Goal: Complete application form: Complete application form

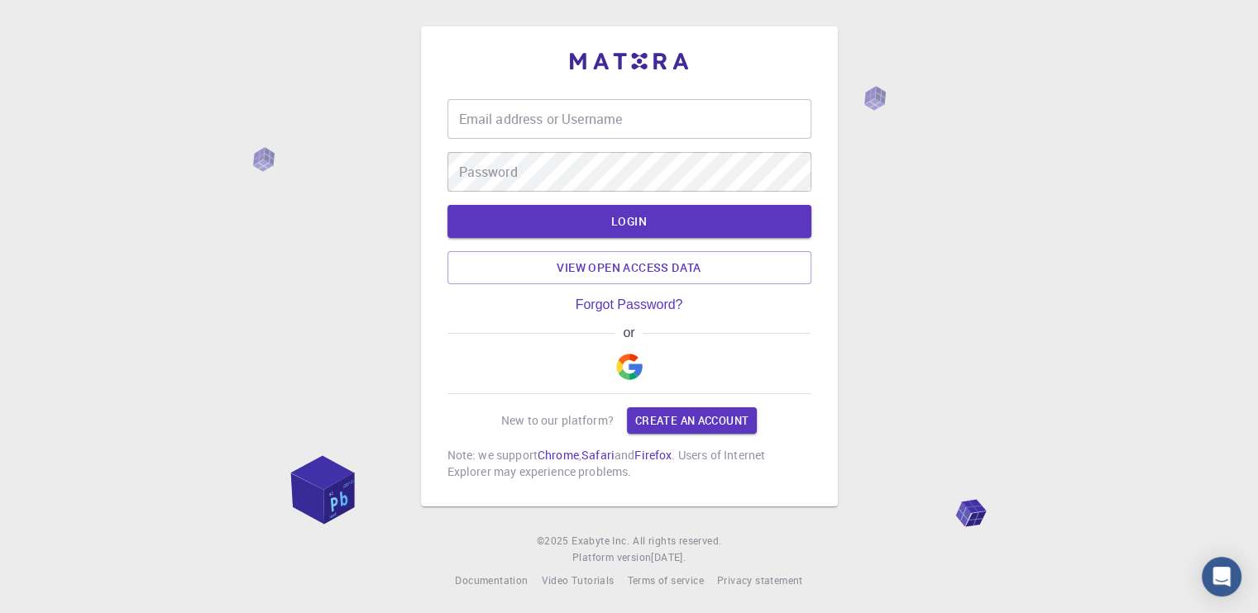
click at [619, 373] on img "button" at bounding box center [629, 367] width 26 height 26
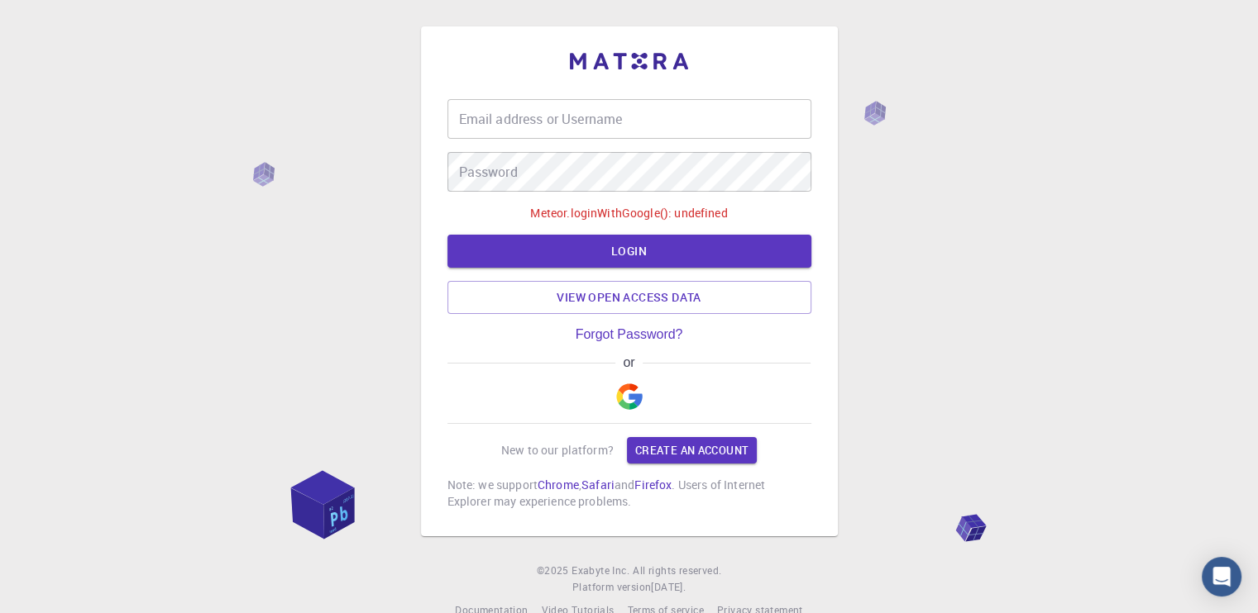
click at [642, 363] on div "or" at bounding box center [629, 363] width 364 height 15
click at [622, 385] on img "button" at bounding box center [629, 397] width 26 height 26
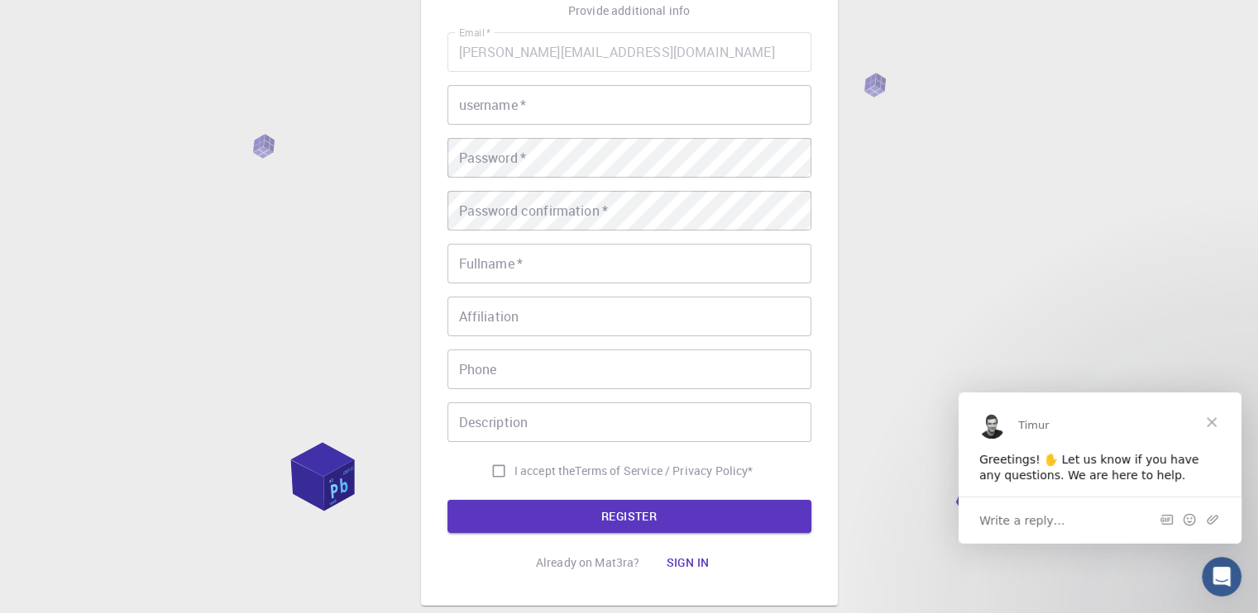
scroll to position [55, 0]
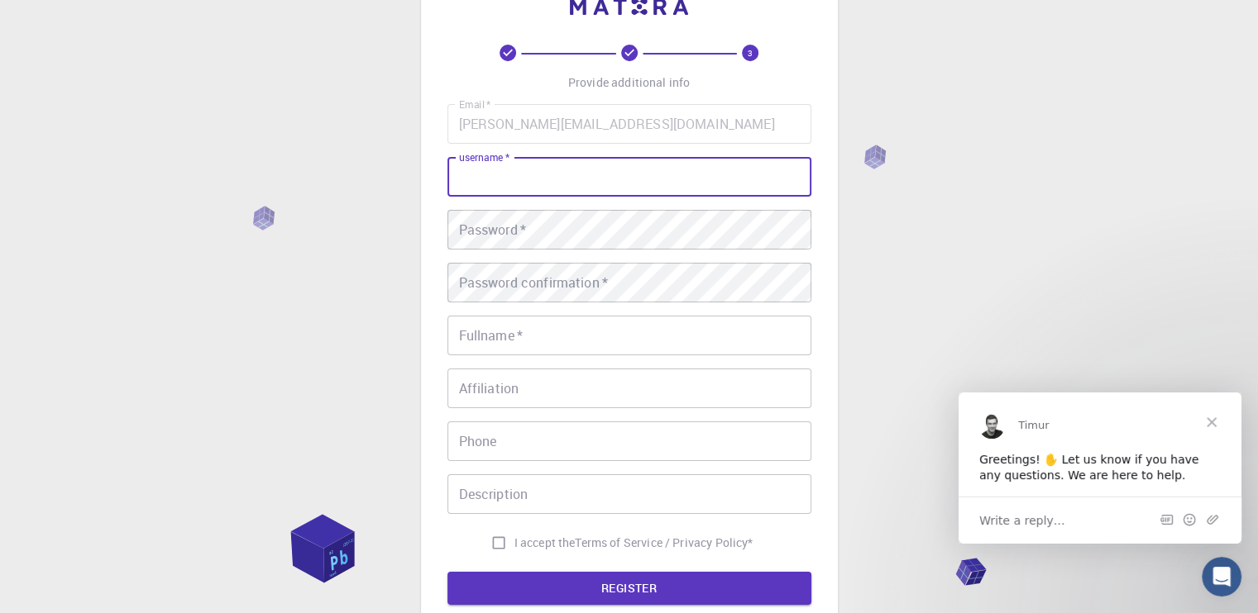
click at [568, 189] on input "username   *" at bounding box center [629, 177] width 364 height 40
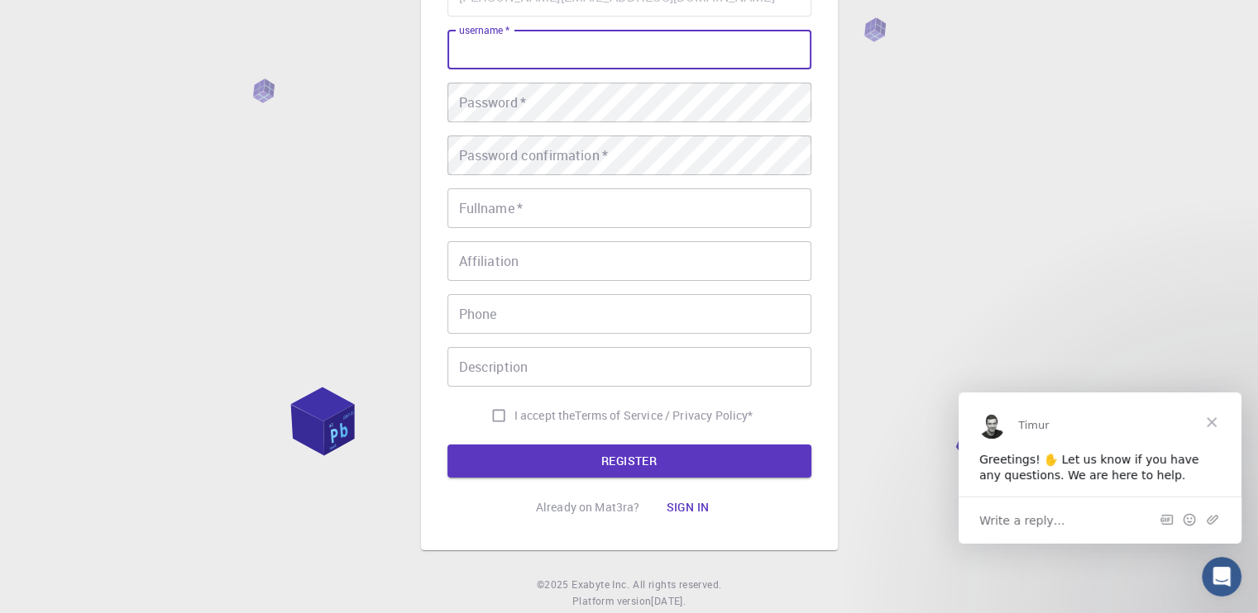
scroll to position [220, 0]
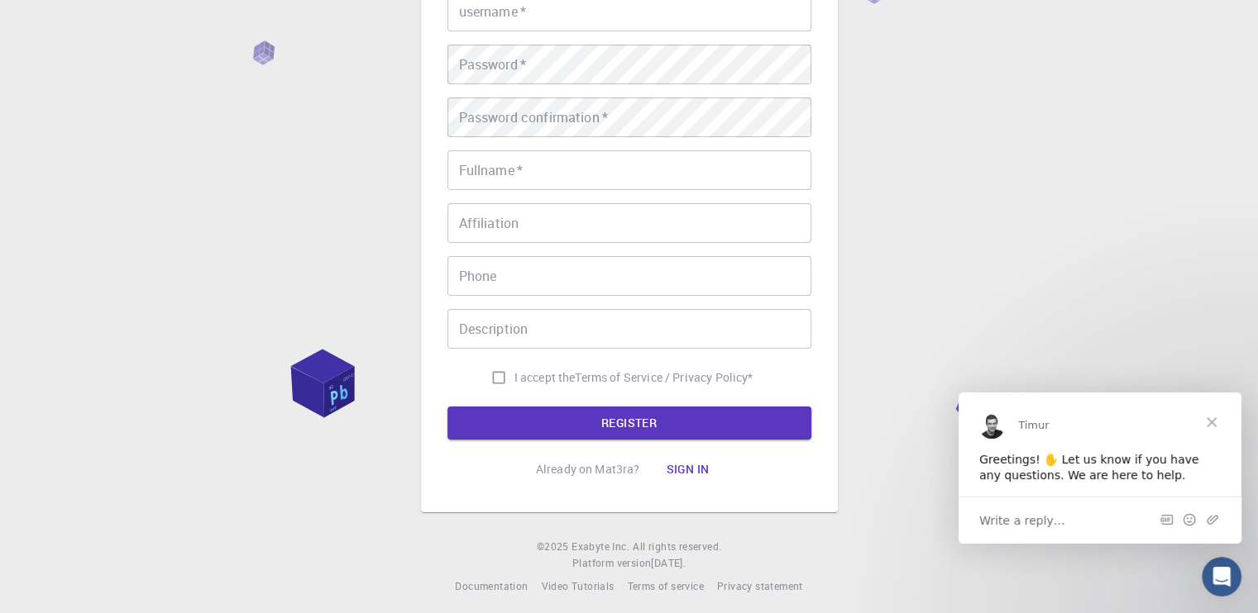
drag, startPoint x: 313, startPoint y: 191, endPoint x: 279, endPoint y: 176, distance: 37.8
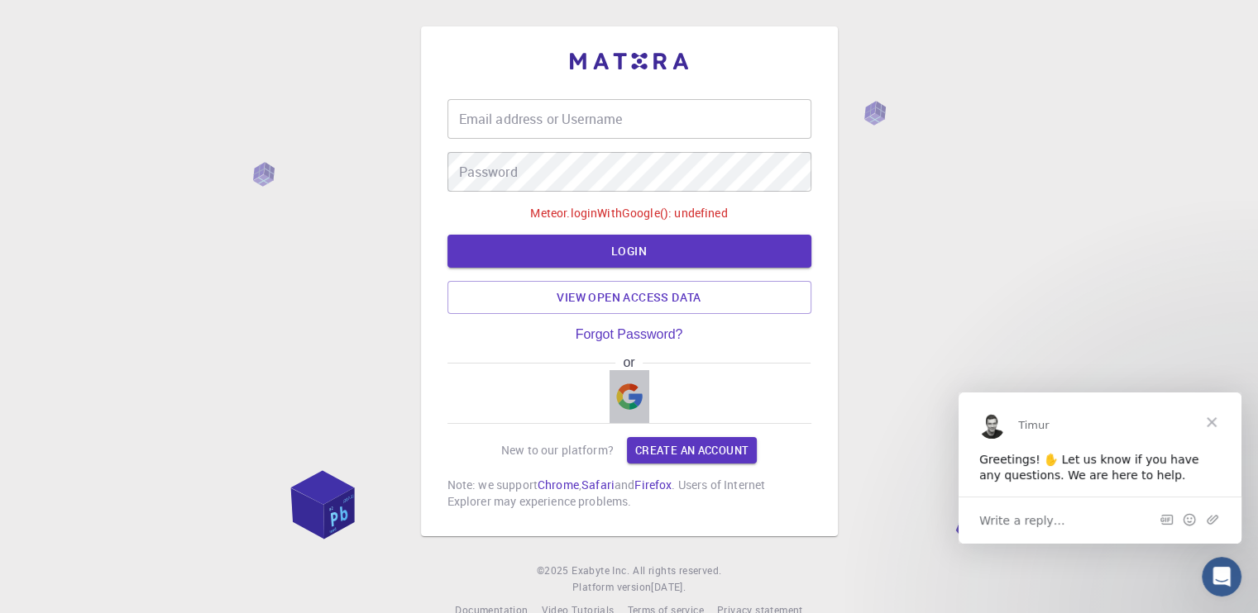
click at [628, 396] on img "button" at bounding box center [629, 397] width 26 height 26
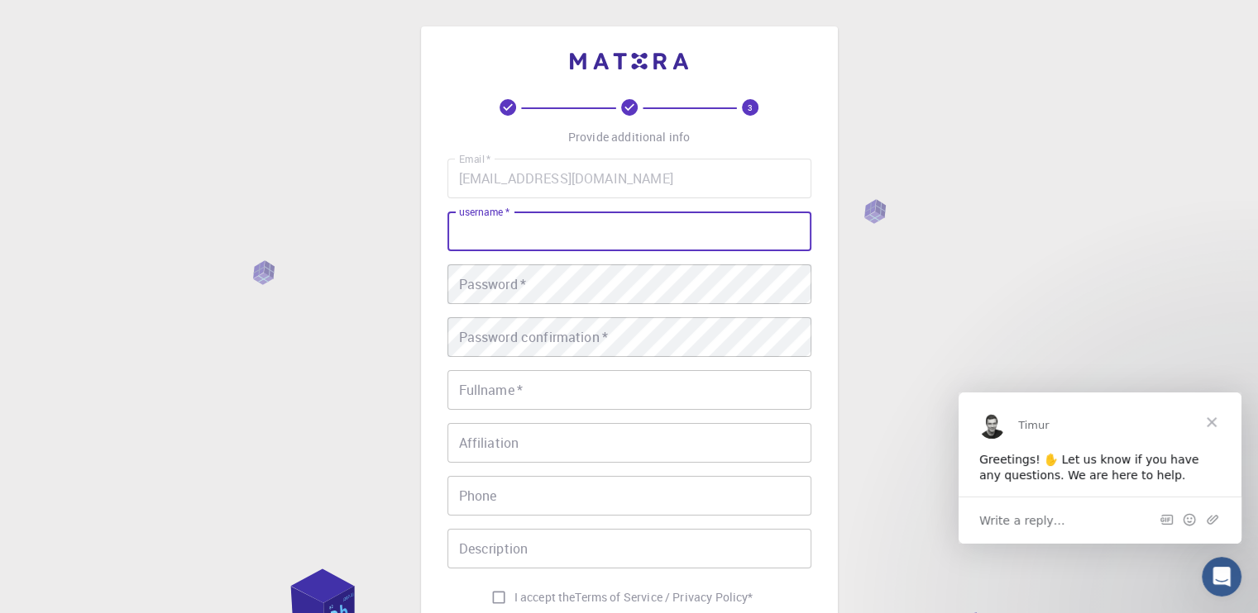
click at [563, 244] on input "username   *" at bounding box center [629, 232] width 364 height 40
type input "Jeíza"
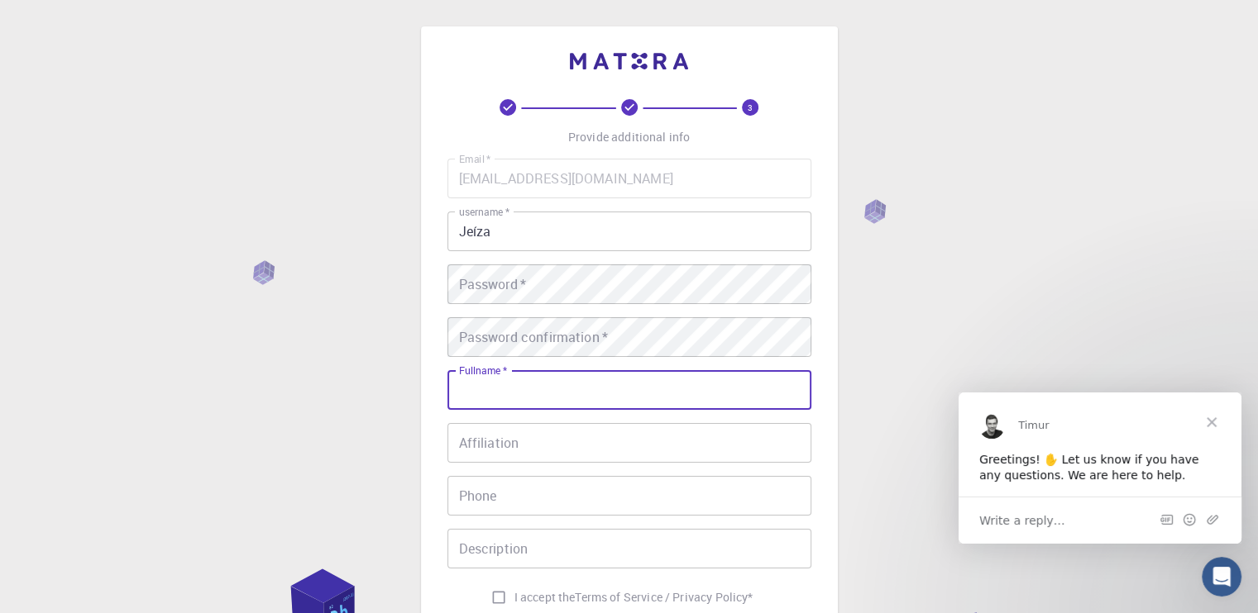
click at [456, 393] on input "Fullname   *" at bounding box center [629, 390] width 364 height 40
click at [632, 386] on input "Fullname   *" at bounding box center [629, 390] width 364 height 40
type input "Teles"
click at [611, 448] on input "Affiliation" at bounding box center [629, 443] width 364 height 40
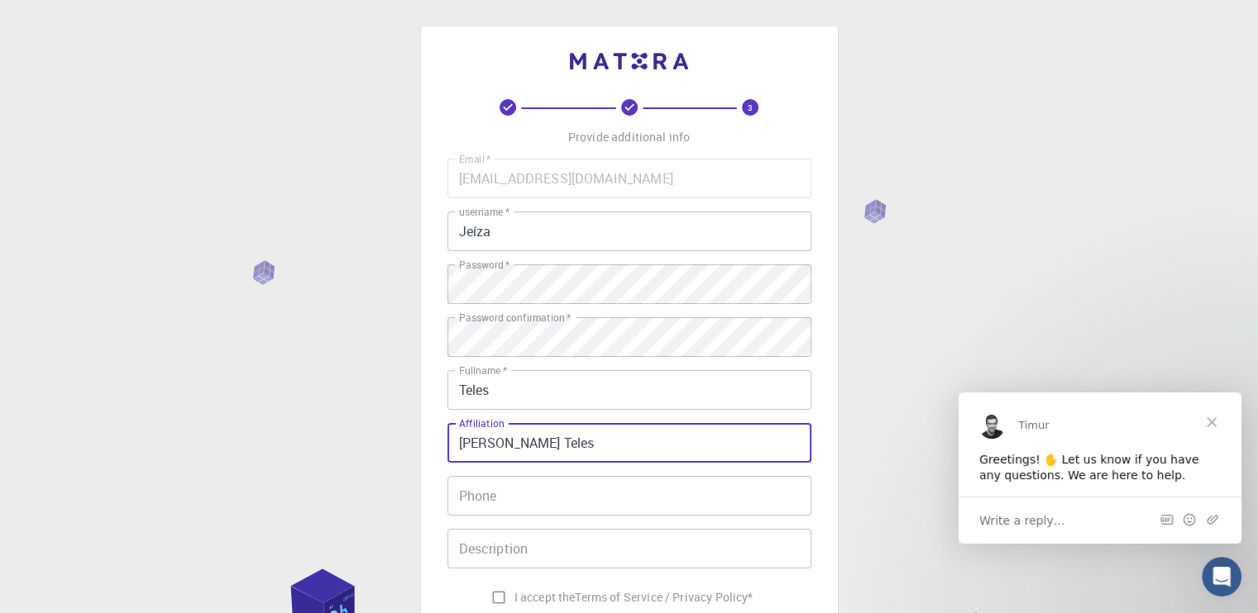
type input "Jailda Sousa Teles"
click at [575, 487] on input "Phone" at bounding box center [629, 496] width 364 height 40
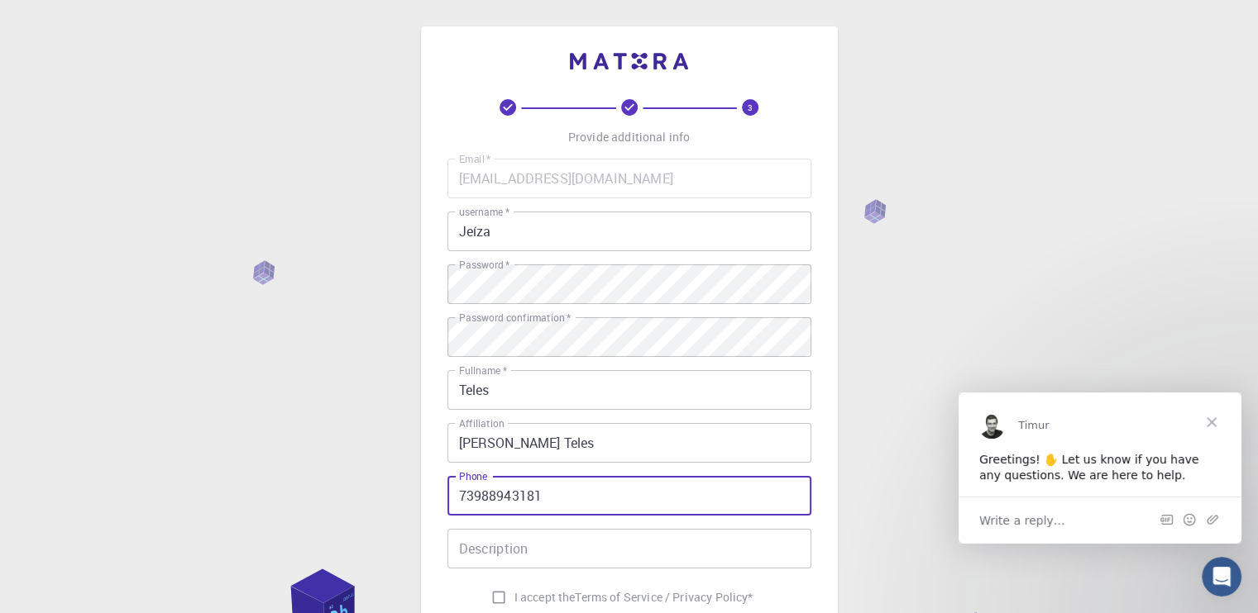
type input "73988943181"
click at [566, 542] on input "Description" at bounding box center [629, 549] width 364 height 40
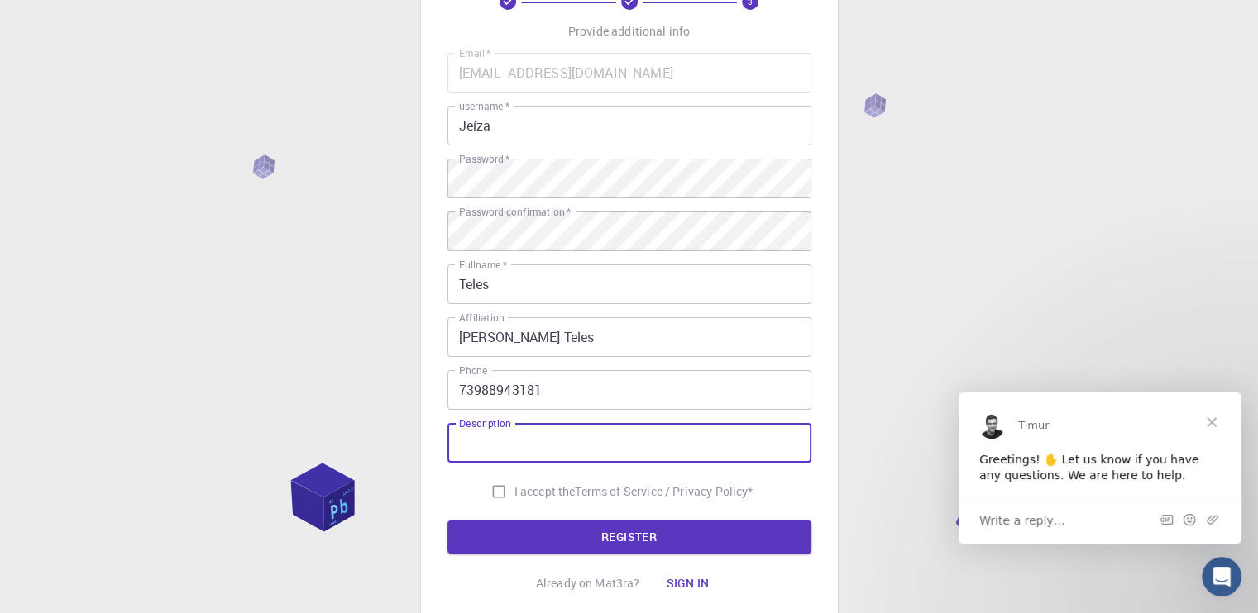
scroll to position [110, 0]
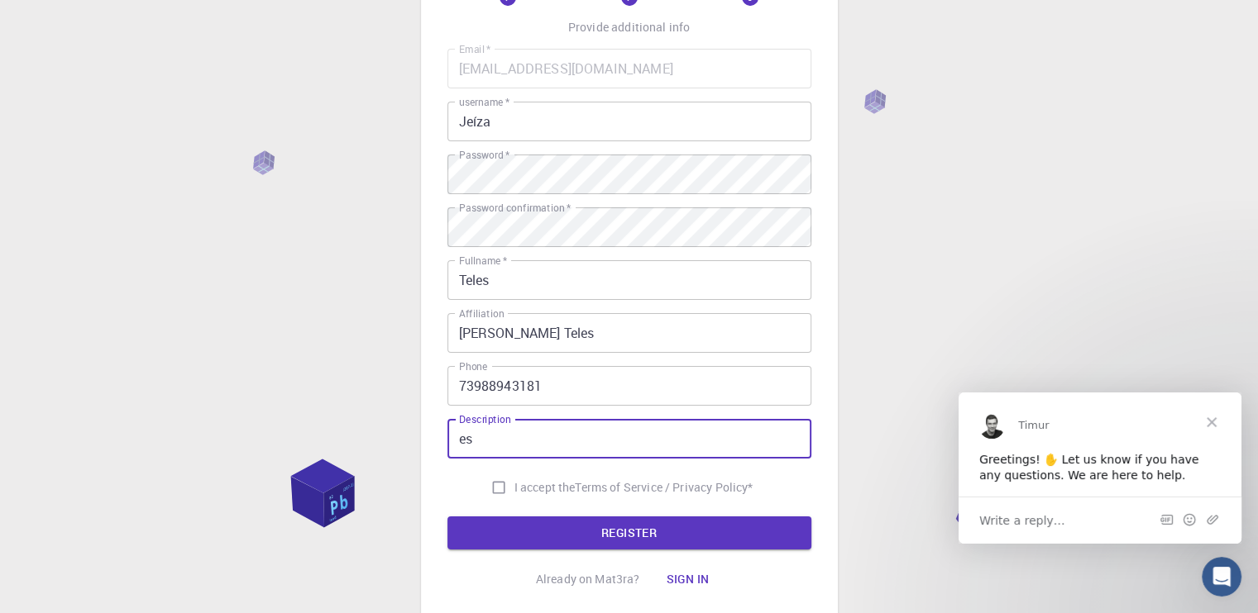
type input "e"
type input "Estudante"
click at [506, 482] on input "I accept the Terms of Service / Privacy Policy *" at bounding box center [498, 487] width 31 height 31
checkbox input "true"
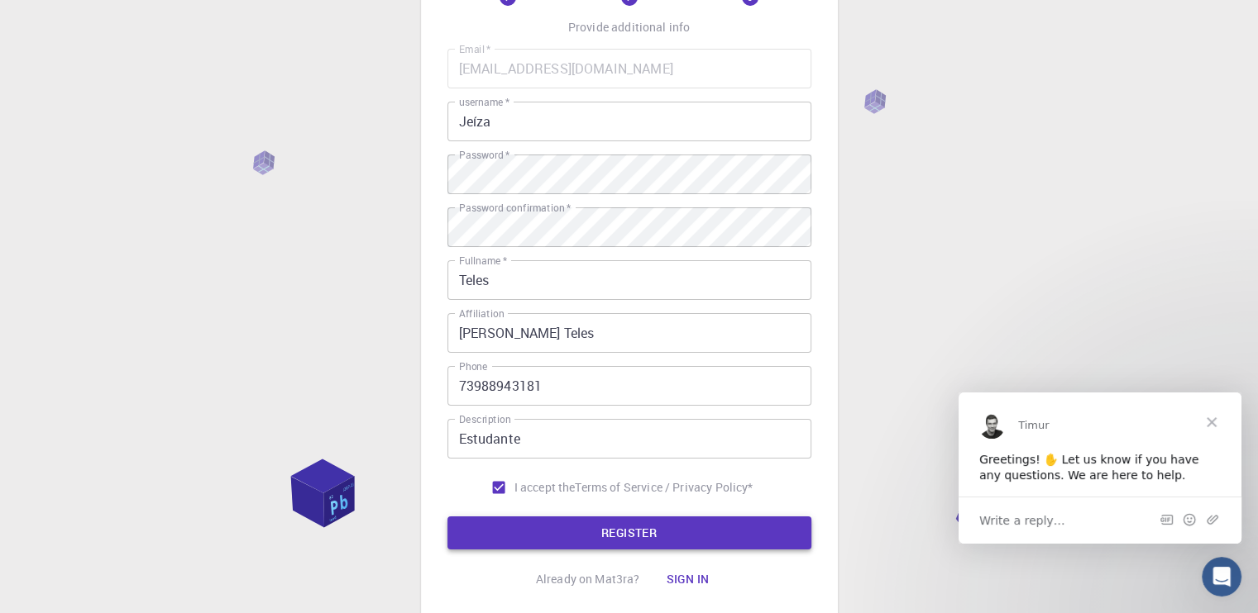
click at [541, 528] on button "REGISTER" at bounding box center [629, 533] width 364 height 33
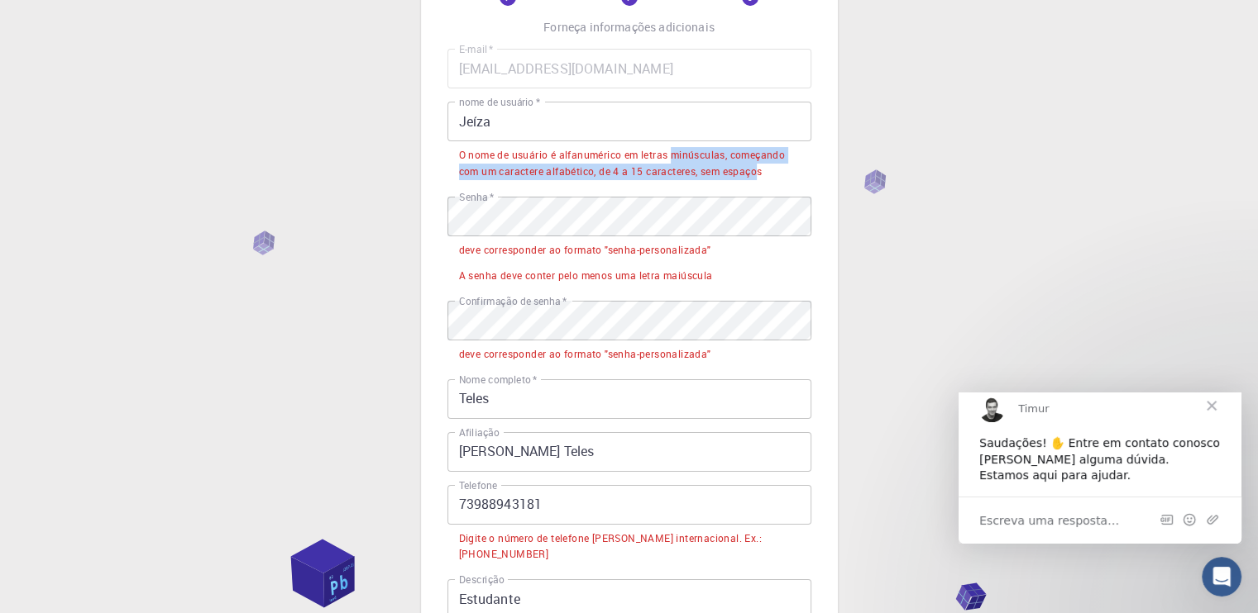
drag, startPoint x: 672, startPoint y: 155, endPoint x: 761, endPoint y: 172, distance: 91.0
click at [761, 172] on font "O nome de usuário é alfanumérico em letras minúsculas, começando com um caracte…" at bounding box center [622, 163] width 327 height 30
click at [467, 123] on input "Jeíza" at bounding box center [629, 122] width 364 height 40
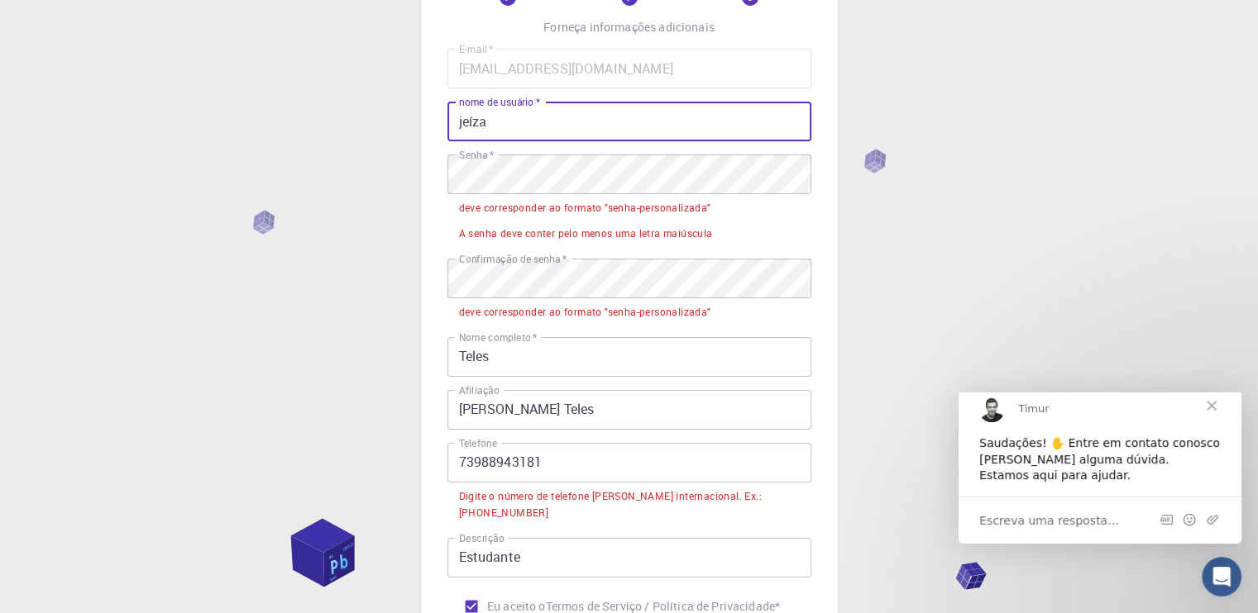
type input "jeíza"
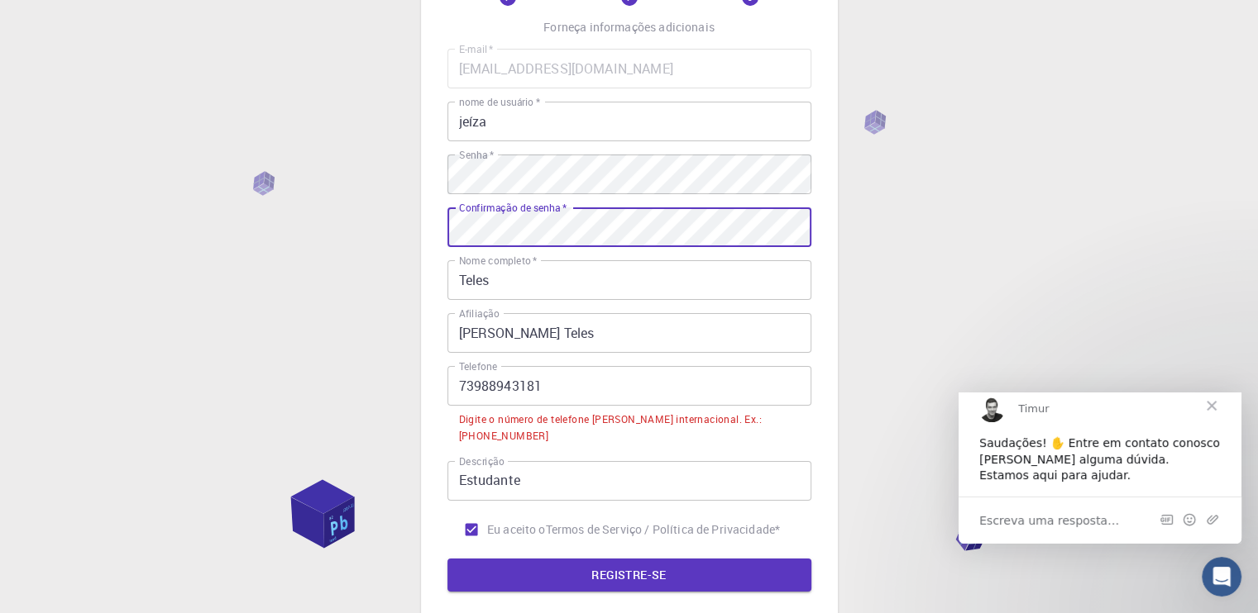
click at [451, 380] on input "73988943181" at bounding box center [629, 386] width 364 height 40
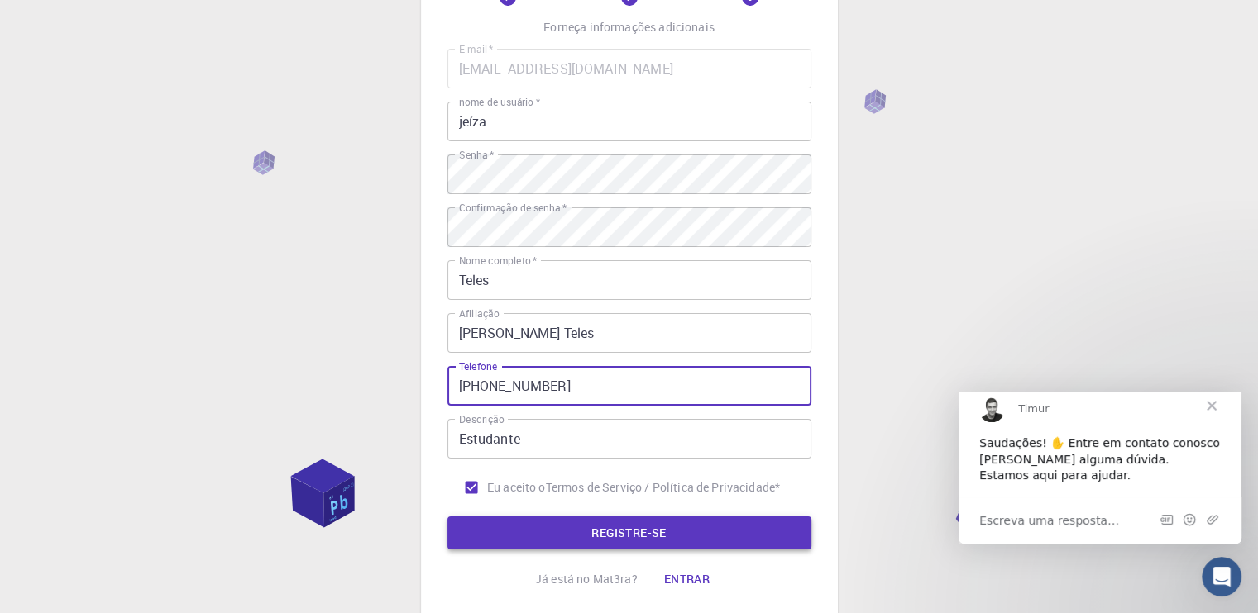
type input "+5573988943181"
click at [637, 532] on font "REGISTRE-SE" at bounding box center [628, 533] width 74 height 16
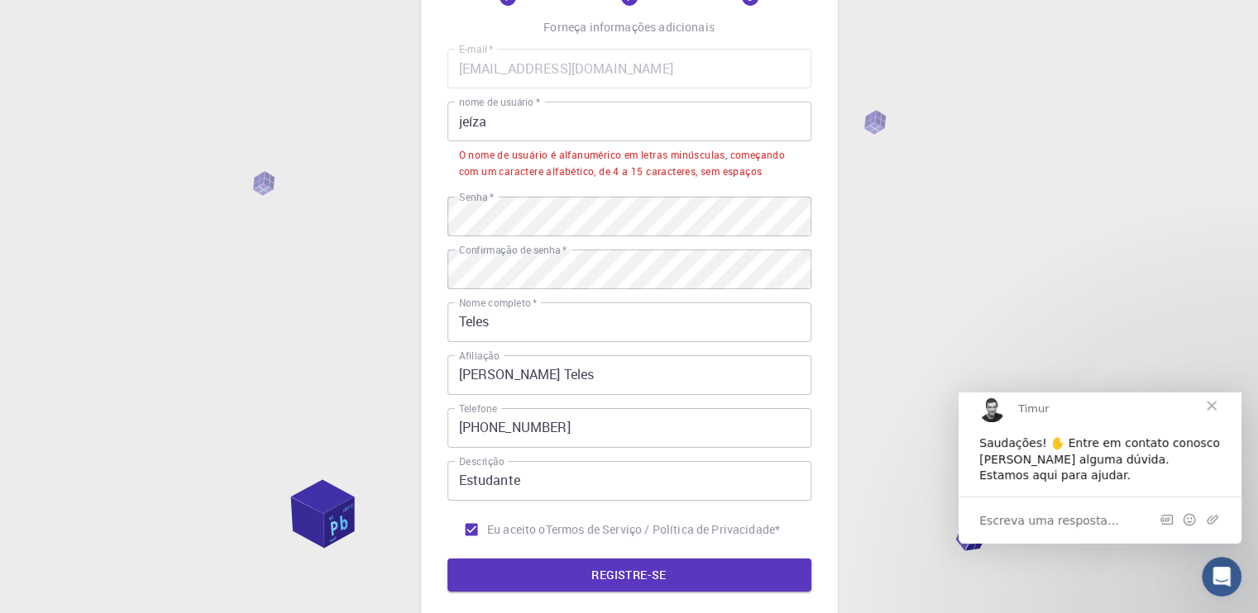
click at [469, 123] on input "jeíza" at bounding box center [629, 122] width 364 height 40
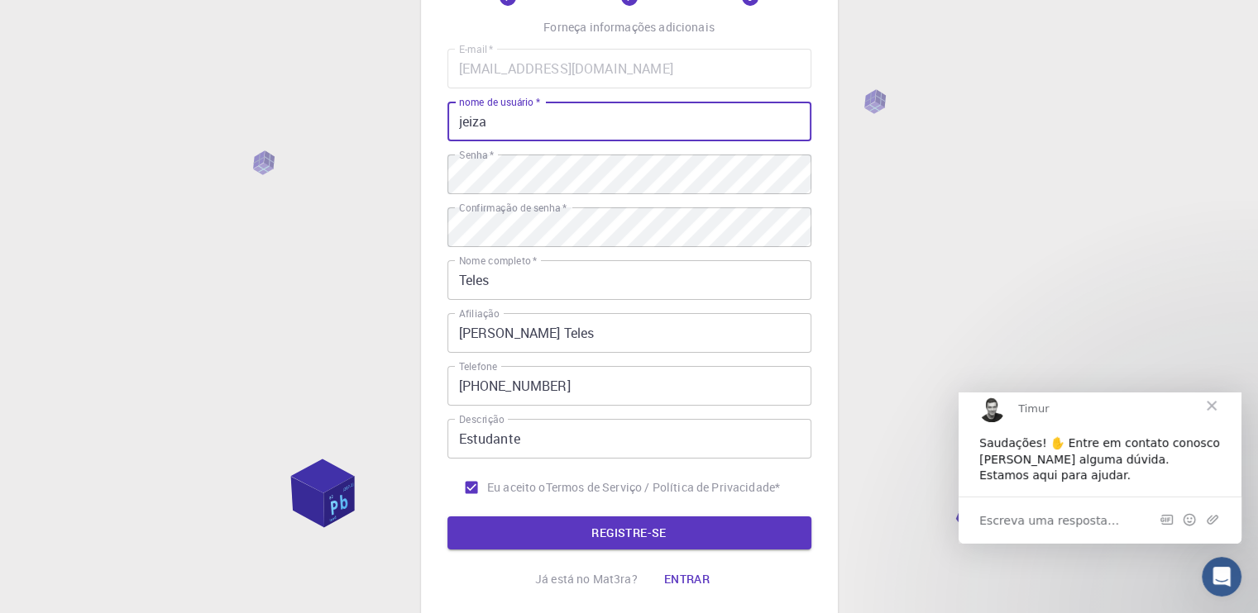
type input "jeiza"
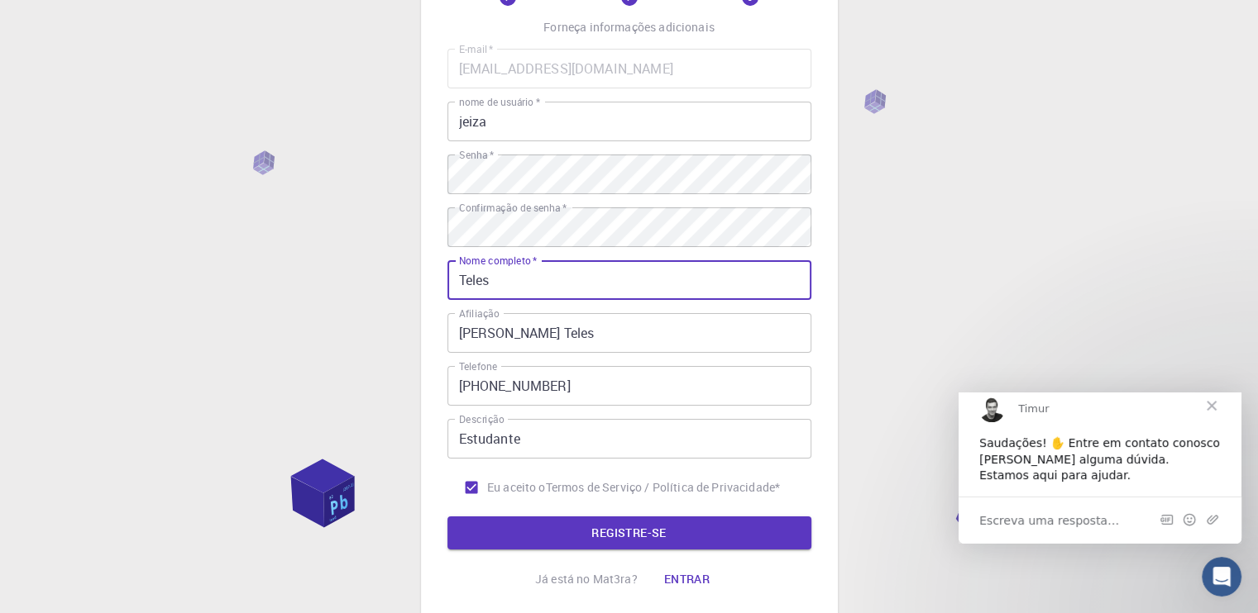
click at [460, 280] on input "Teles" at bounding box center [629, 280] width 364 height 40
type input "Jeíza Sousa Teles"
click at [592, 538] on font "REGISTRE-SE" at bounding box center [628, 533] width 74 height 16
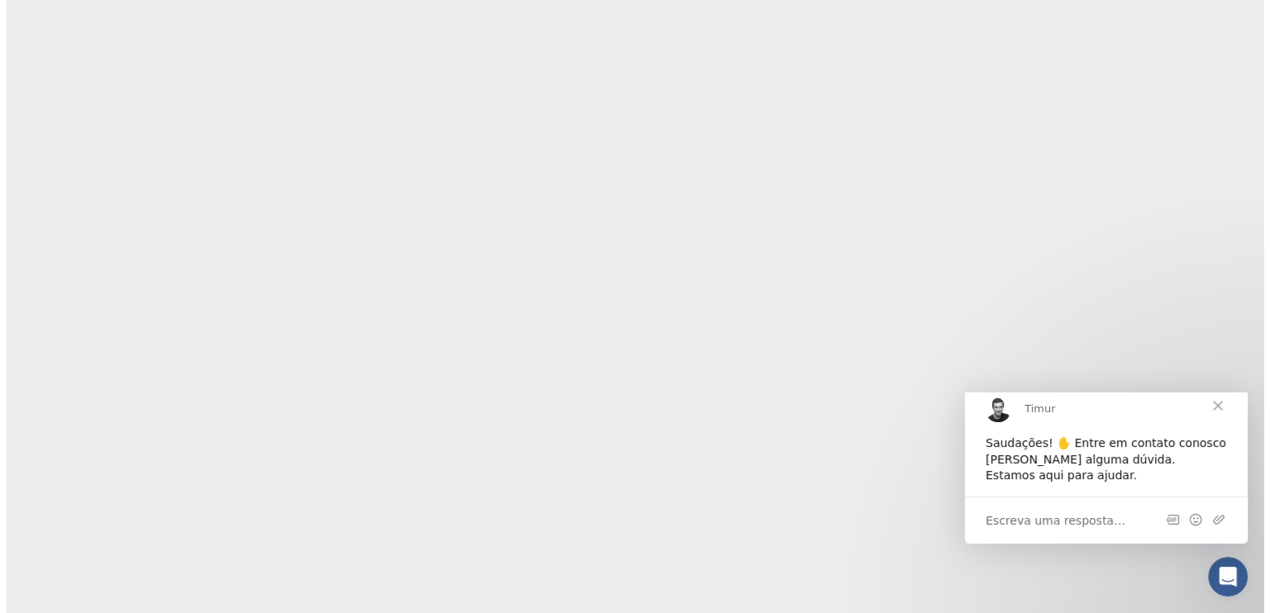
scroll to position [0, 0]
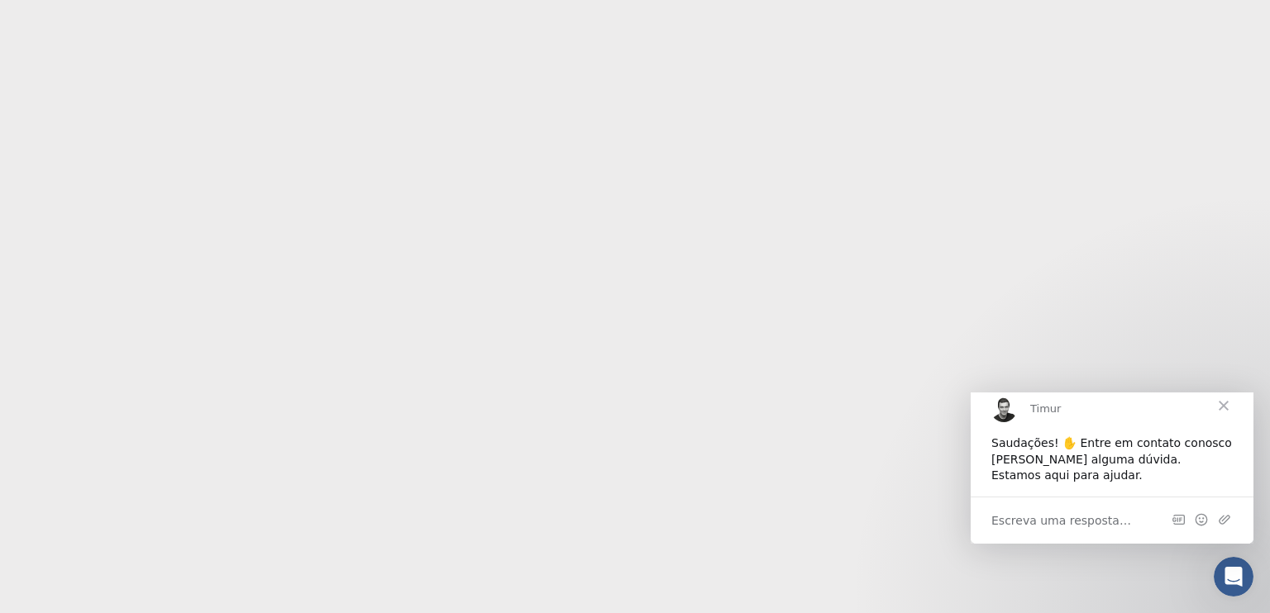
click at [1224, 418] on span "Fechar" at bounding box center [1224, 405] width 60 height 60
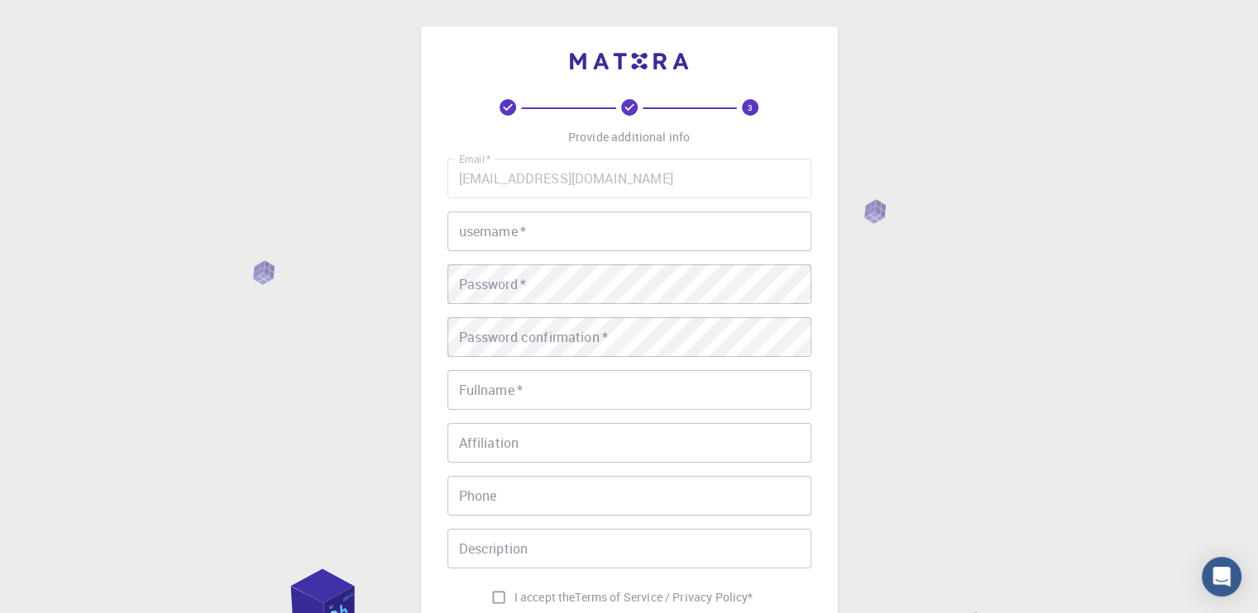
click at [606, 199] on div "Email   * jeizateles0@gmail.com Email   * username   * username   * Password   …" at bounding box center [629, 386] width 364 height 455
click at [560, 237] on input "username   *" at bounding box center [629, 232] width 364 height 40
click at [516, 217] on input "username   *" at bounding box center [629, 232] width 364 height 40
type input "jeiza"
drag, startPoint x: 513, startPoint y: 256, endPoint x: 895, endPoint y: 462, distance: 434.6
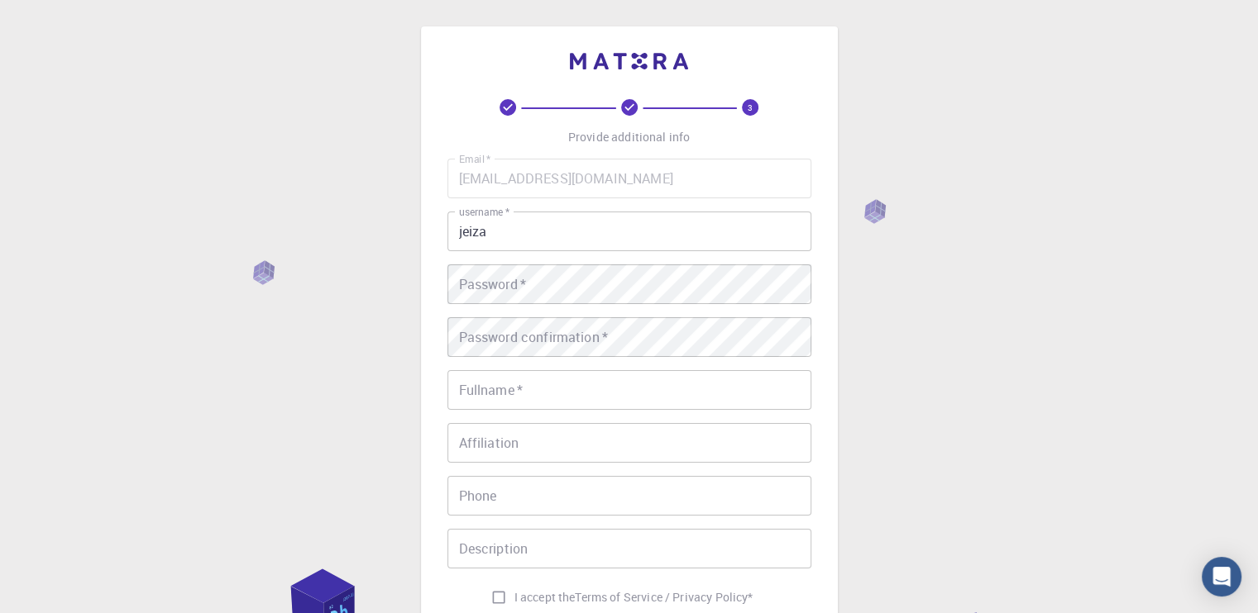
click at [907, 488] on div "3 Provide additional info Email   * jeizateles0@gmail.com Email   * username   …" at bounding box center [629, 421] width 1258 height 842
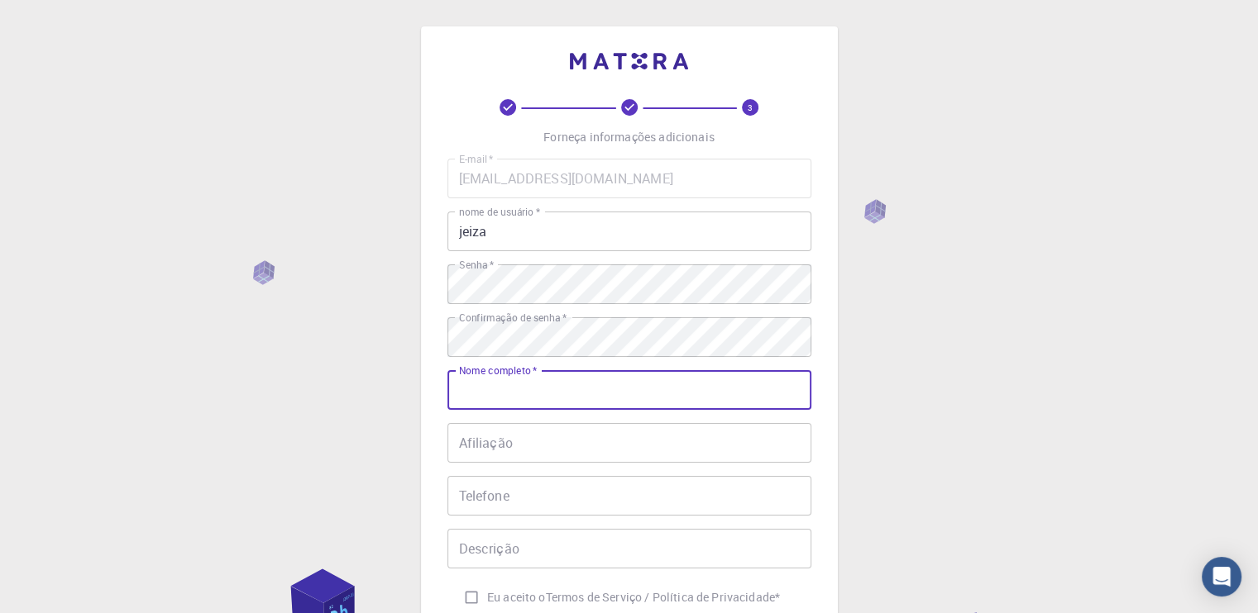
click at [585, 399] on input "Nome completo   *" at bounding box center [629, 390] width 364 height 40
type input "Jeíza Sousa Teles"
drag, startPoint x: 585, startPoint y: 470, endPoint x: 573, endPoint y: 444, distance: 28.9
click at [585, 471] on div "E-mail   * jeizateles0@gmail.com E-mail   * nome de usuário   * jeiza nome de u…" at bounding box center [629, 386] width 364 height 455
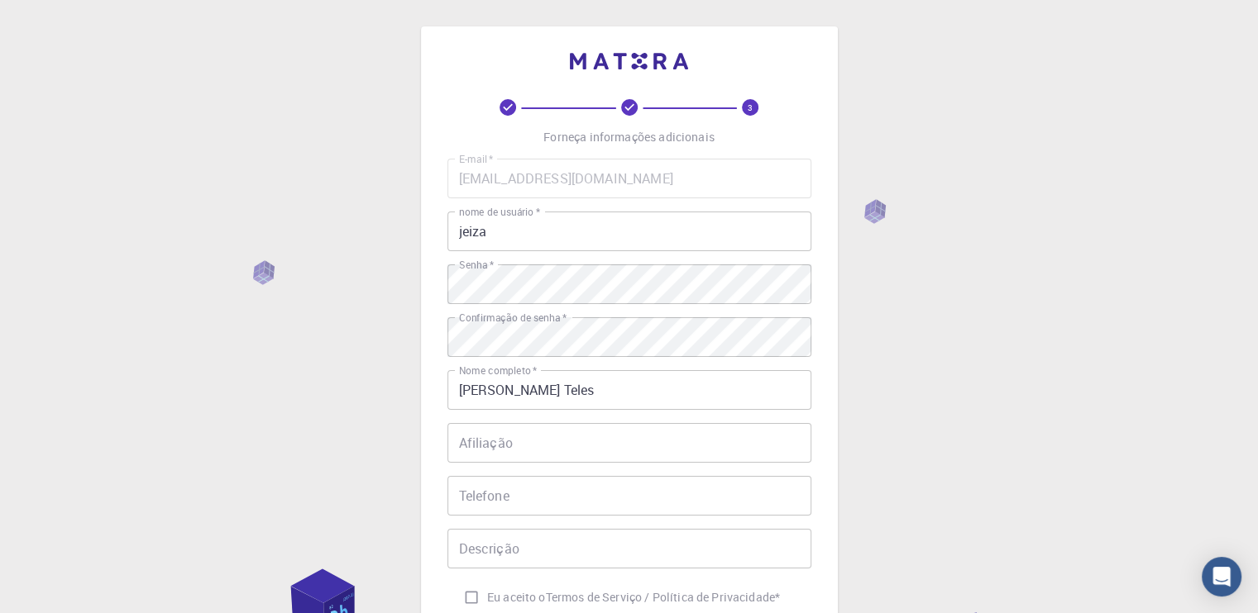
click at [569, 432] on input "Afiliação" at bounding box center [629, 443] width 364 height 40
type input "Jailda Sousa Teles"
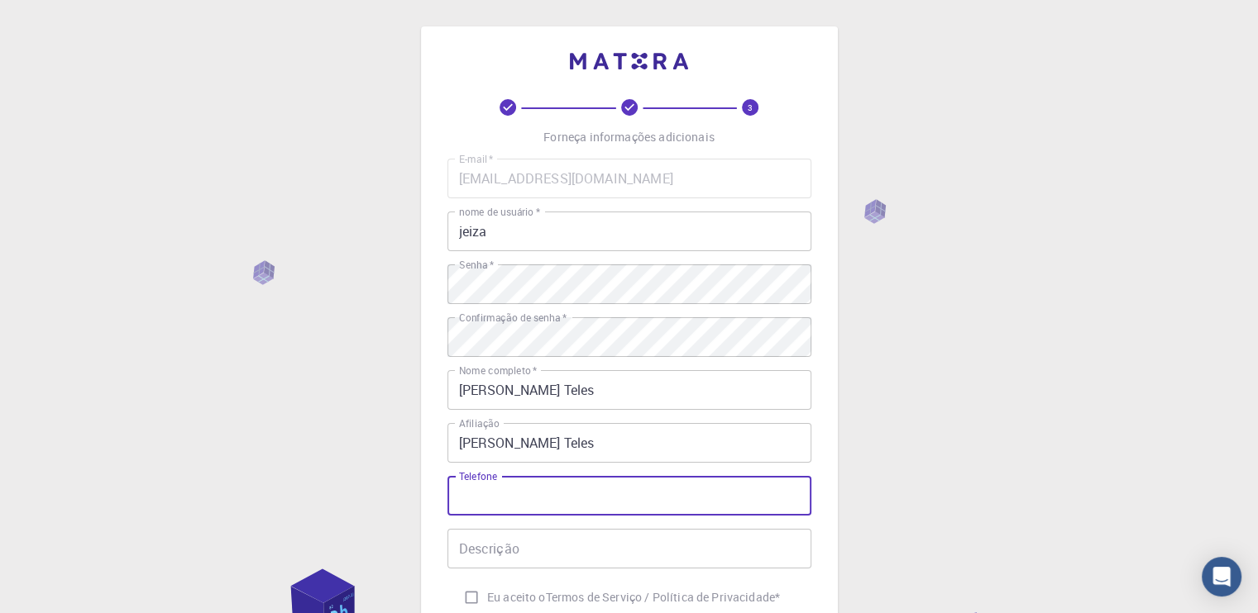
click at [550, 501] on input "Telefone" at bounding box center [629, 496] width 364 height 40
type input "73988943181"
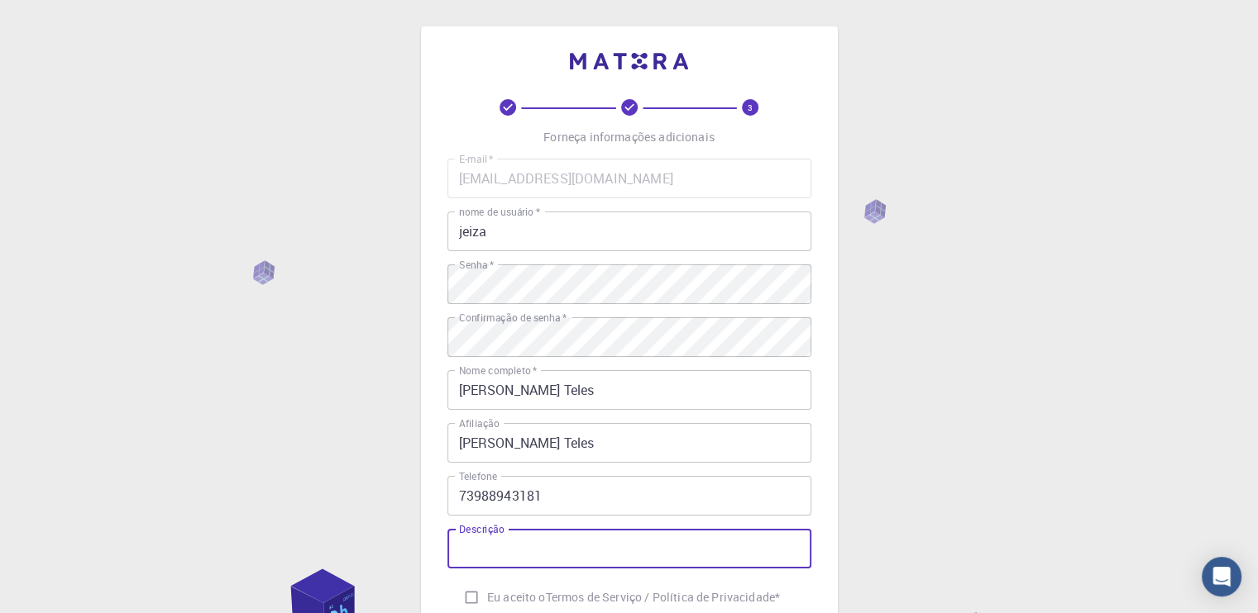
click at [542, 537] on input "Descrição" at bounding box center [629, 549] width 364 height 40
type input "Estudante"
click at [465, 605] on input "Eu aceito o Termos de Serviço / Política de Privacidade *" at bounding box center [471, 597] width 31 height 31
checkbox input "true"
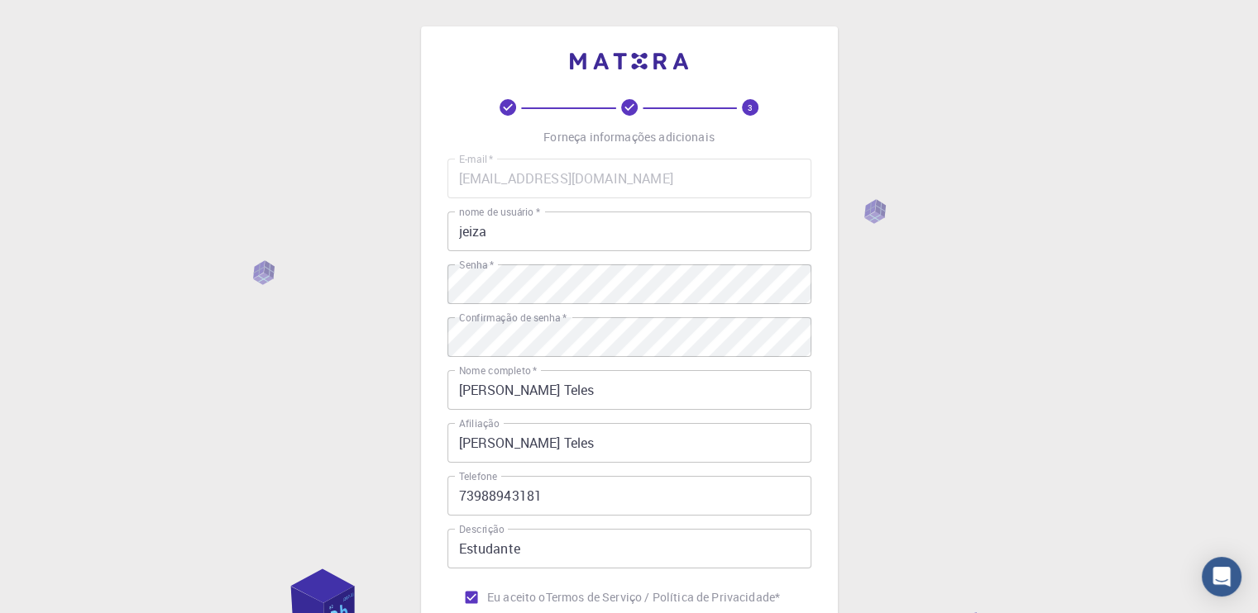
click at [462, 490] on input "73988943181" at bounding box center [629, 496] width 364 height 40
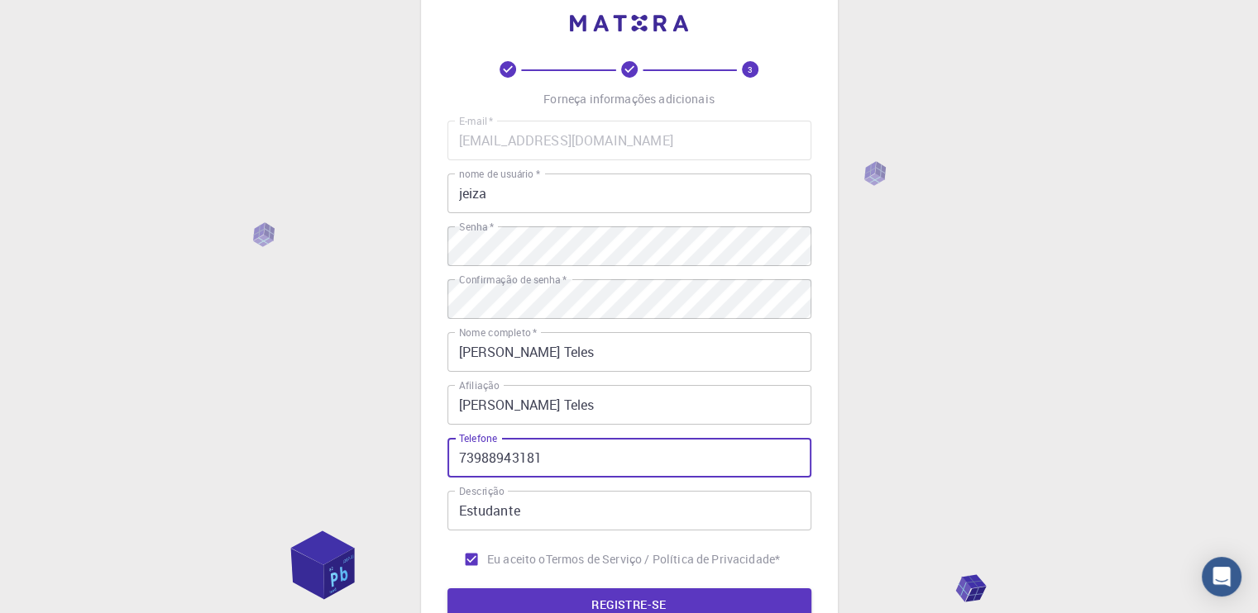
scroll to position [227, 0]
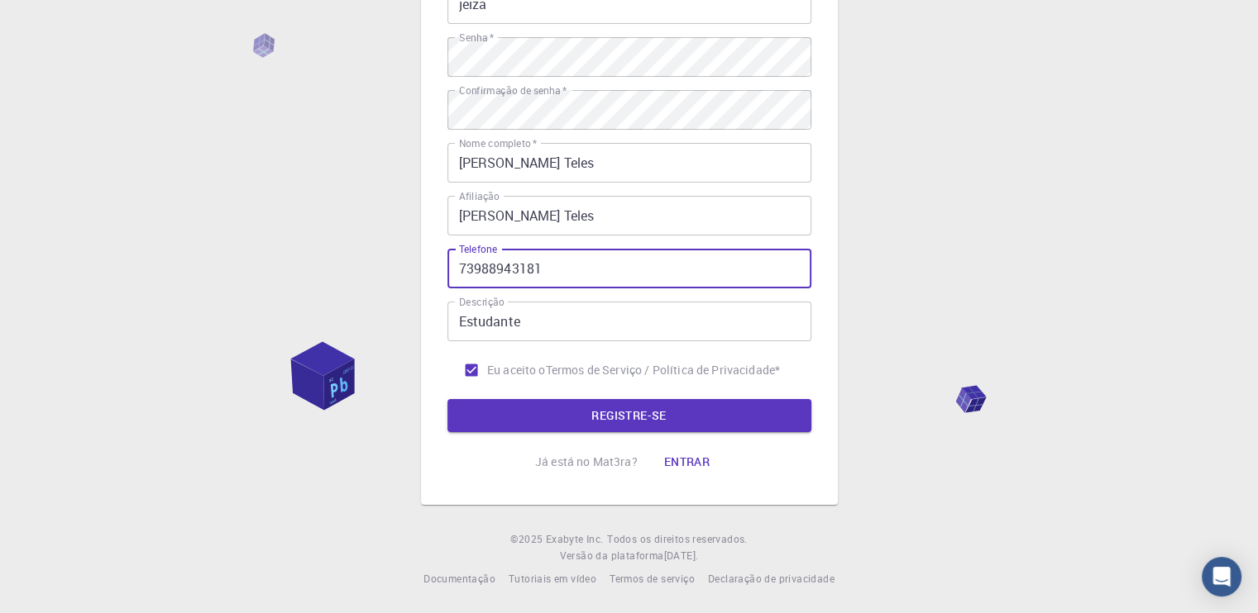
click at [605, 406] on font "REGISTRE-SE" at bounding box center [628, 415] width 74 height 21
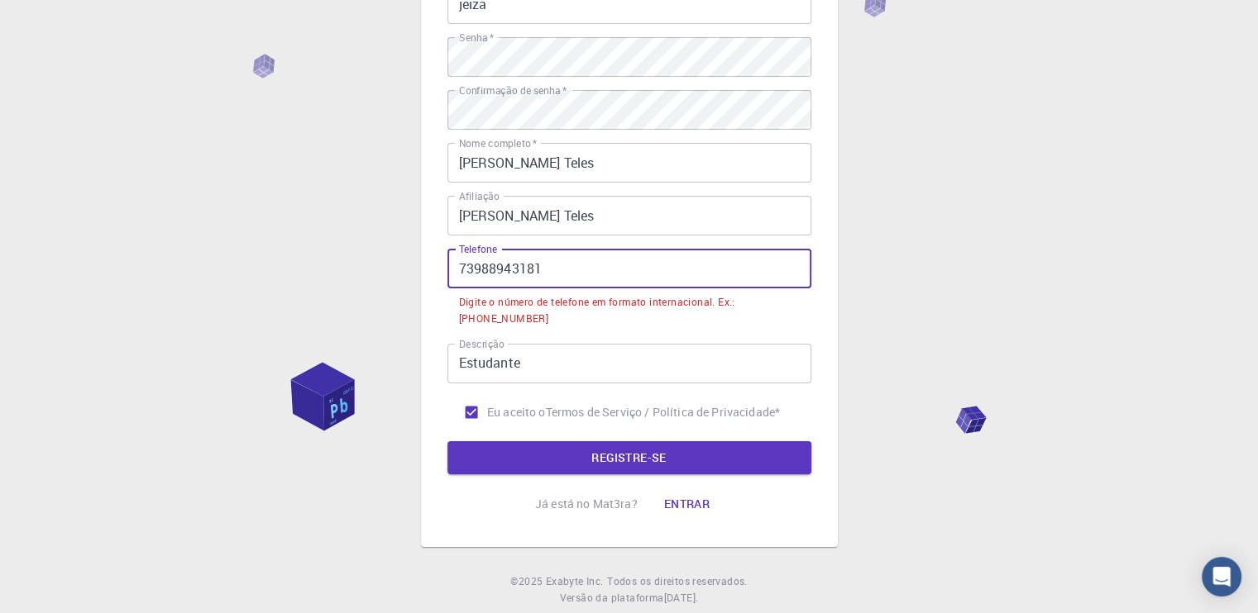
click at [459, 280] on input "73988943181" at bounding box center [629, 269] width 364 height 40
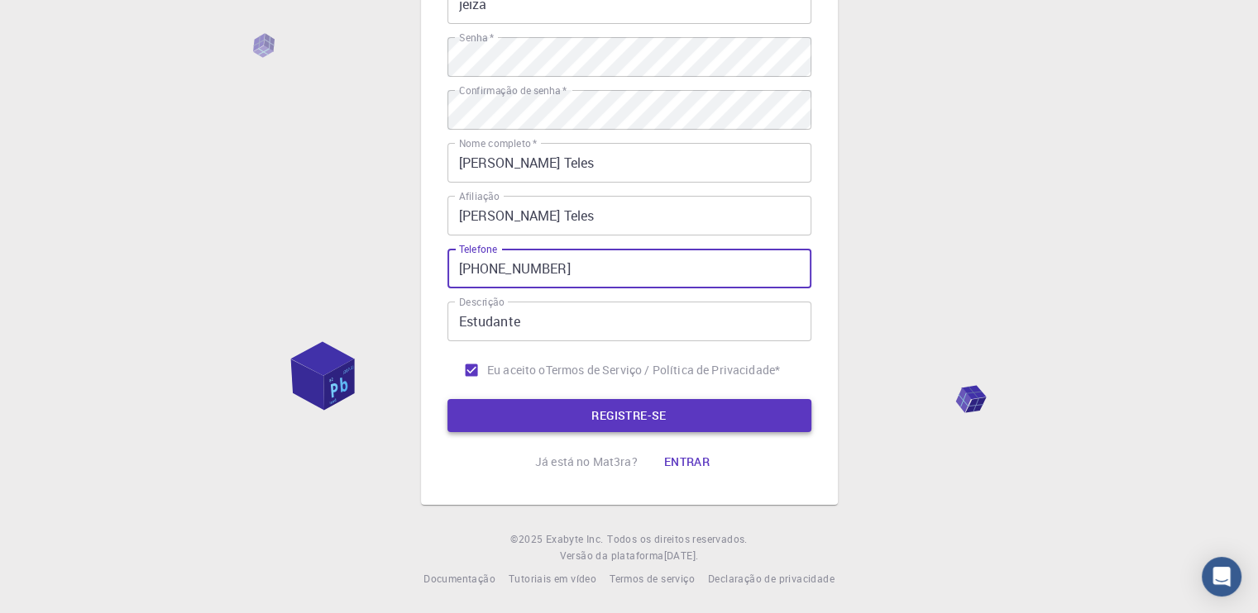
type input "+5573988943181"
click at [574, 422] on button "REGISTRE-SE" at bounding box center [629, 415] width 364 height 33
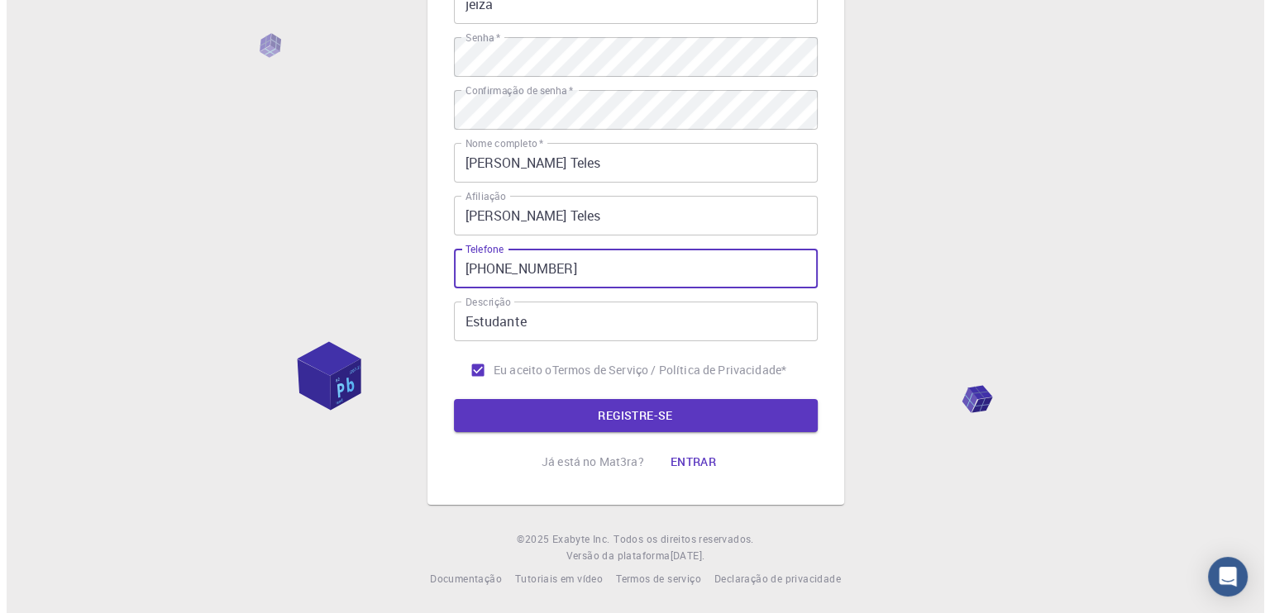
scroll to position [0, 0]
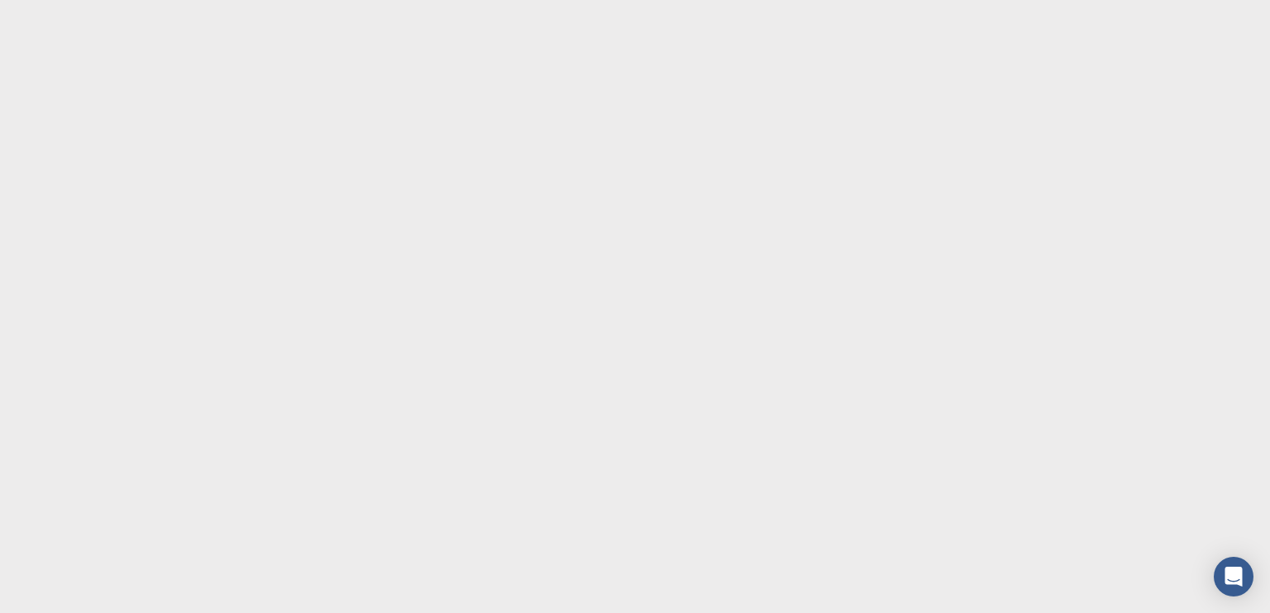
click at [583, 203] on body "Texto original Avalie a tradução O feedback vai ser usado para ajudar a melhora…" at bounding box center [635, 306] width 1270 height 613
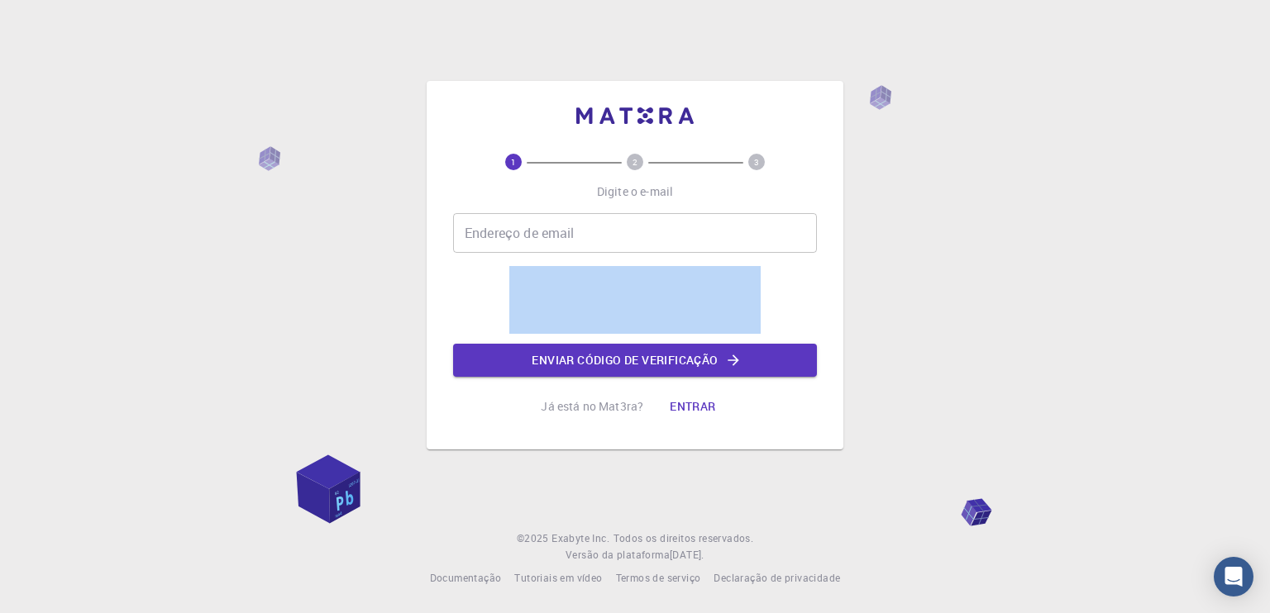
click at [556, 260] on div "Endereço de email Endereço de email Enviar código de verificação" at bounding box center [635, 295] width 364 height 164
click at [549, 217] on div "Endereço de email Endereço de email" at bounding box center [635, 233] width 364 height 40
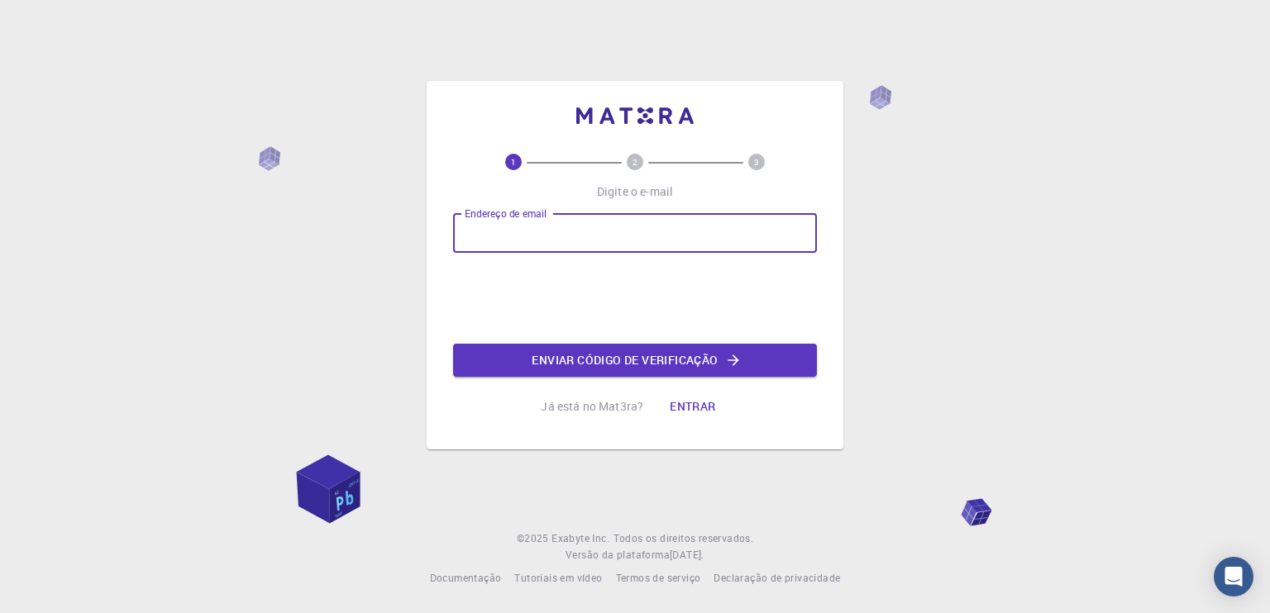
click at [493, 240] on input "Endereço de email" at bounding box center [635, 233] width 364 height 40
type input "[EMAIL_ADDRESS][DOMAIN_NAME]"
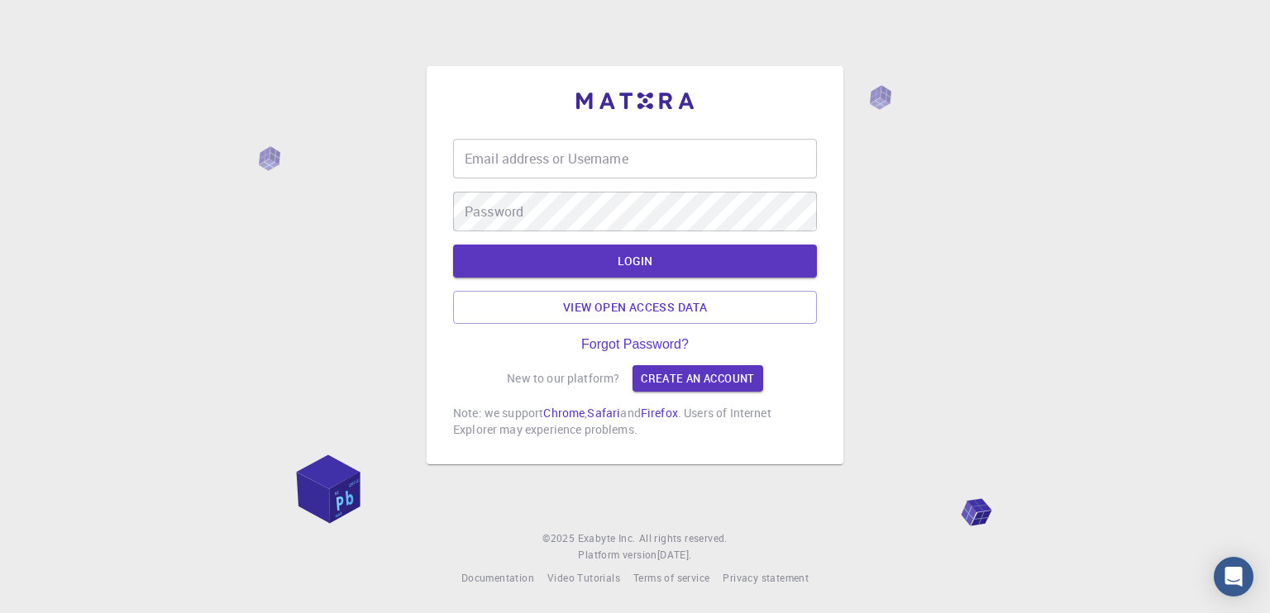
click at [604, 171] on input "Email address or Username" at bounding box center [635, 159] width 364 height 40
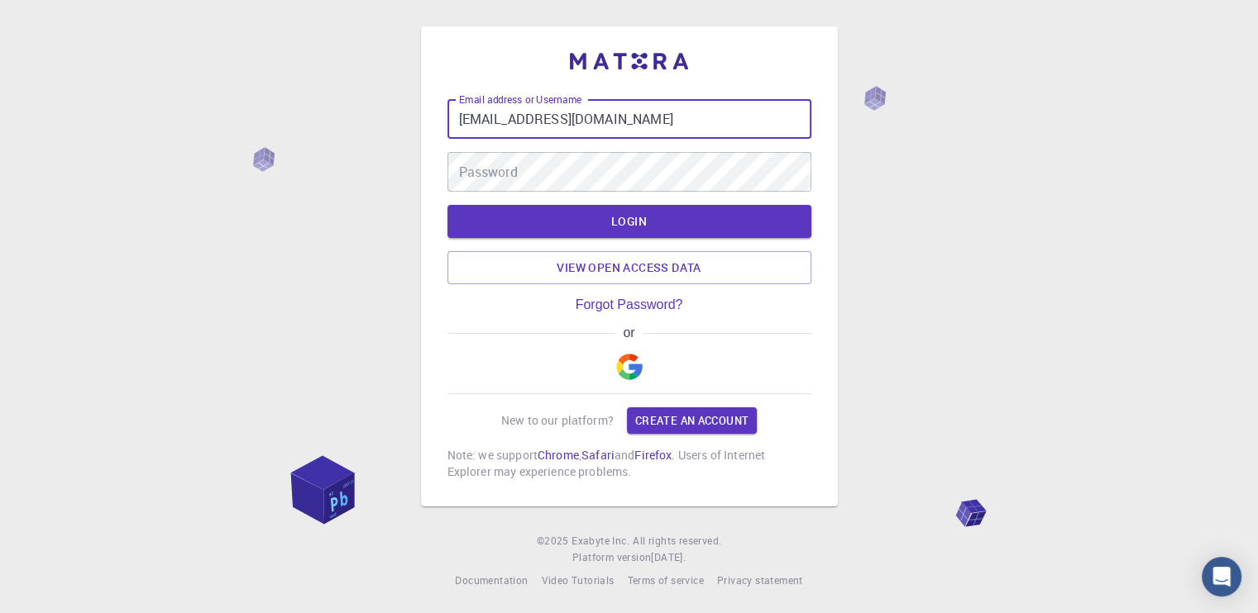
type input "[EMAIL_ADDRESS][DOMAIN_NAME]"
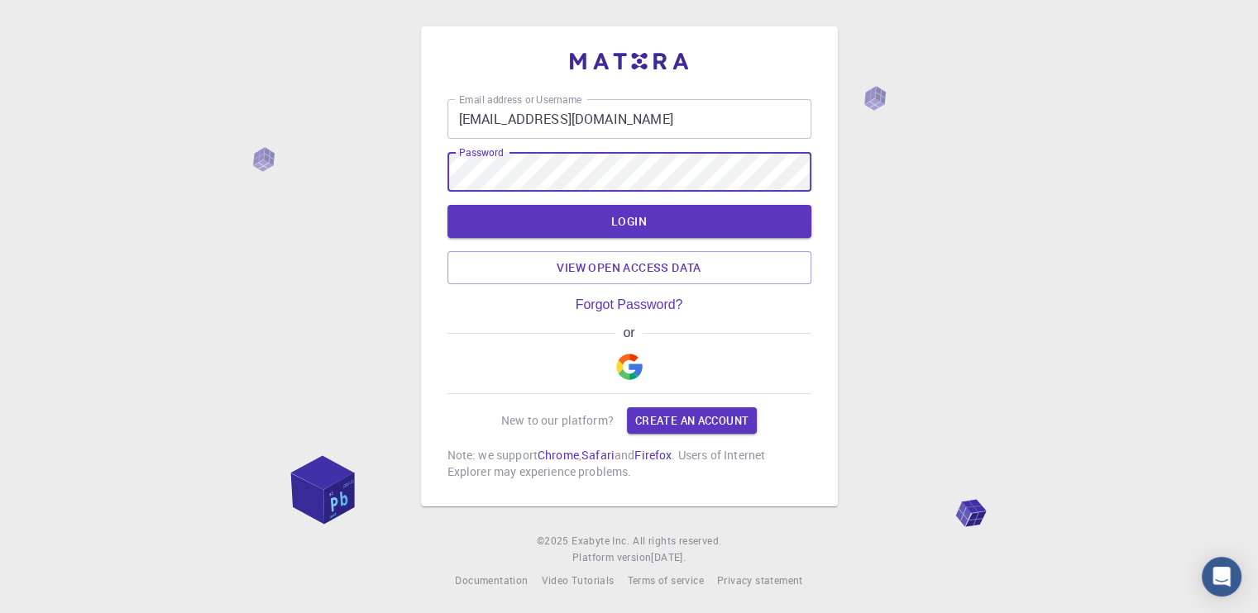
click at [447, 205] on button "LOGIN" at bounding box center [629, 221] width 364 height 33
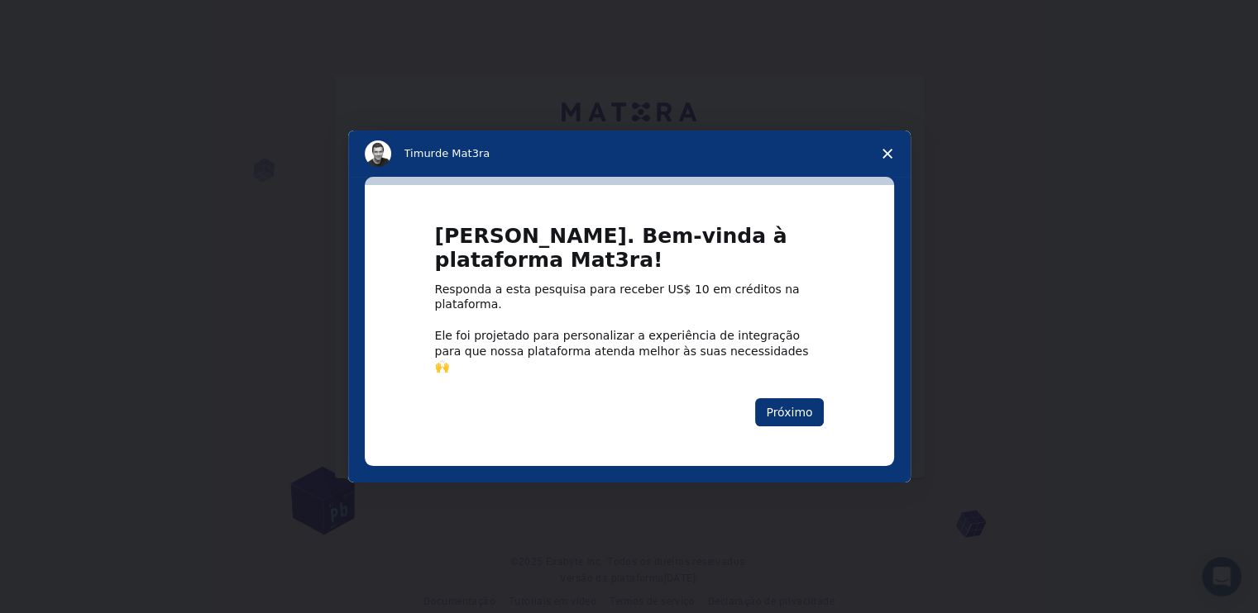
click at [888, 159] on icon "Fechar pesquisa" at bounding box center [887, 154] width 10 height 10
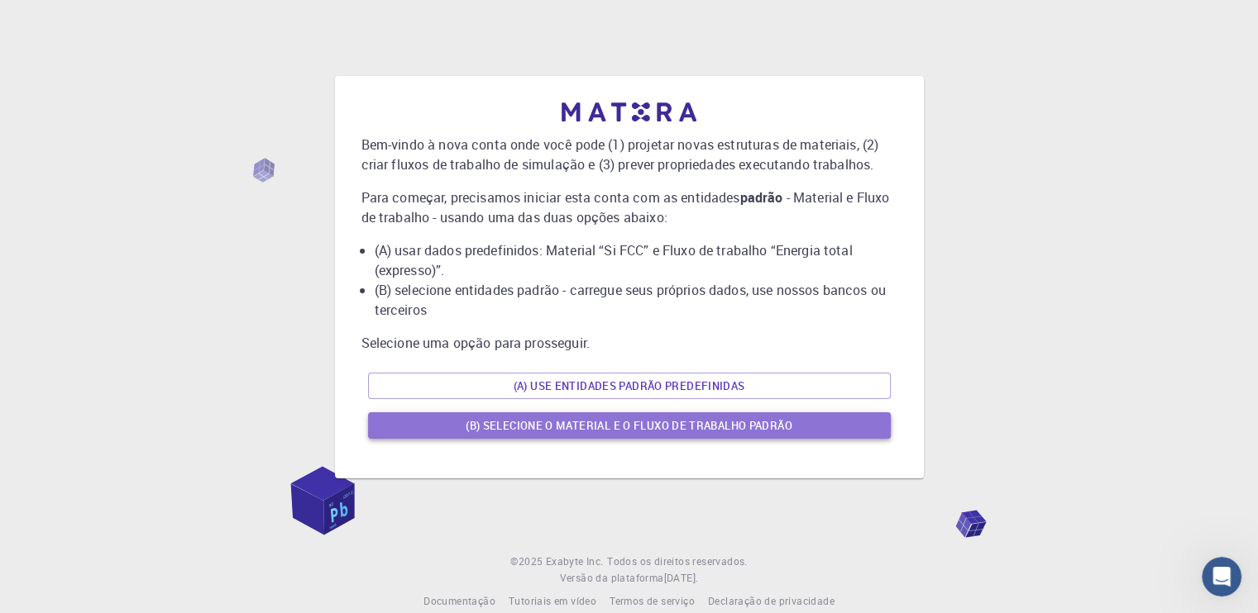
click at [574, 429] on font "(B) Selecione o material e o fluxo de trabalho padrão" at bounding box center [628, 425] width 327 height 15
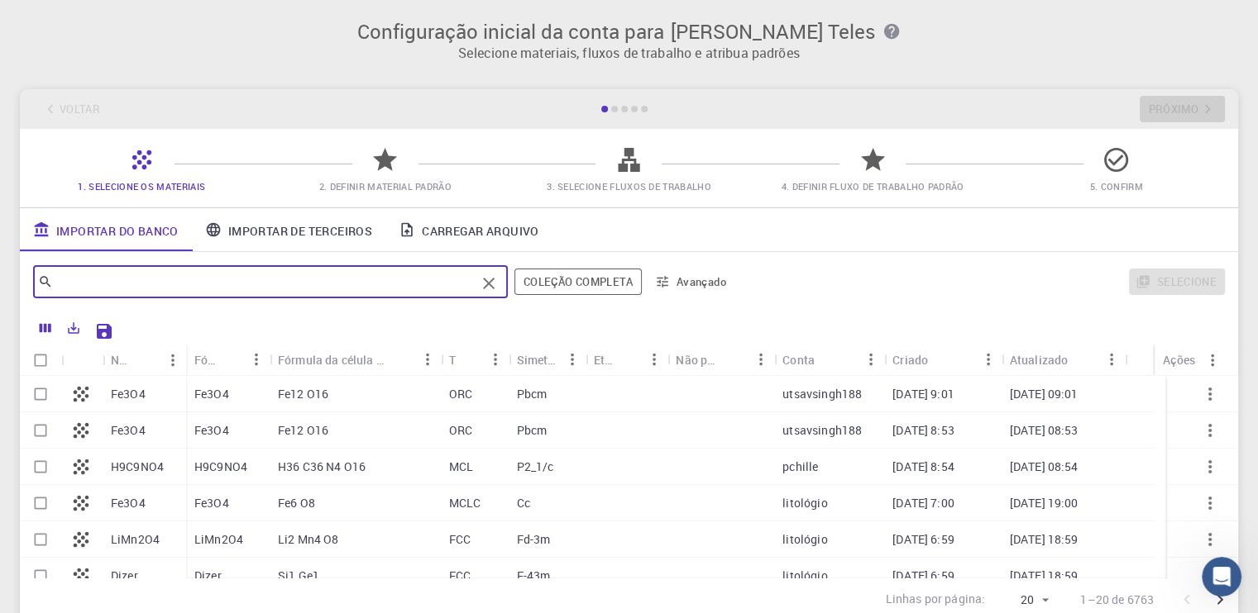
click at [129, 289] on input "text" at bounding box center [264, 281] width 422 height 23
paste input "Ácido Butenodioico"
type input "Ácido Butenodioico"
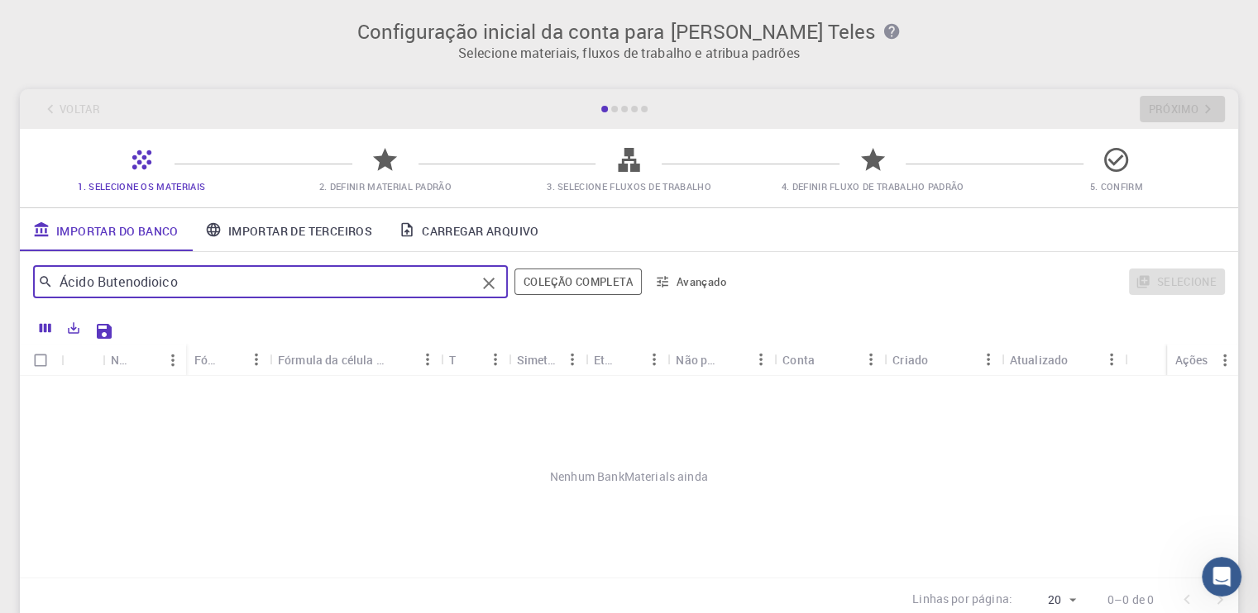
click at [609, 274] on font "Coleção completa" at bounding box center [577, 282] width 109 height 20
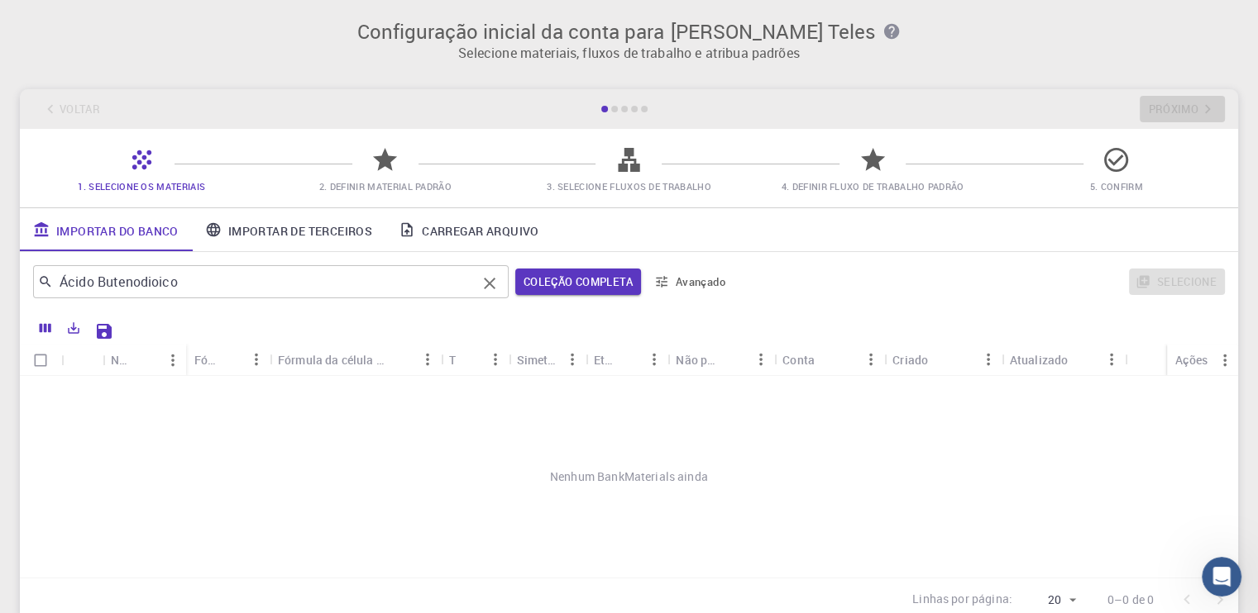
click at [69, 298] on div "Ácido Butenodioico ​" at bounding box center [270, 281] width 475 height 33
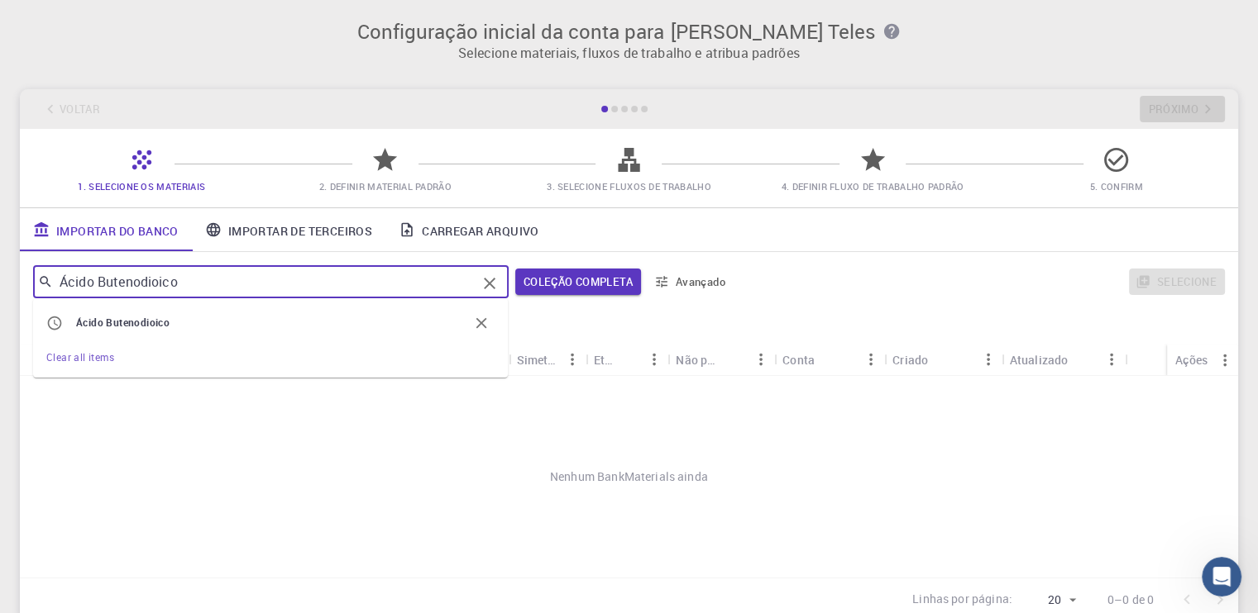
click at [69, 298] on ul "Ácido Butenodioico Clear all items" at bounding box center [270, 337] width 475 height 79
click at [69, 298] on ul "Ácido butenodioico Limpar todos os itens" at bounding box center [270, 337] width 475 height 79
click at [501, 288] on div "Ácido Butenodioico ​" at bounding box center [270, 281] width 475 height 33
drag, startPoint x: 497, startPoint y: 280, endPoint x: 489, endPoint y: 291, distance: 13.6
click at [495, 287] on icon "Claro" at bounding box center [490, 284] width 20 height 20
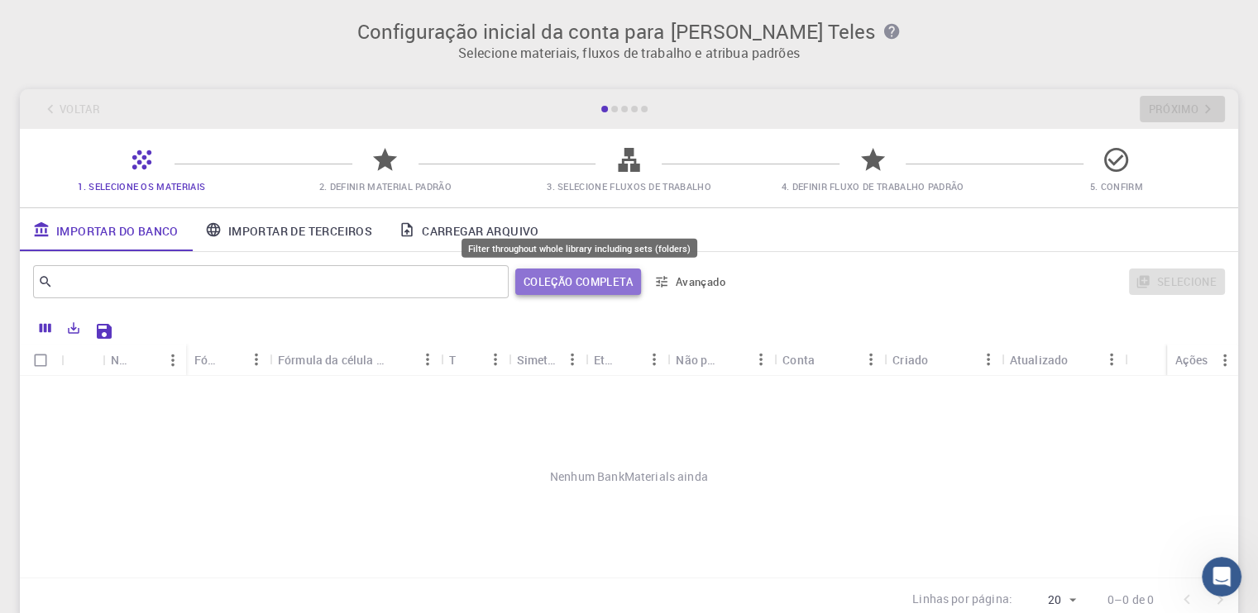
click at [547, 284] on font "Coleção completa" at bounding box center [577, 281] width 109 height 15
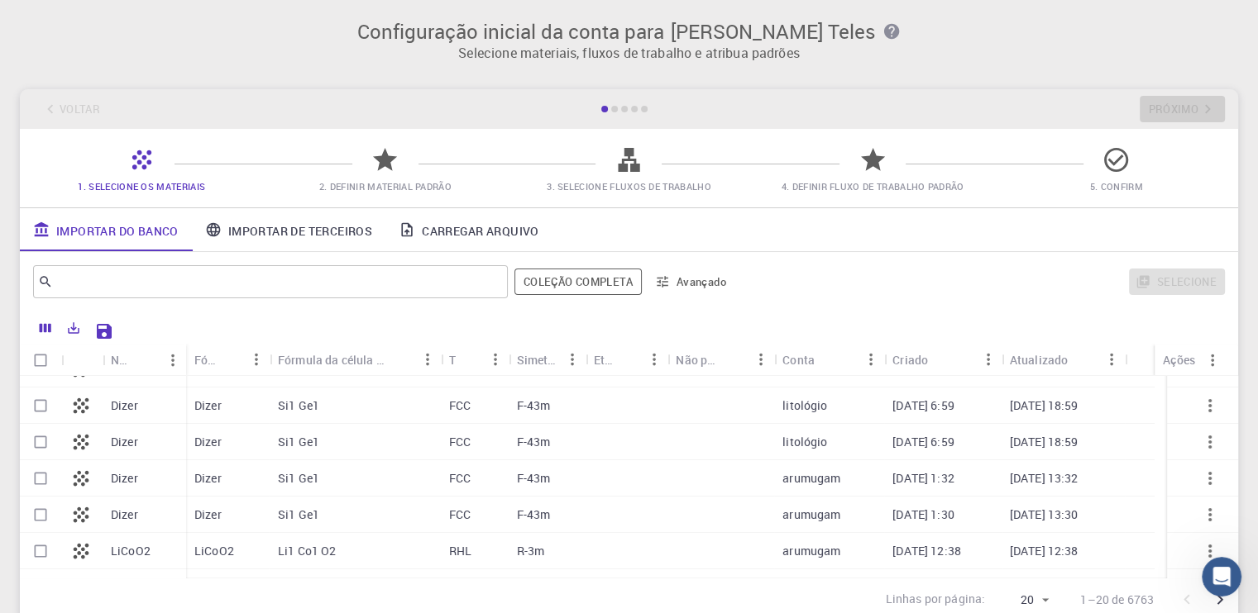
scroll to position [220, 0]
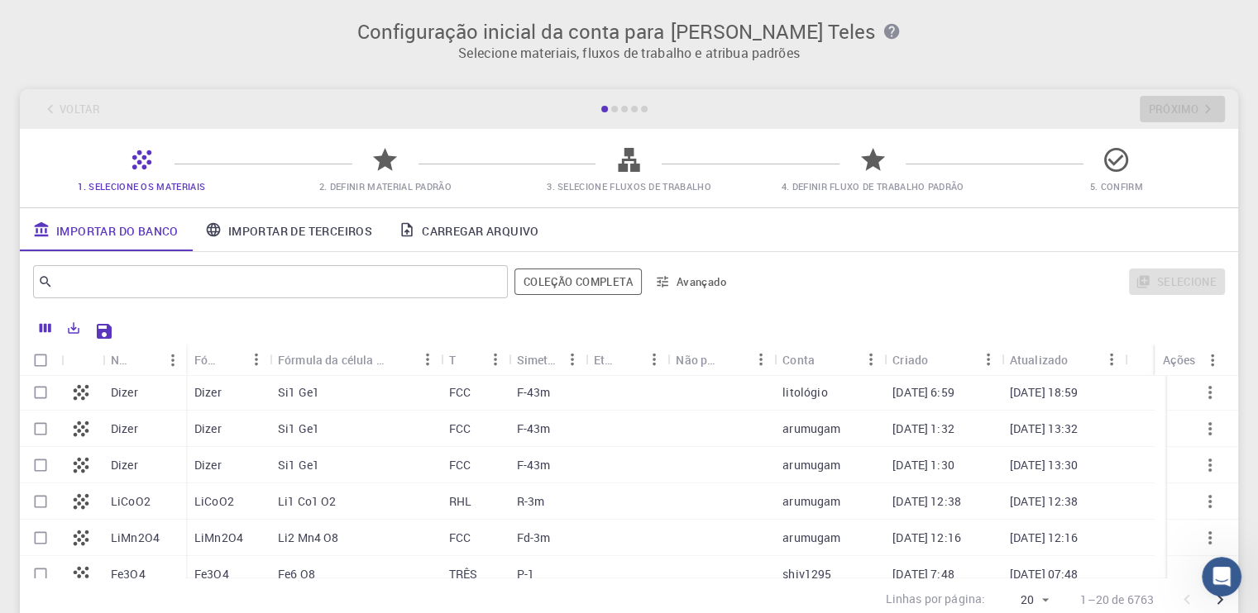
click at [112, 435] on font "Dizer" at bounding box center [124, 429] width 27 height 16
checkbox input "true"
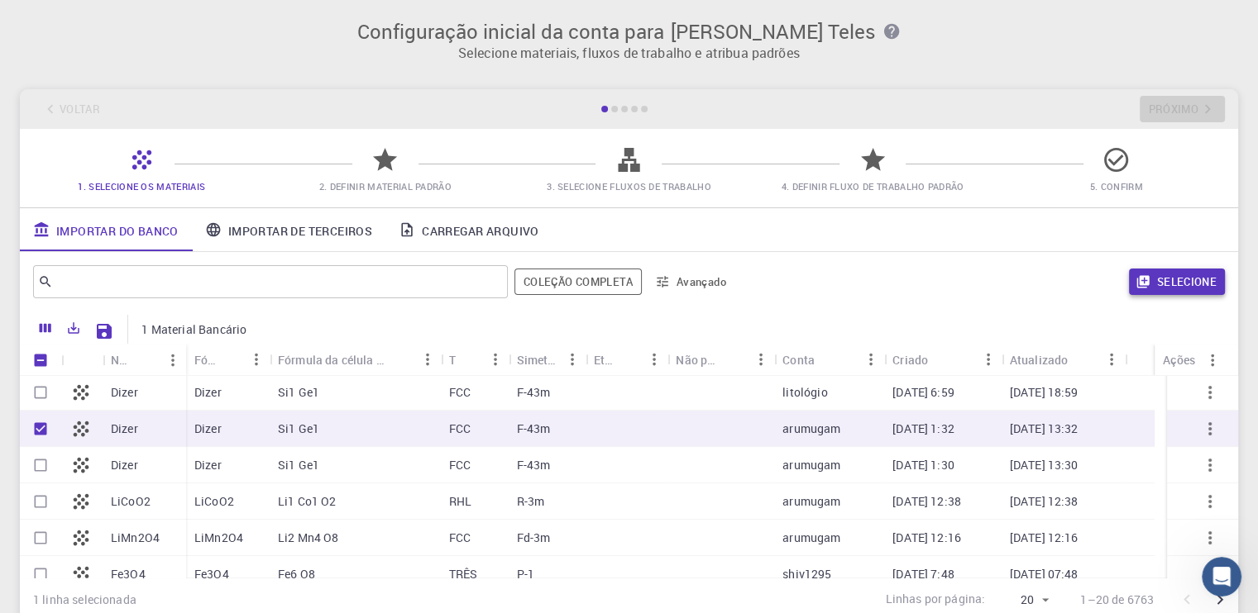
click at [1148, 284] on icon "button" at bounding box center [1142, 282] width 12 height 12
click at [66, 432] on div at bounding box center [81, 429] width 41 height 36
checkbox input "false"
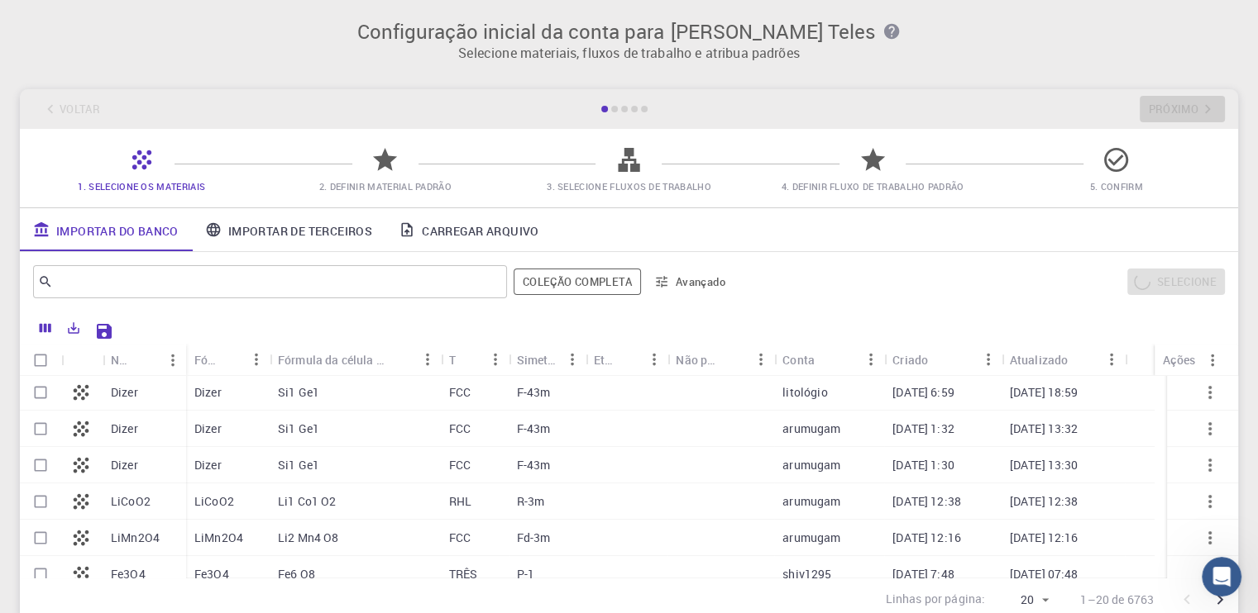
click at [89, 416] on div at bounding box center [81, 429] width 41 height 36
checkbox input "true"
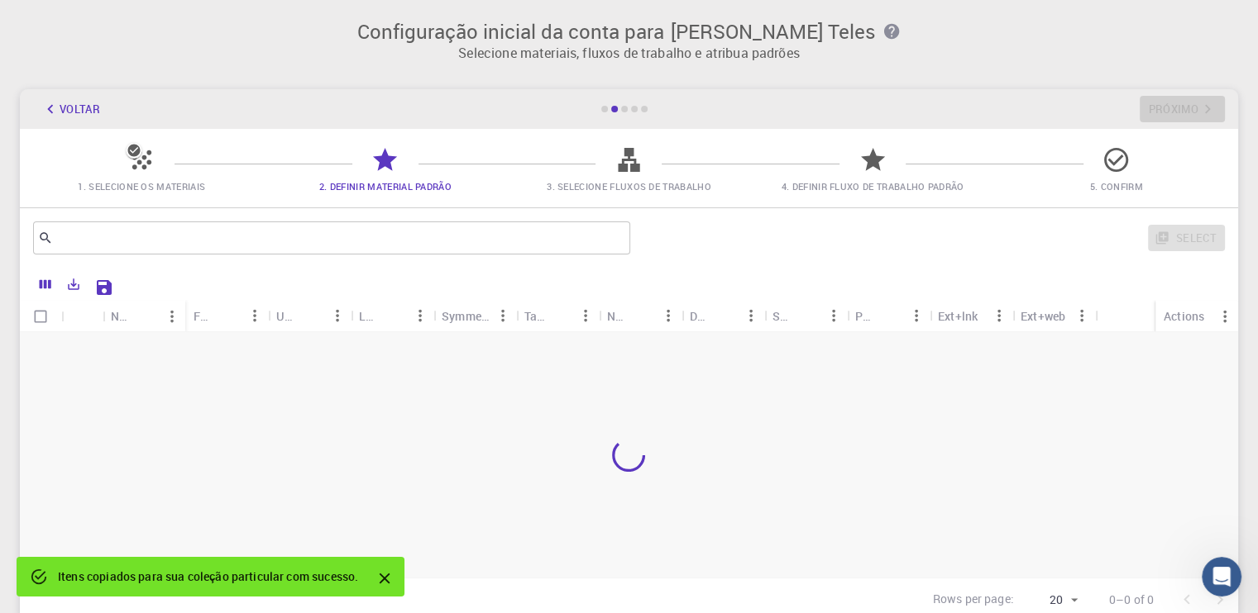
click at [78, 329] on div "Icon" at bounding box center [81, 316] width 25 height 32
click at [246, 357] on div "Dizer" at bounding box center [231, 350] width 73 height 36
checkbox input "true"
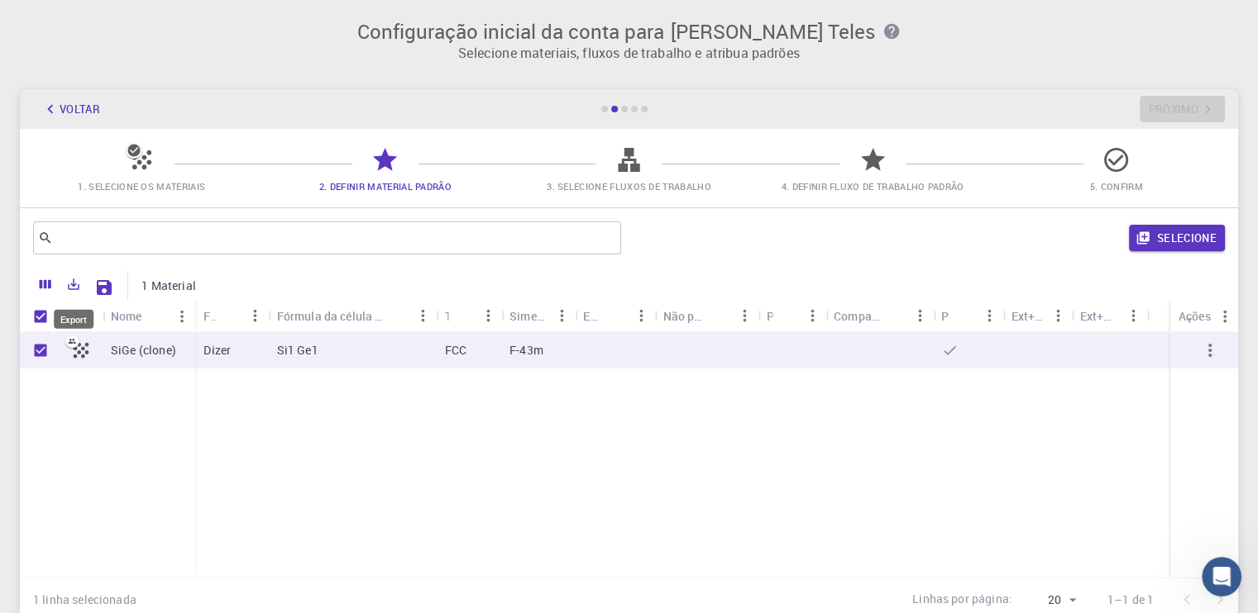
click at [75, 290] on icon "Exportar" at bounding box center [73, 284] width 15 height 15
click at [132, 381] on li "Imprimir" at bounding box center [129, 382] width 138 height 31
type input "20"
click at [79, 347] on icon at bounding box center [80, 350] width 23 height 23
checkbox input "false"
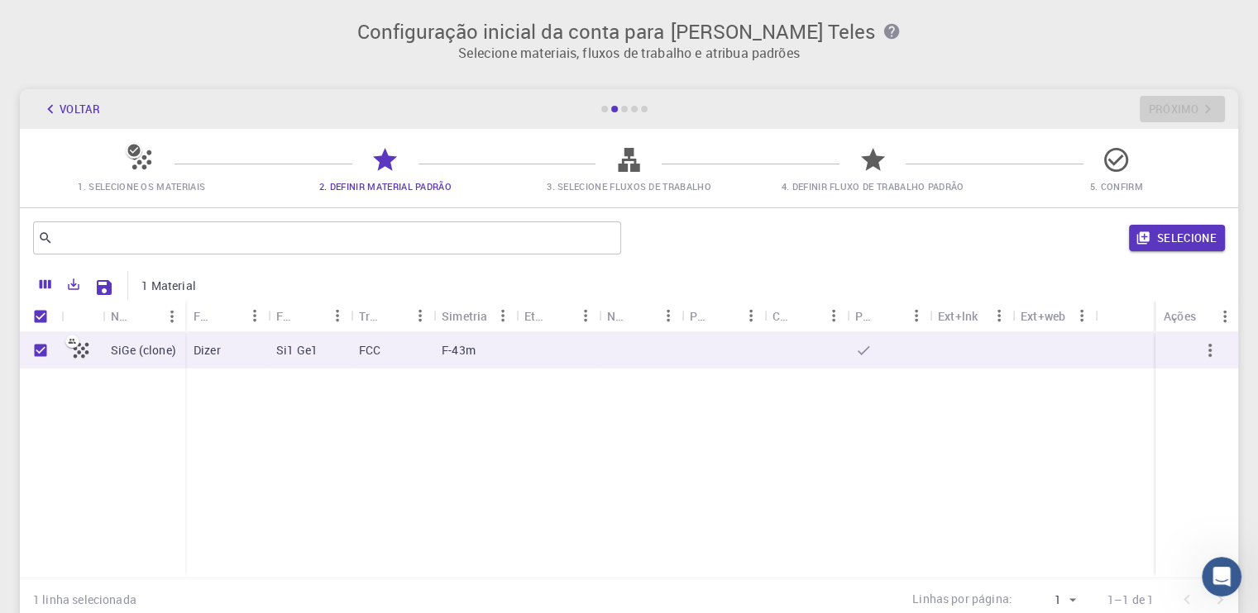
checkbox input "false"
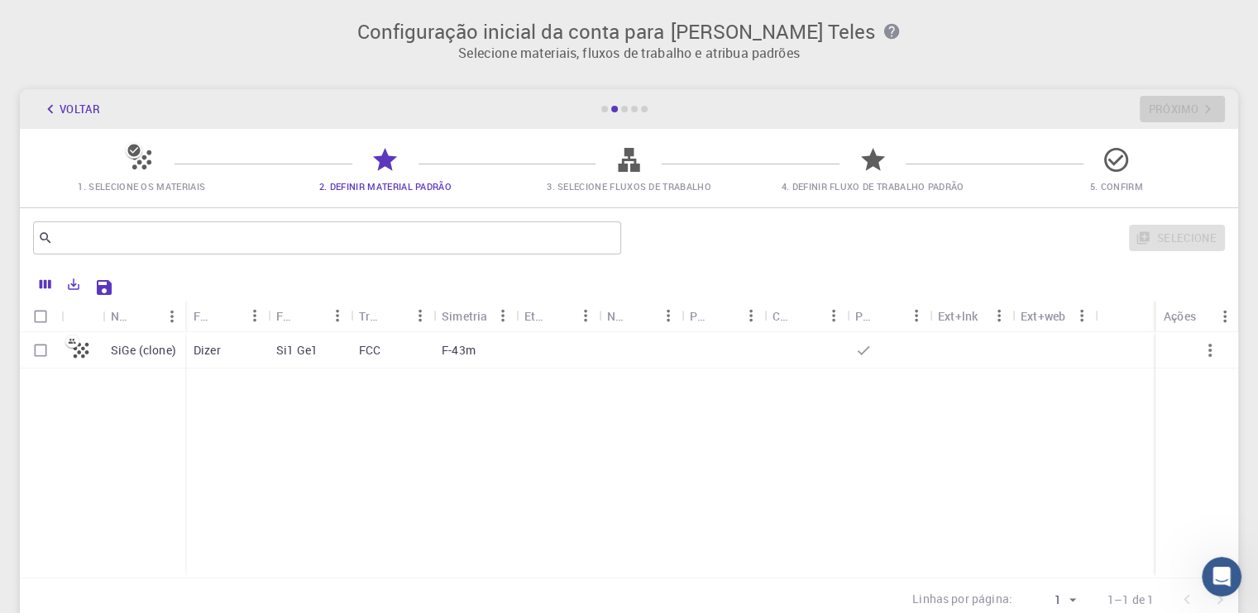
click at [73, 340] on icon at bounding box center [72, 342] width 14 height 14
checkbox input "true"
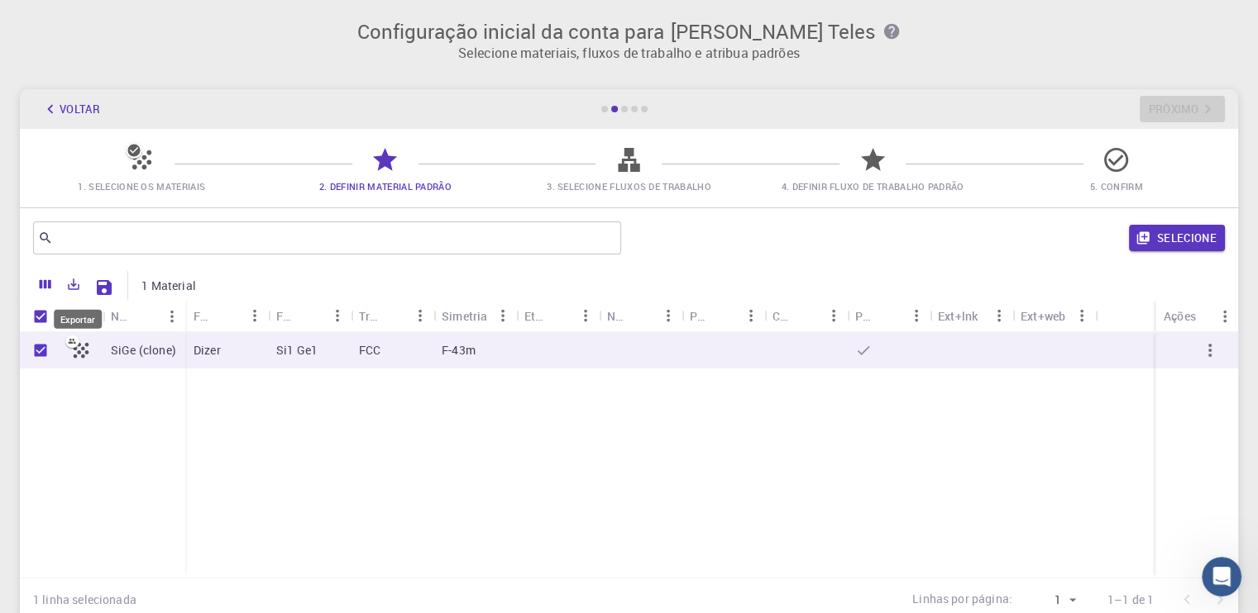
click at [84, 286] on button "Exportar" at bounding box center [74, 284] width 28 height 26
click at [153, 327] on font "Baixar como CSV" at bounding box center [126, 322] width 104 height 18
click at [165, 276] on div "1 Material" at bounding box center [673, 285] width 1105 height 29
click at [103, 297] on icon "Salvar configurações do Explorer" at bounding box center [104, 288] width 20 height 20
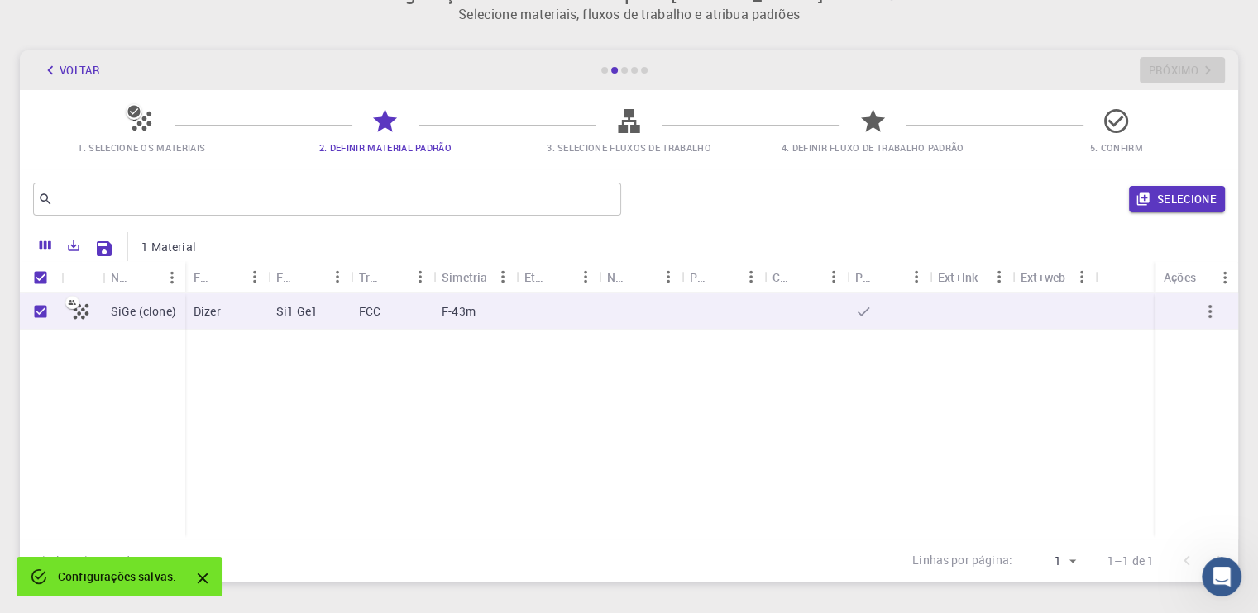
scroll to position [0, 0]
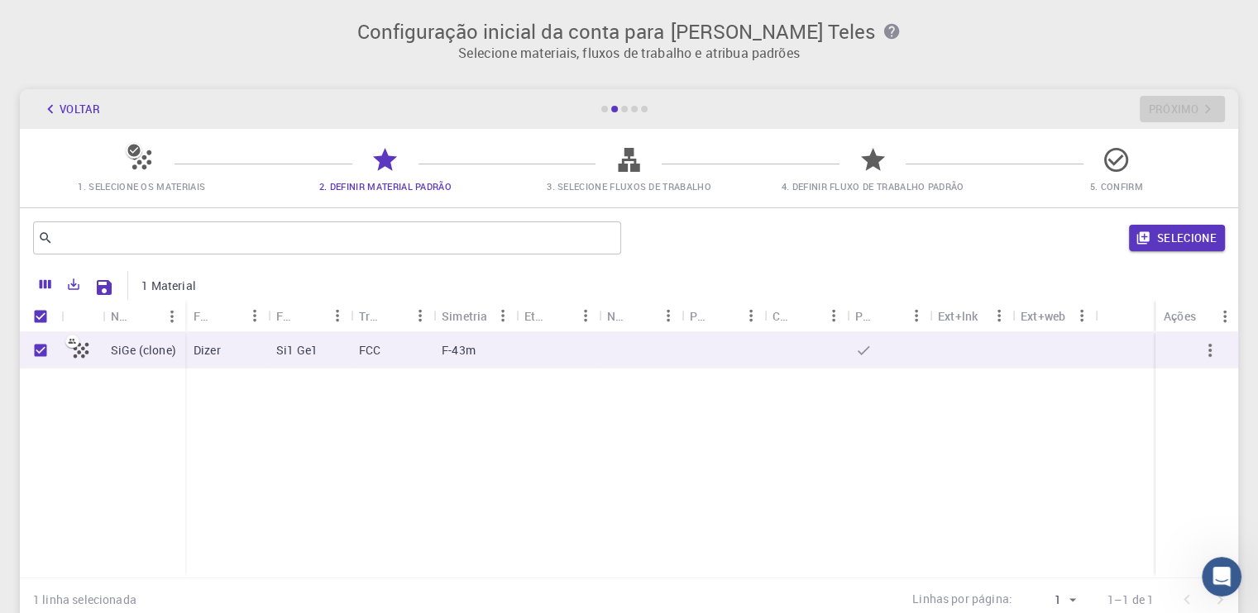
click at [1119, 161] on icon at bounding box center [1115, 160] width 29 height 29
drag, startPoint x: 231, startPoint y: 355, endPoint x: 214, endPoint y: 351, distance: 17.8
click at [231, 356] on div "Dizer" at bounding box center [226, 350] width 83 height 36
checkbox input "false"
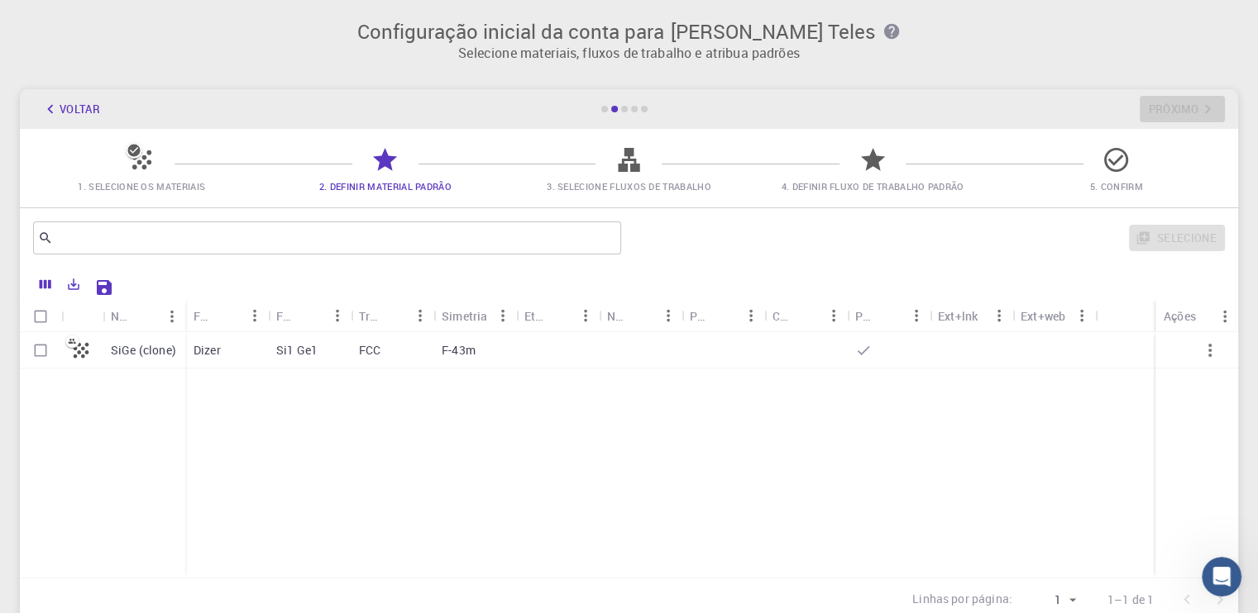
click at [214, 356] on font "Dizer" at bounding box center [206, 350] width 27 height 16
checkbox input "true"
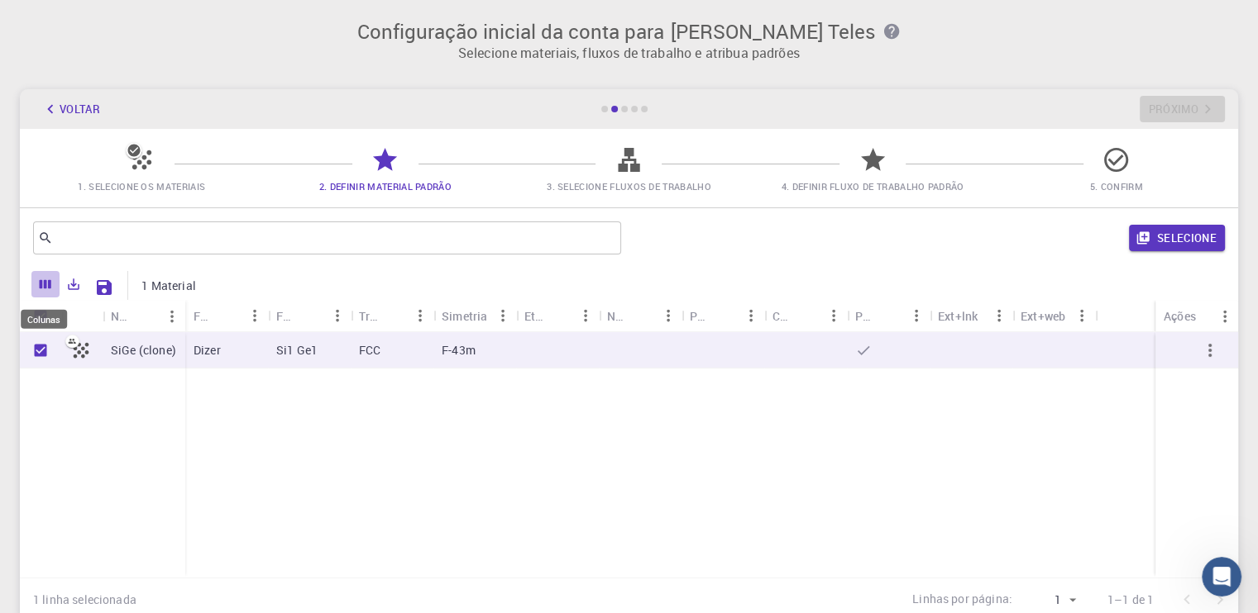
click at [37, 287] on button "Colunas" at bounding box center [45, 284] width 28 height 26
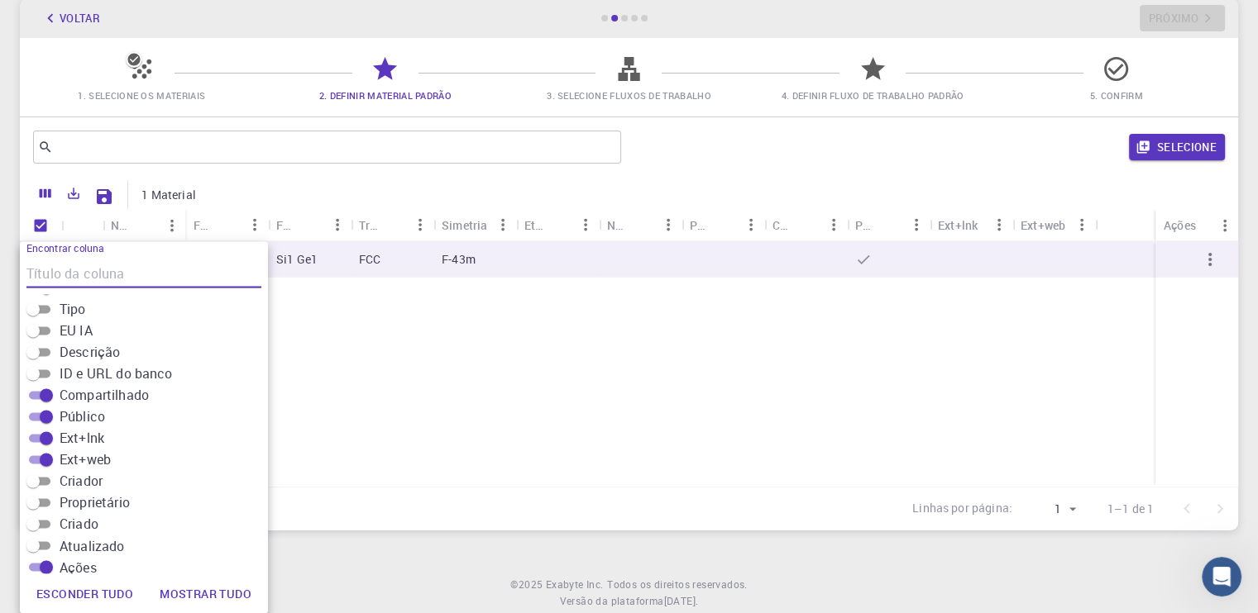
scroll to position [249, 0]
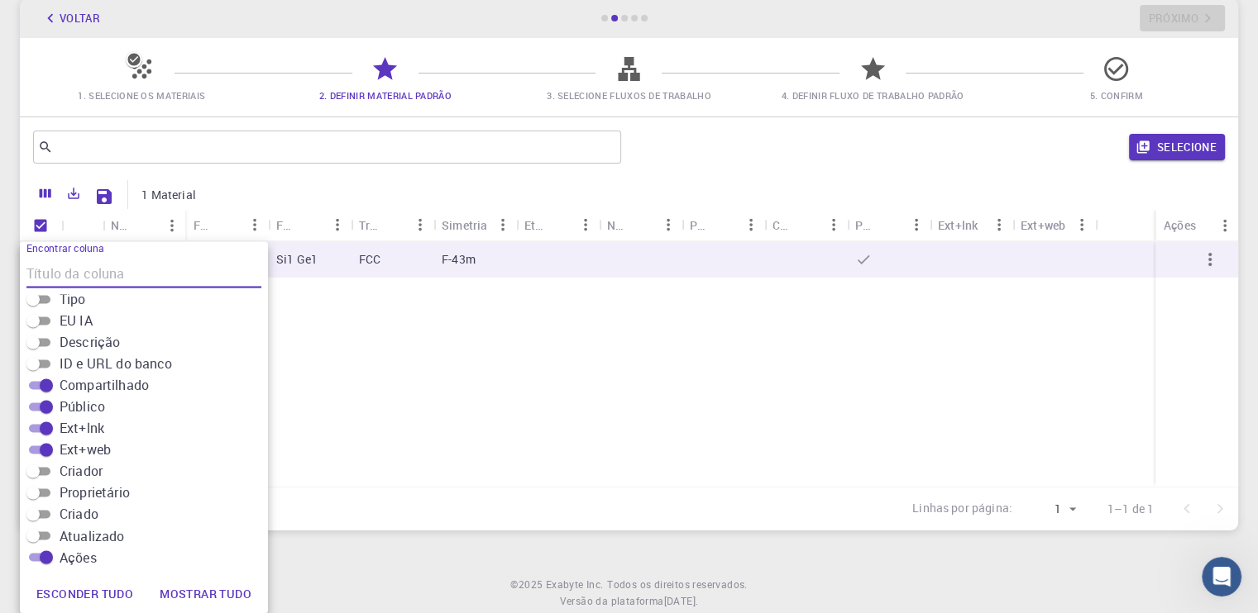
drag, startPoint x: 453, startPoint y: 413, endPoint x: 446, endPoint y: 406, distance: 9.4
click at [451, 414] on div "SiGe (clone) Dizer Si1 Ge1 FCC F-43m" at bounding box center [629, 364] width 1218 height 246
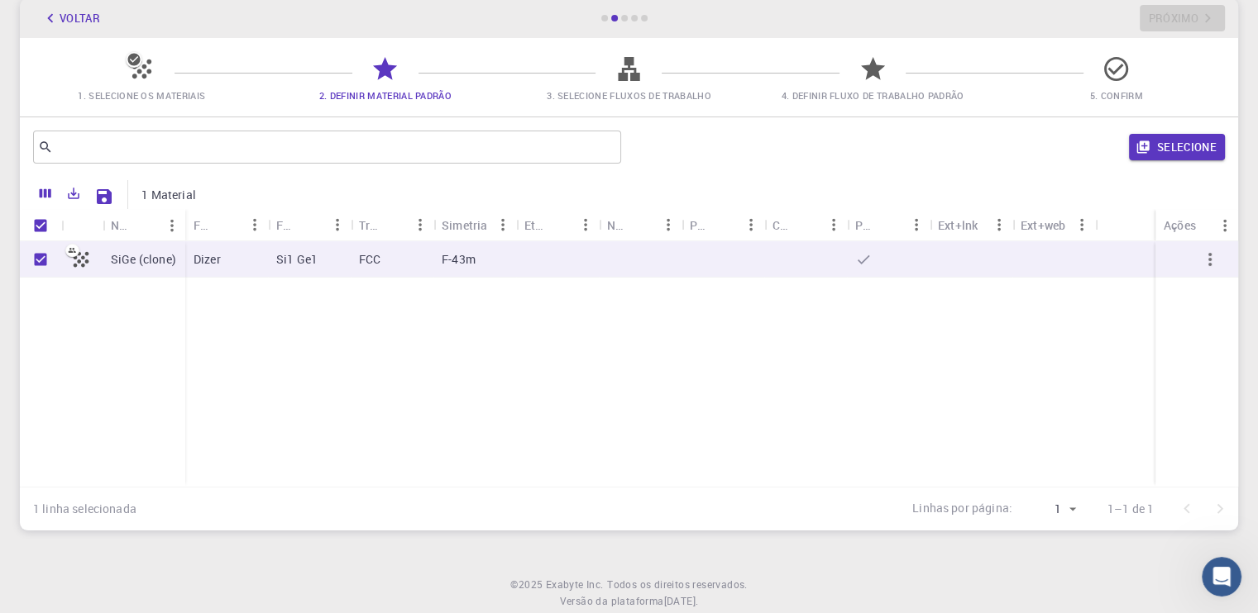
click at [179, 264] on div "SiGe (clone)" at bounding box center [144, 259] width 83 height 36
checkbox input "false"
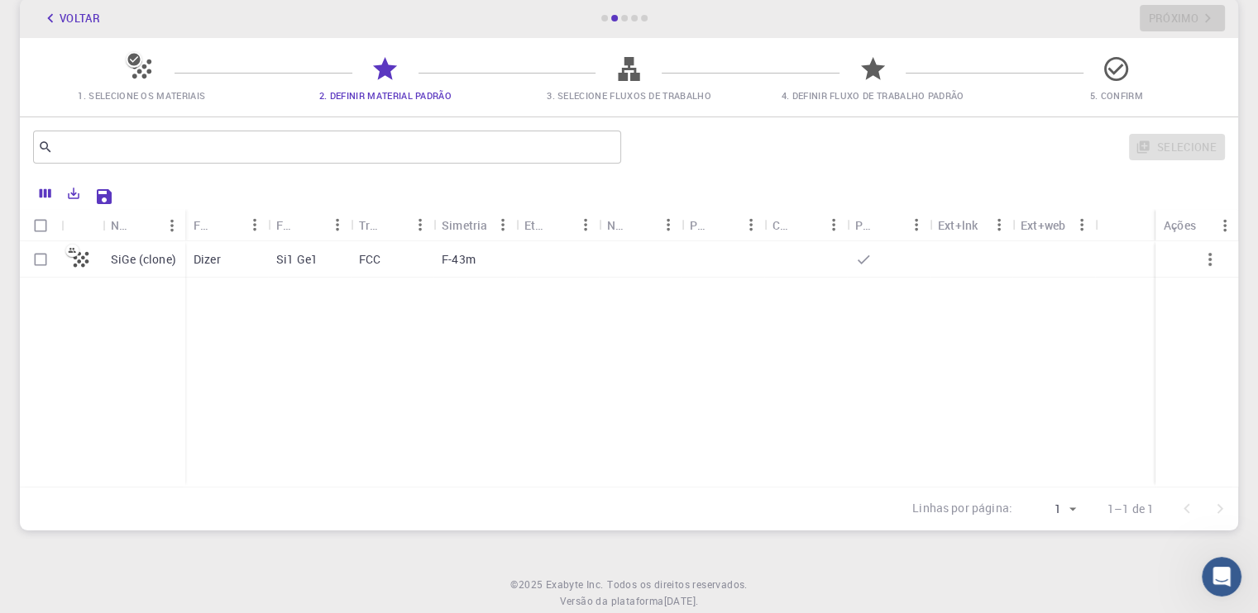
click at [179, 264] on div "SiGe (clone)" at bounding box center [144, 259] width 83 height 36
checkbox input "true"
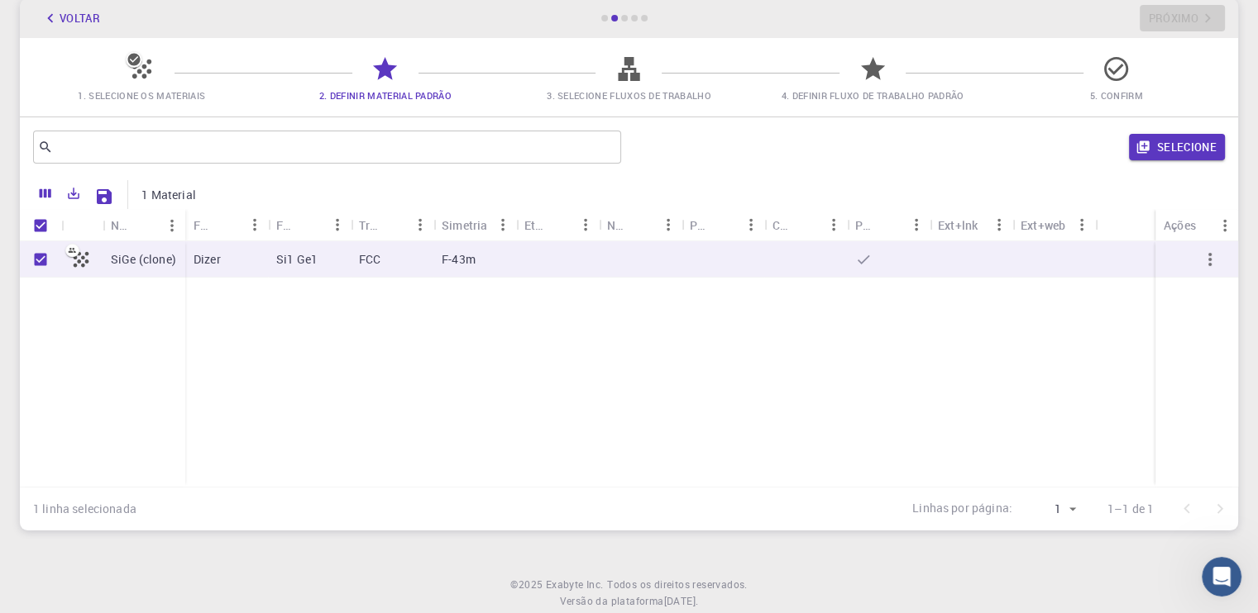
click at [640, 55] on icon at bounding box center [628, 69] width 29 height 29
click at [624, 80] on icon at bounding box center [628, 69] width 21 height 24
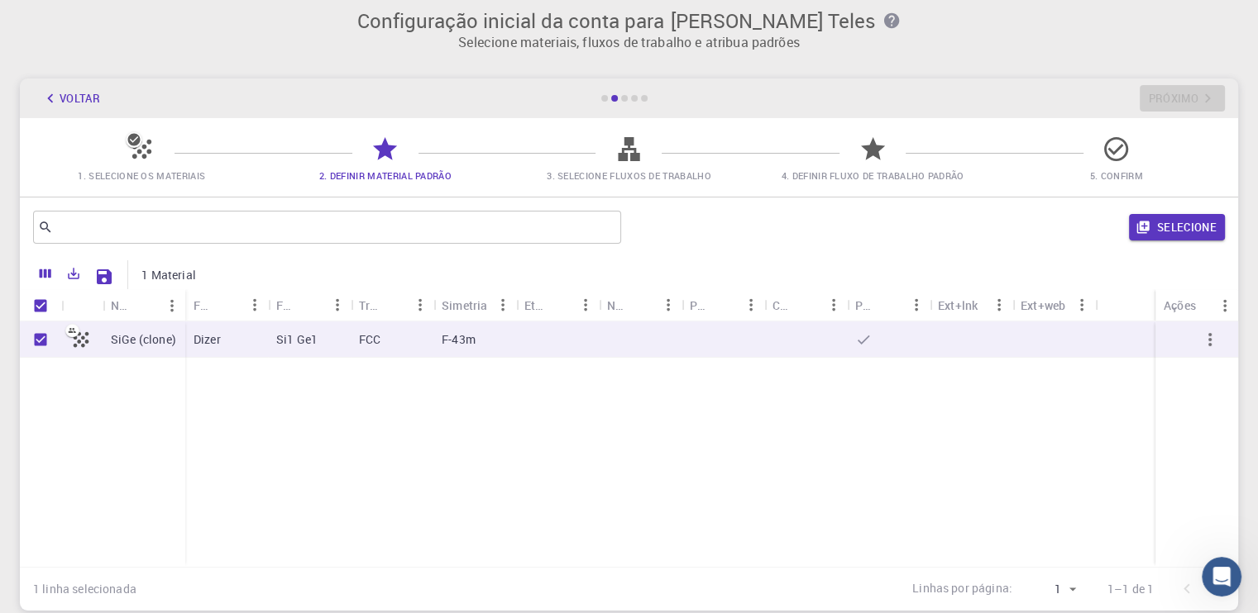
scroll to position [0, 0]
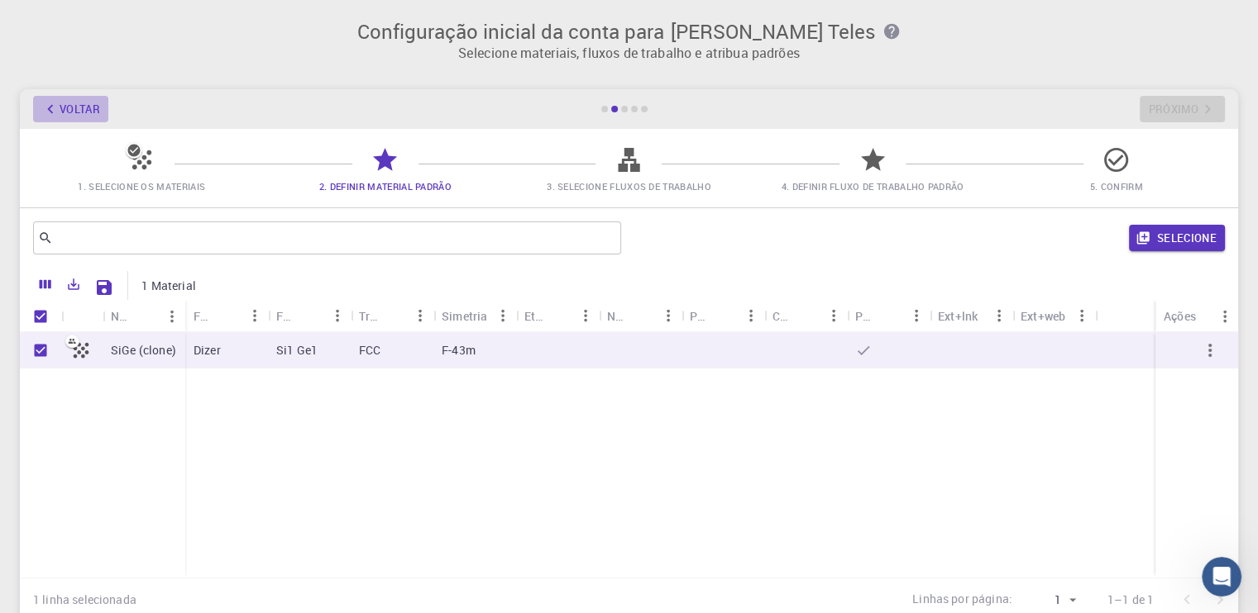
click at [75, 108] on font "Voltar" at bounding box center [80, 109] width 41 height 15
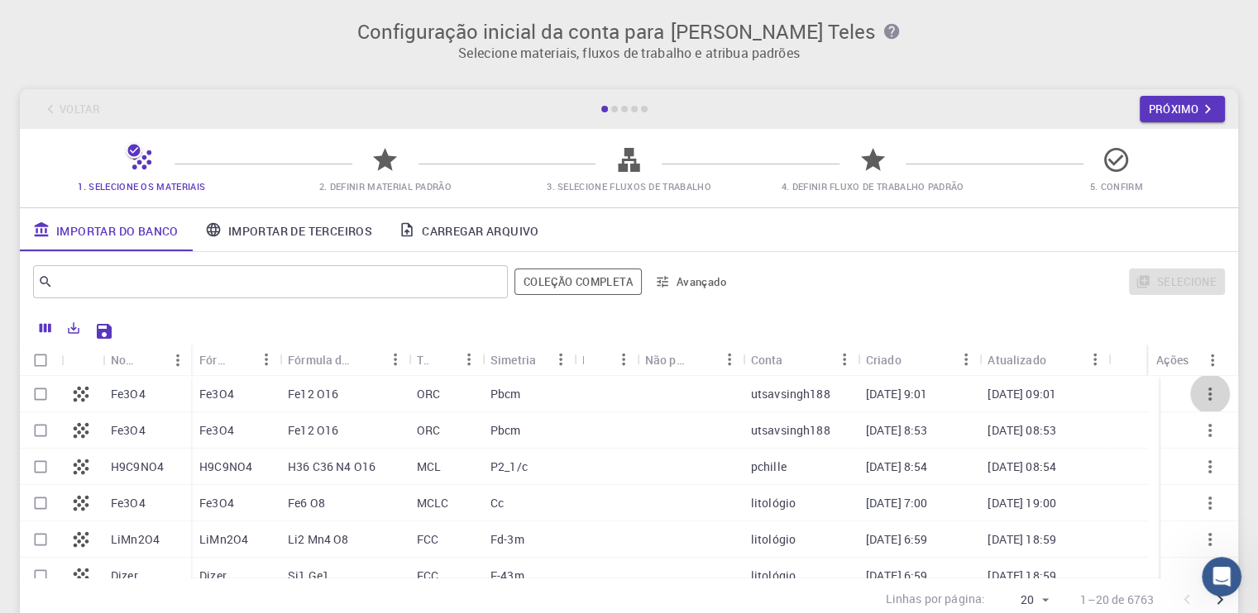
click at [1213, 394] on button "button" at bounding box center [1210, 395] width 40 height 40
click at [1190, 404] on button "button" at bounding box center [1210, 395] width 40 height 40
click at [1200, 403] on icon "button" at bounding box center [1210, 394] width 20 height 20
click at [42, 394] on input "Selecionar linha" at bounding box center [40, 394] width 31 height 31
checkbox input "true"
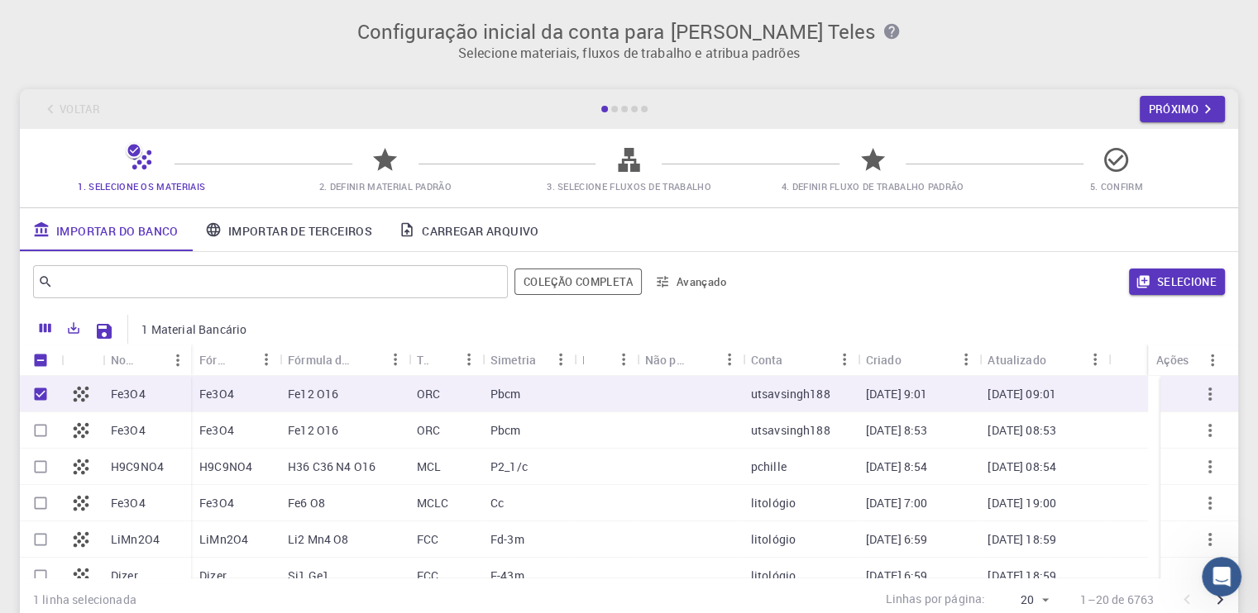
click at [1200, 392] on icon "button" at bounding box center [1210, 394] width 20 height 20
click at [489, 395] on div "Pbcm" at bounding box center [528, 394] width 92 height 36
checkbox input "false"
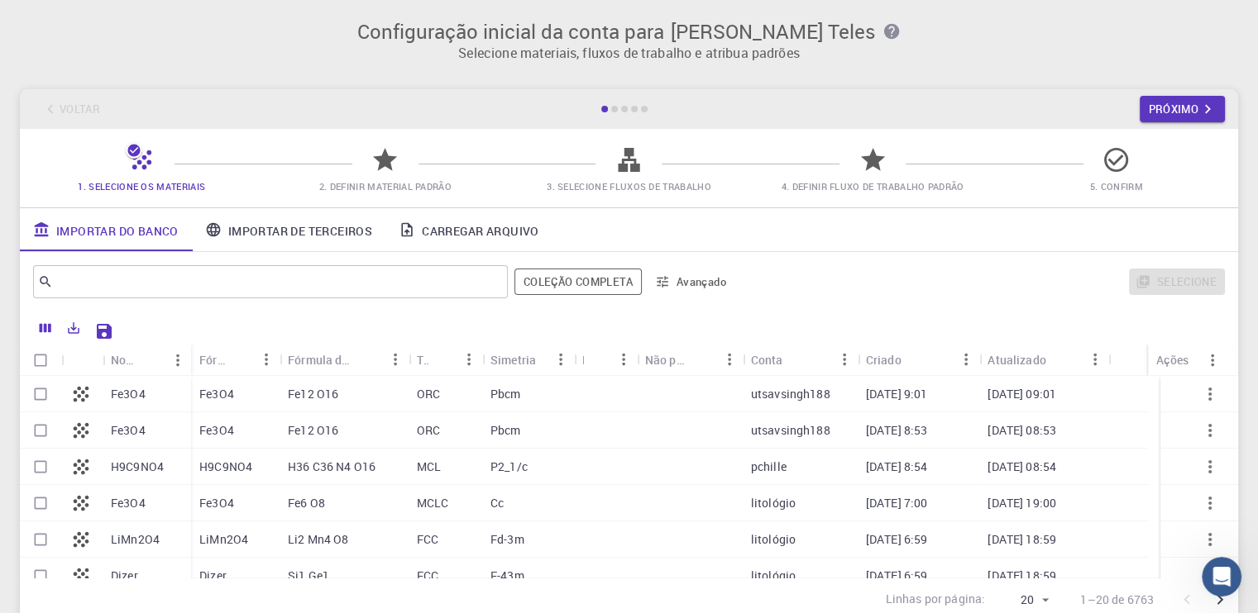
click at [489, 395] on div "Pbcm" at bounding box center [528, 394] width 92 height 36
checkbox input "true"
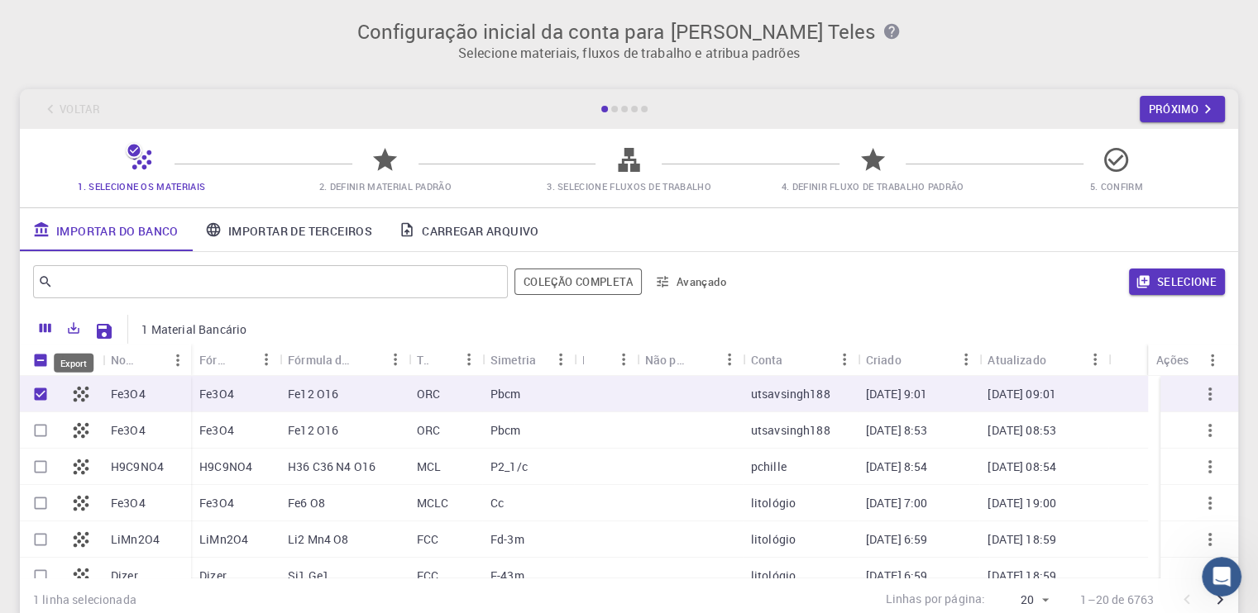
click at [75, 323] on icon "Exportar" at bounding box center [73, 328] width 15 height 15
click at [155, 426] on li "Imprimir" at bounding box center [129, 426] width 138 height 31
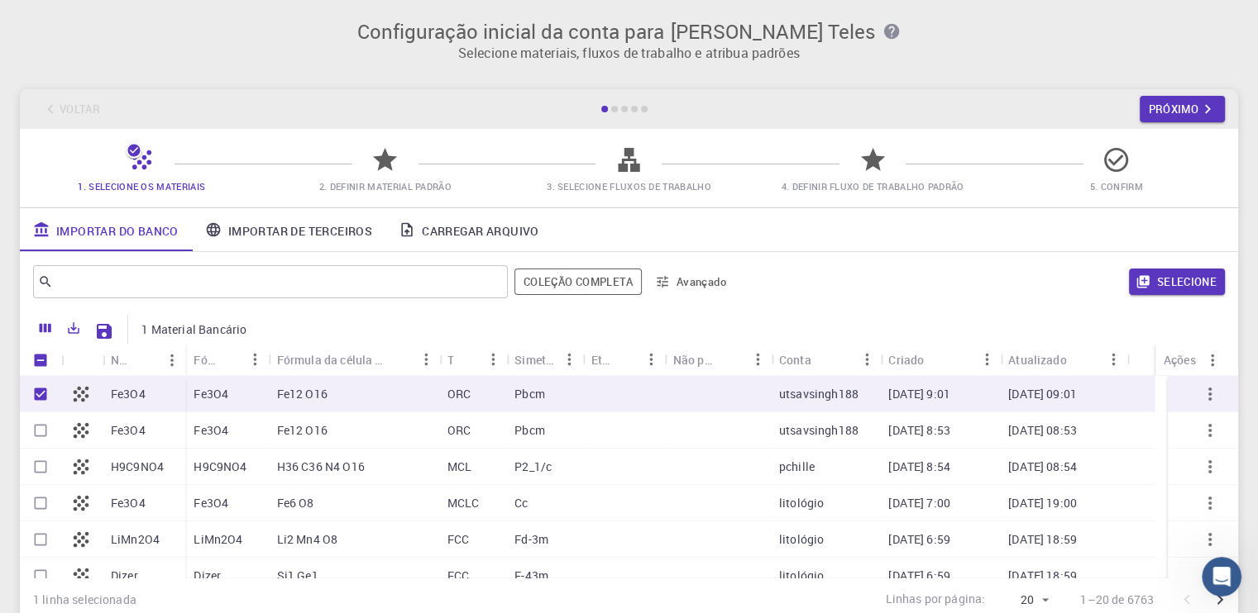
click at [148, 265] on div "​ Coleção completa Avançado" at bounding box center [383, 282] width 701 height 40
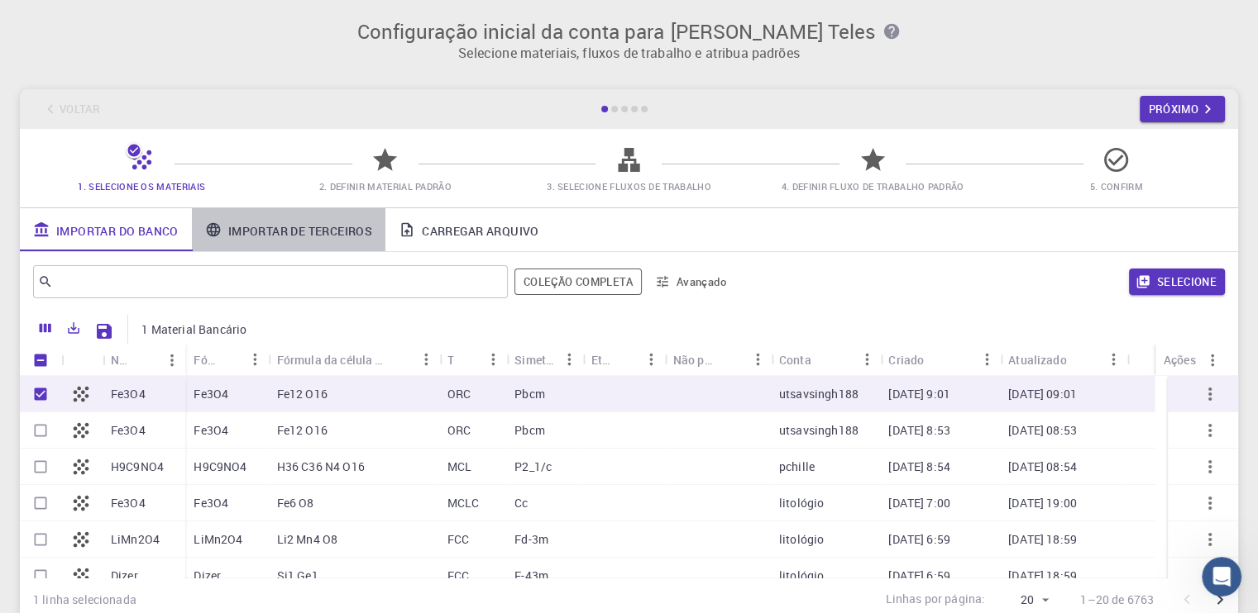
click at [270, 231] on font "Importar de terceiros" at bounding box center [300, 230] width 144 height 16
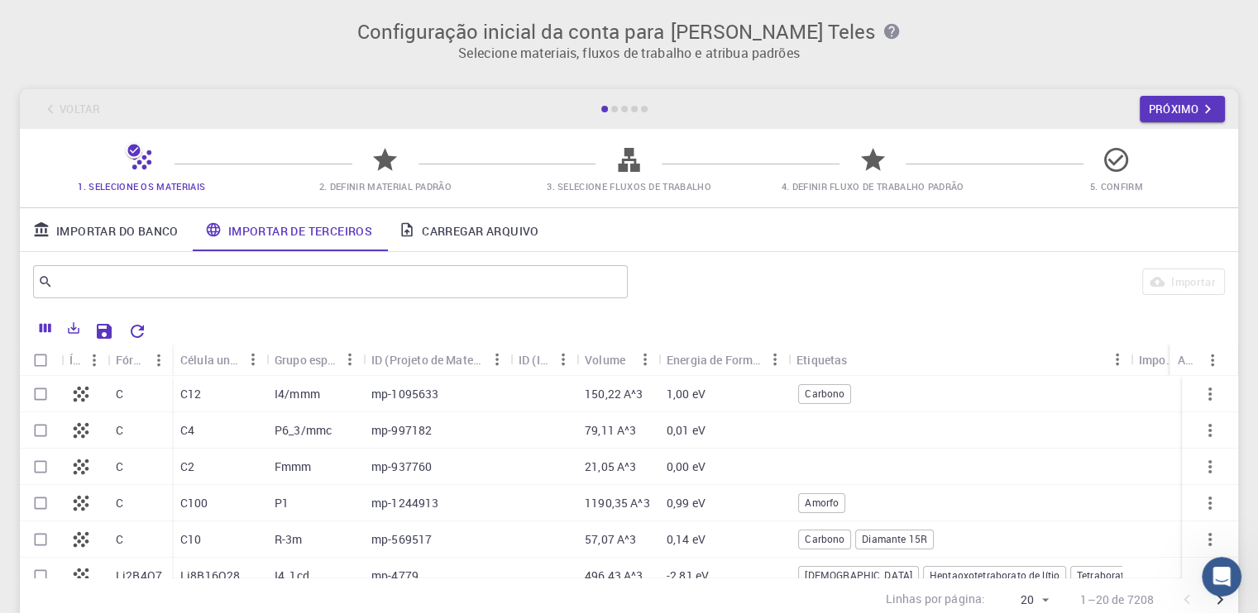
click at [300, 387] on font "I4/mmm" at bounding box center [296, 394] width 45 height 16
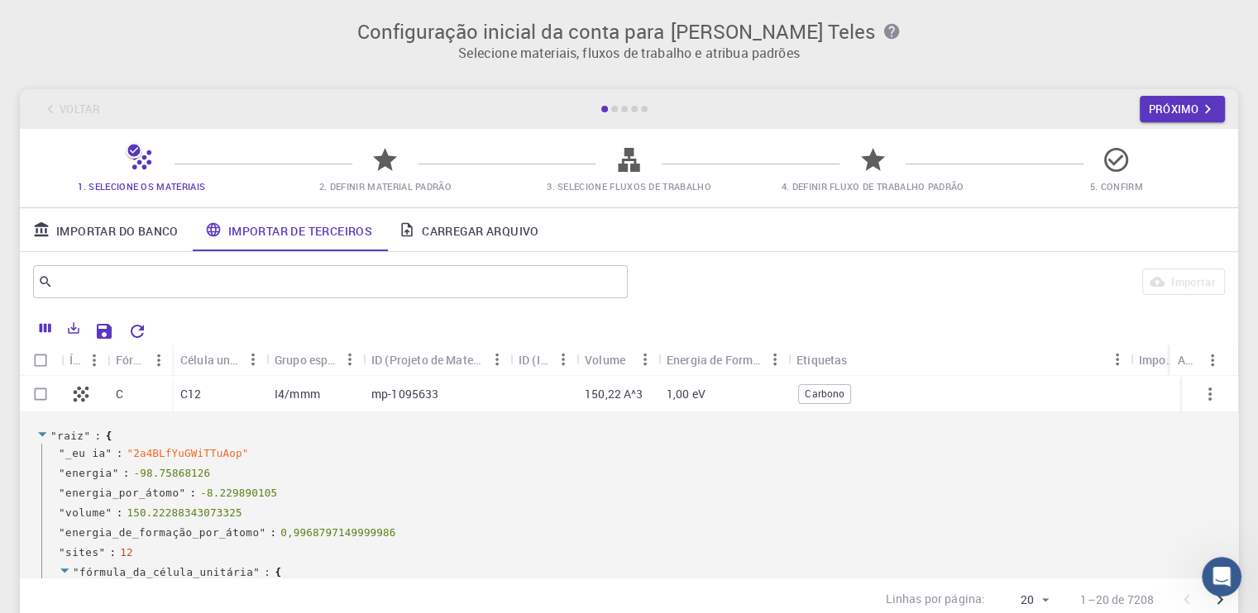
click at [99, 217] on link "Importar do Banco" at bounding box center [106, 229] width 172 height 43
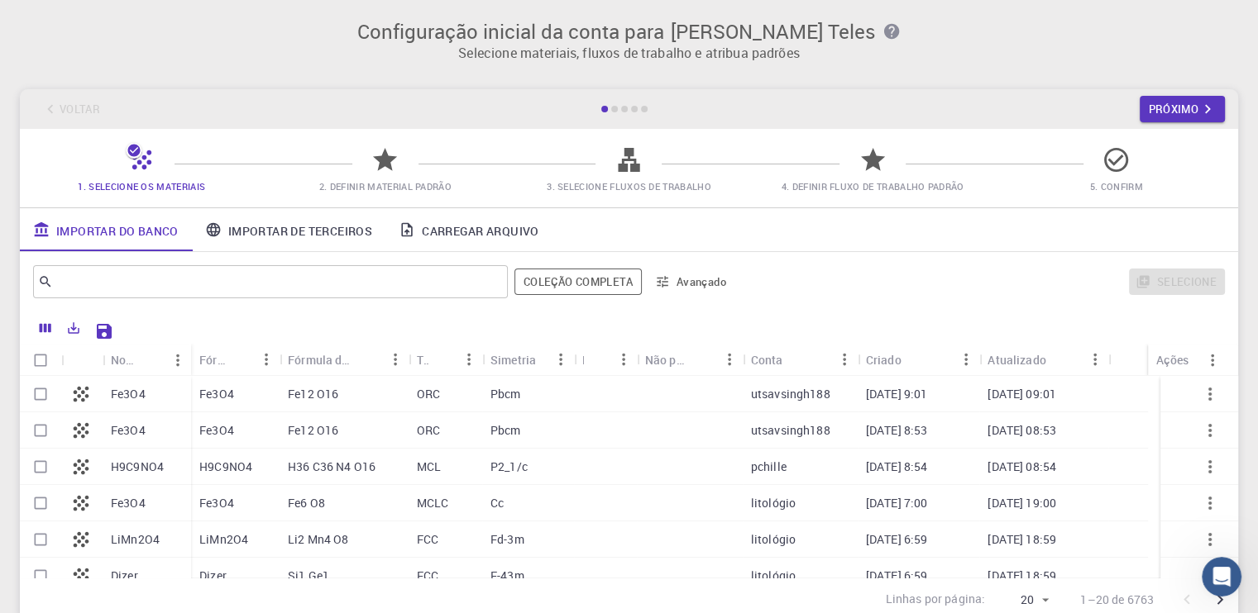
click at [129, 471] on font "H9C9NO4" at bounding box center [137, 467] width 53 height 16
checkbox input "true"
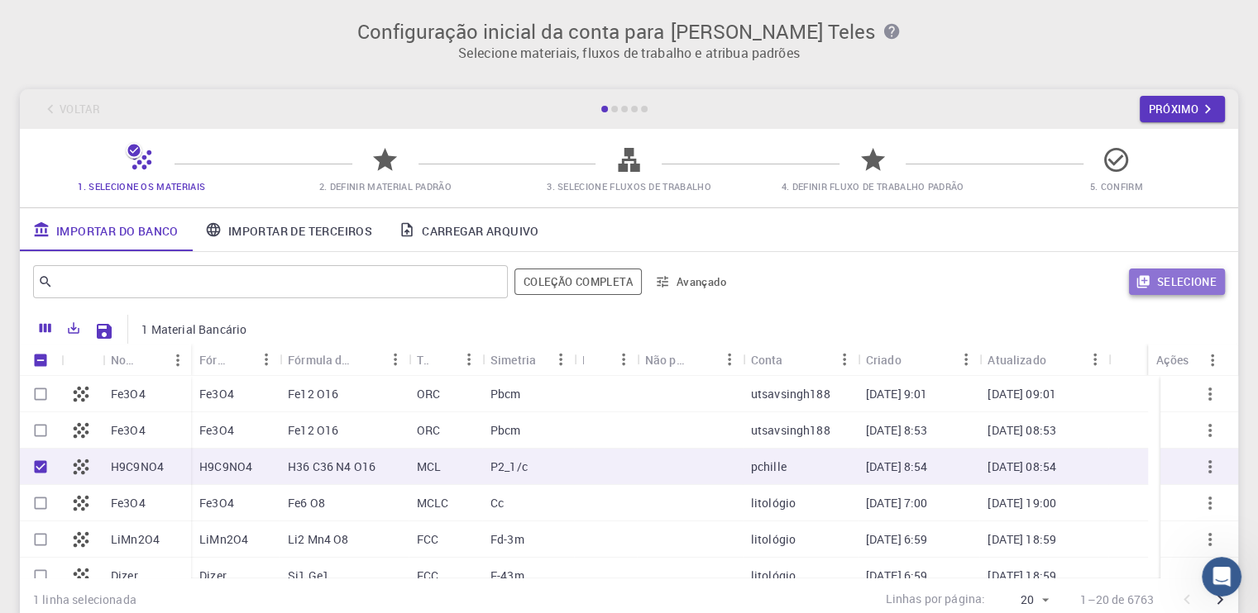
click at [1171, 277] on font "Selecione" at bounding box center [1187, 281] width 60 height 15
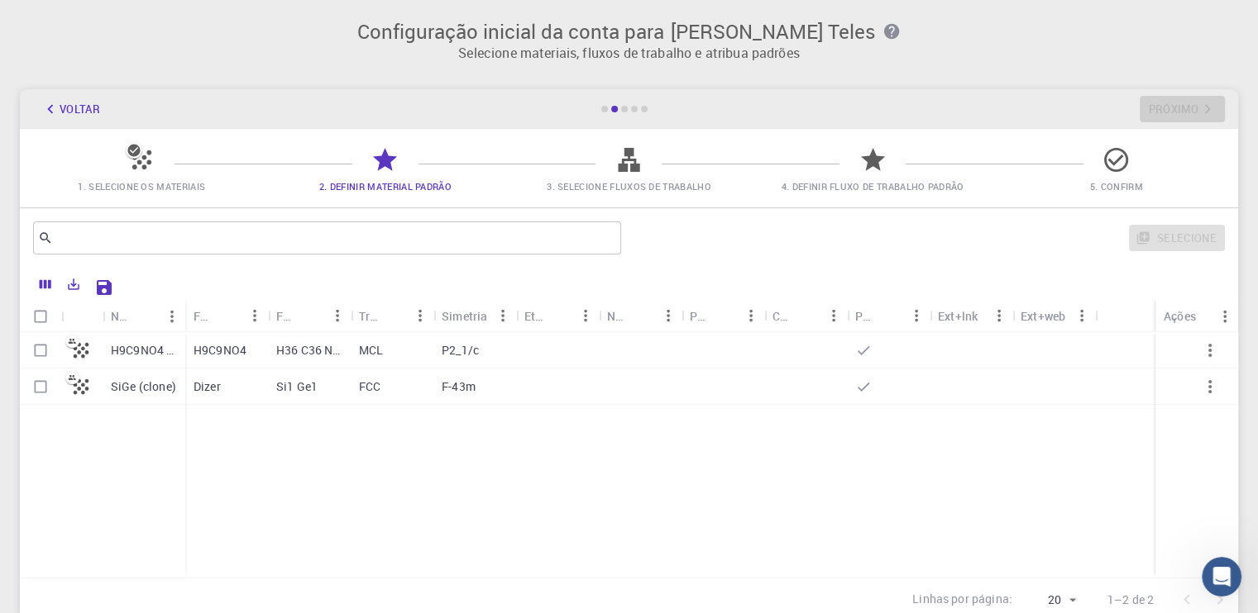
click at [43, 356] on input "Selecionar linha" at bounding box center [40, 350] width 31 height 31
checkbox input "true"
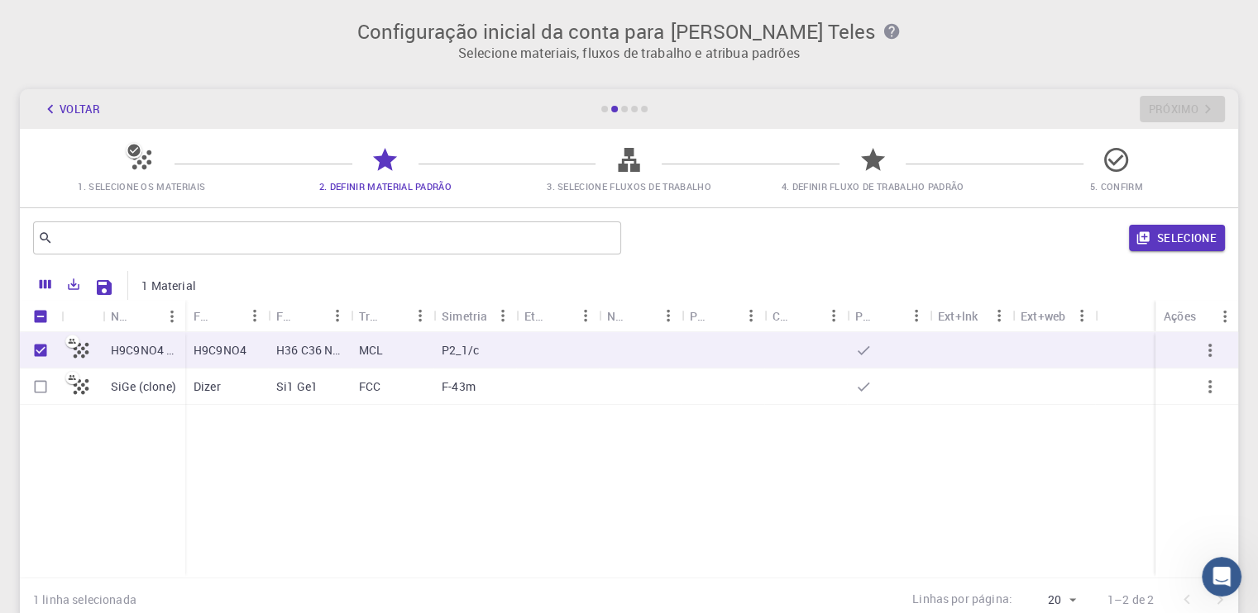
click at [40, 386] on input "Selecionar linha" at bounding box center [40, 386] width 31 height 31
checkbox input "true"
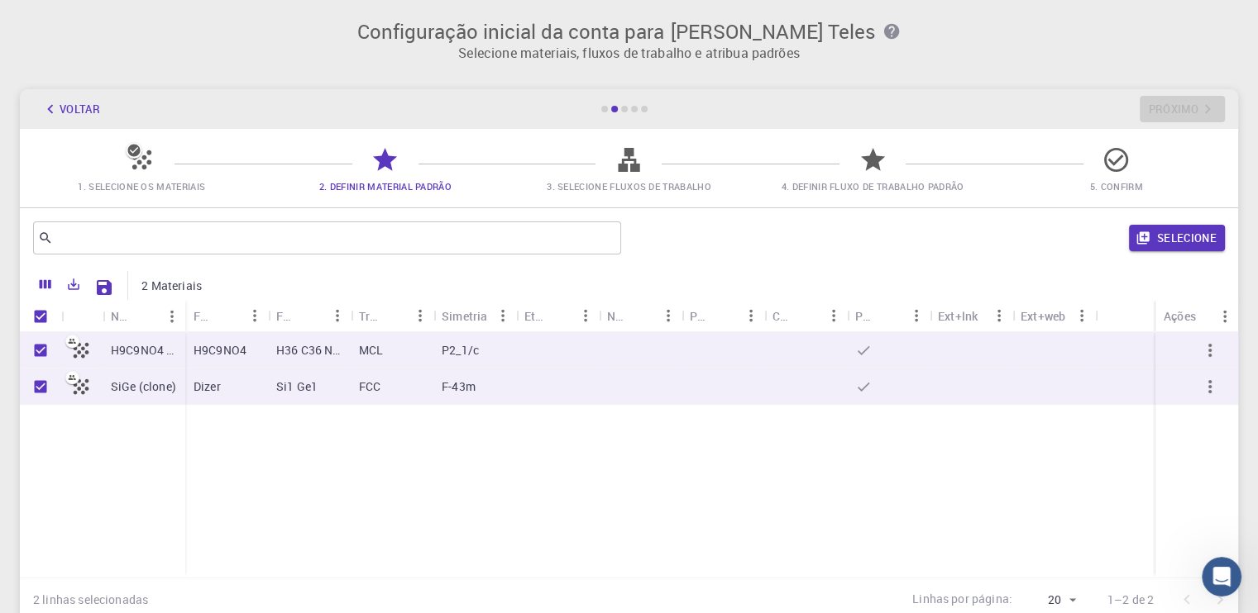
click at [90, 346] on icon at bounding box center [80, 350] width 23 height 23
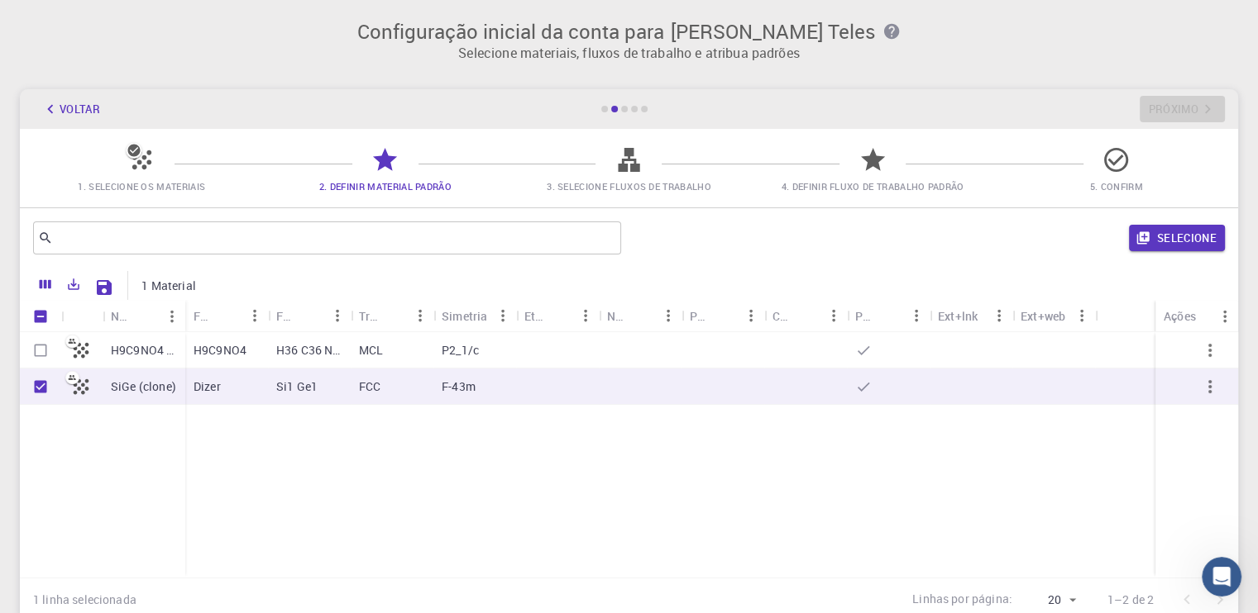
click at [66, 349] on div at bounding box center [81, 350] width 41 height 36
checkbox input "true"
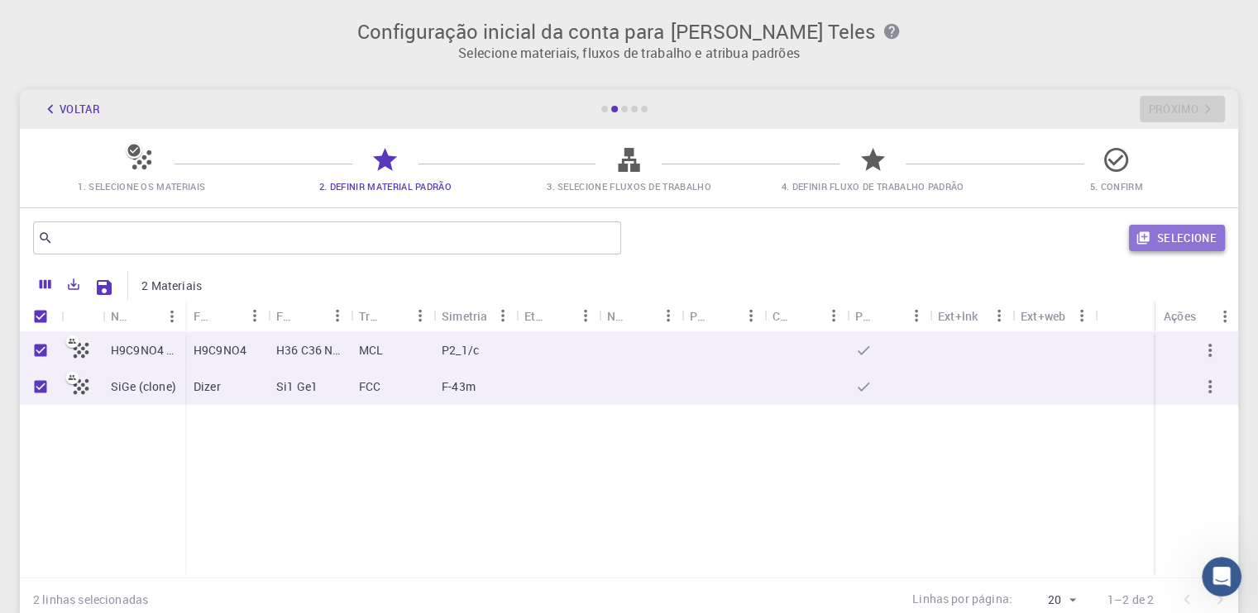
click at [1199, 244] on font "Selecione" at bounding box center [1187, 238] width 60 height 15
checkbox input "false"
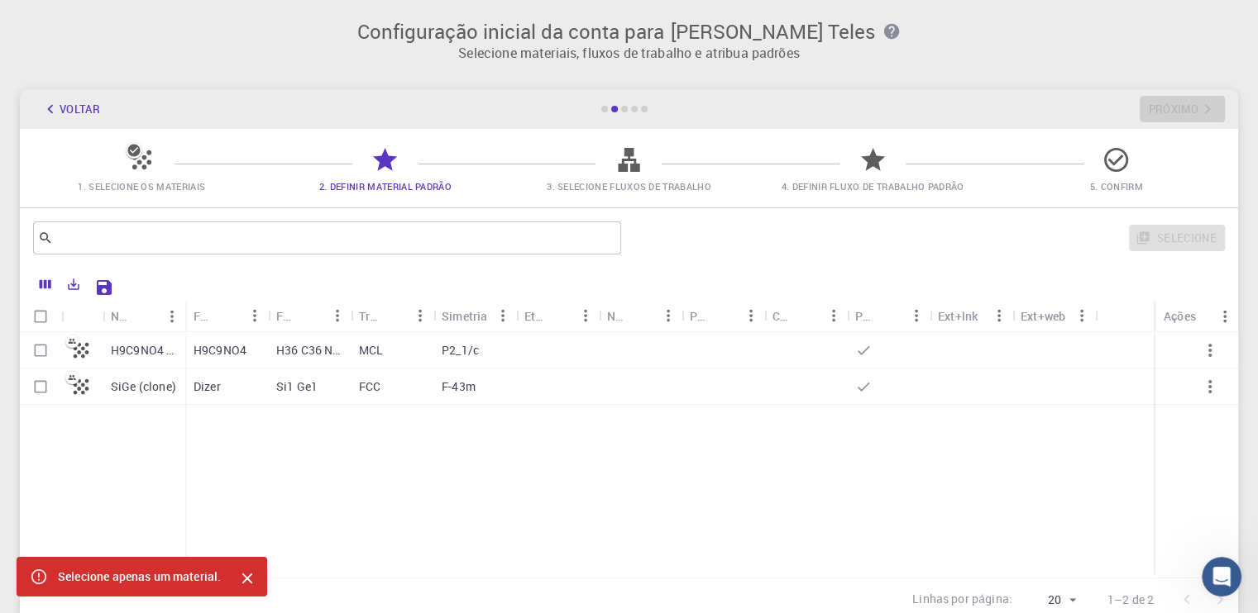
click at [139, 375] on div "SiGe (clone)" at bounding box center [144, 387] width 83 height 36
checkbox input "true"
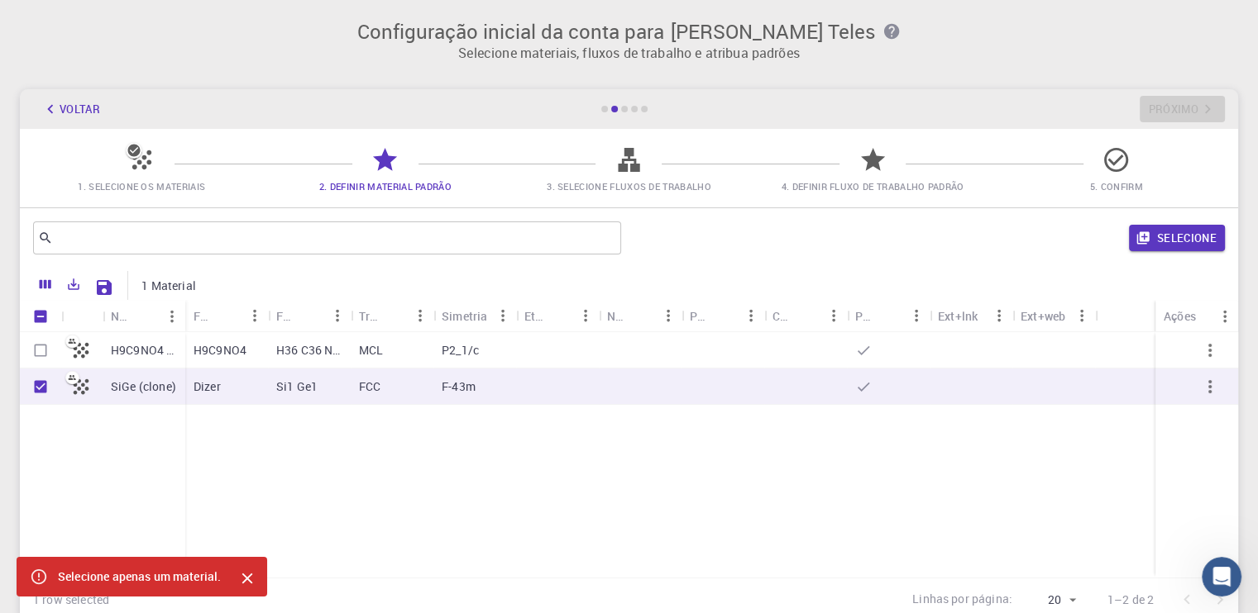
click at [139, 361] on div "H9C9NO4 (clone)" at bounding box center [144, 350] width 83 height 36
checkbox input "true"
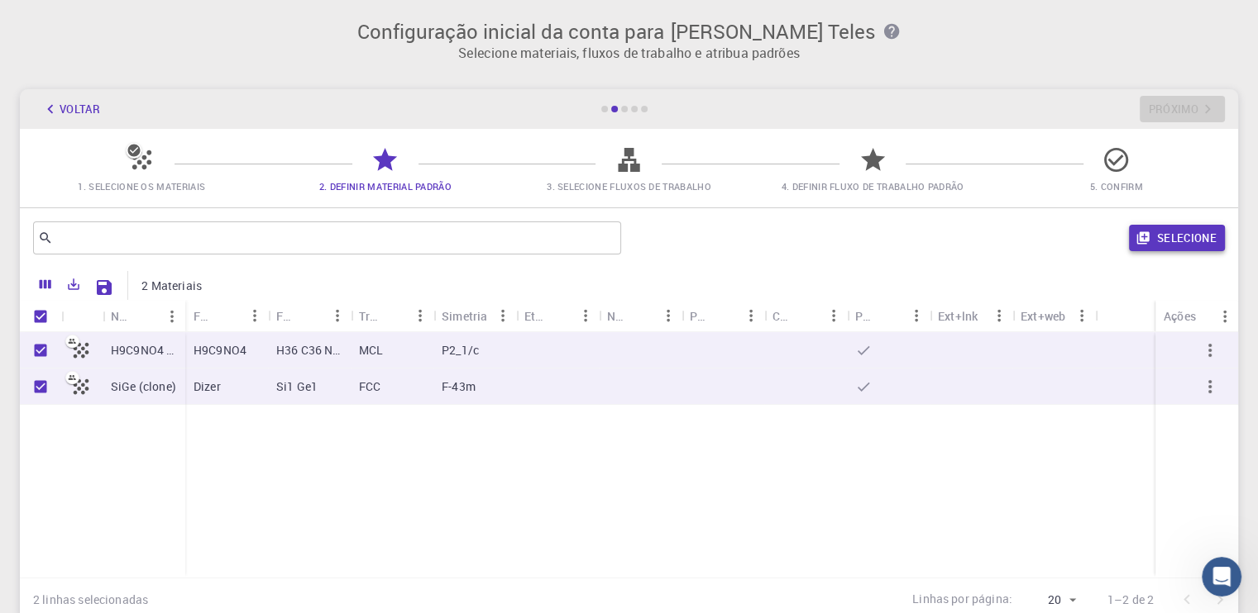
click at [1161, 239] on font "Selecione" at bounding box center [1187, 238] width 60 height 15
checkbox input "false"
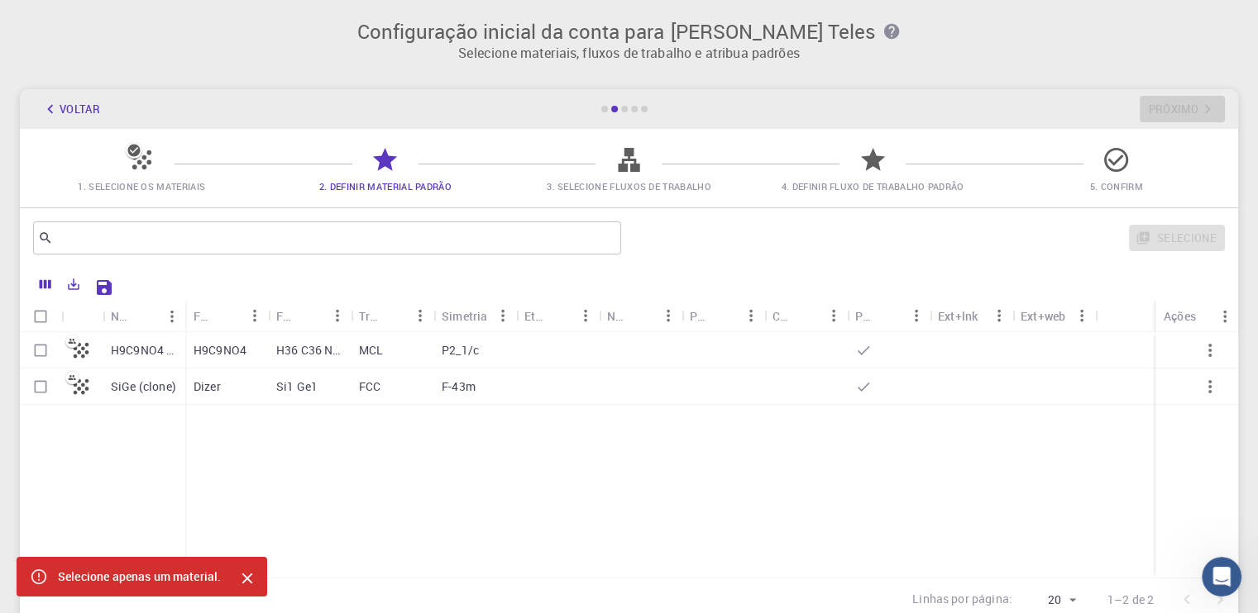
click at [42, 355] on input "Select row" at bounding box center [40, 350] width 31 height 31
checkbox input "true"
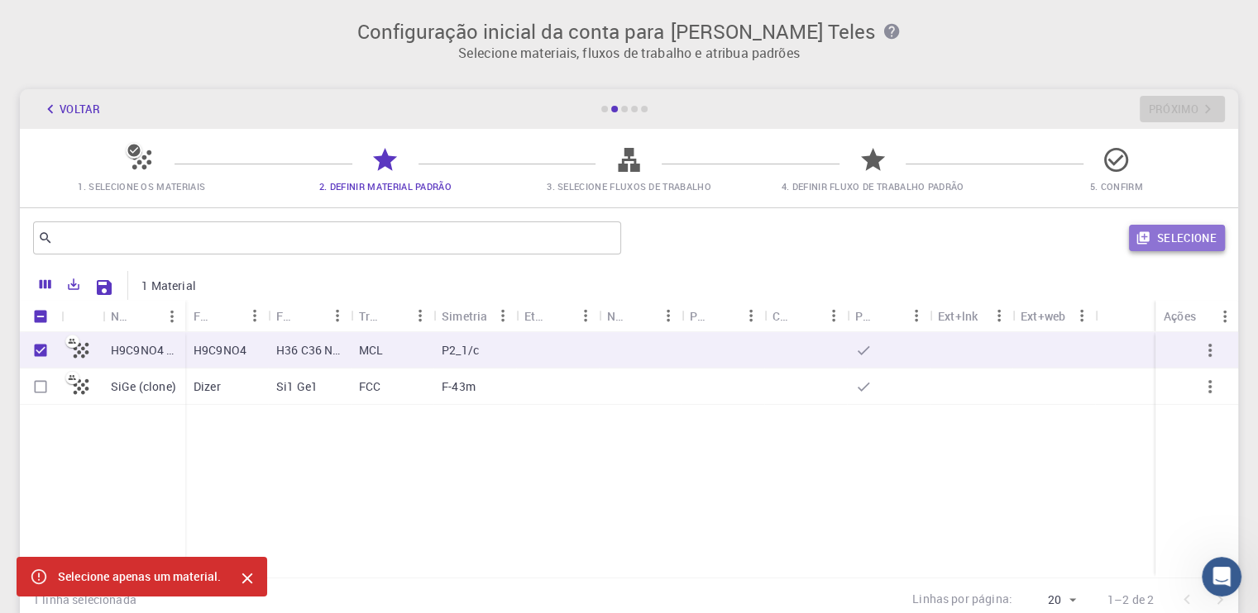
click at [1171, 239] on font "Selecione" at bounding box center [1187, 238] width 60 height 15
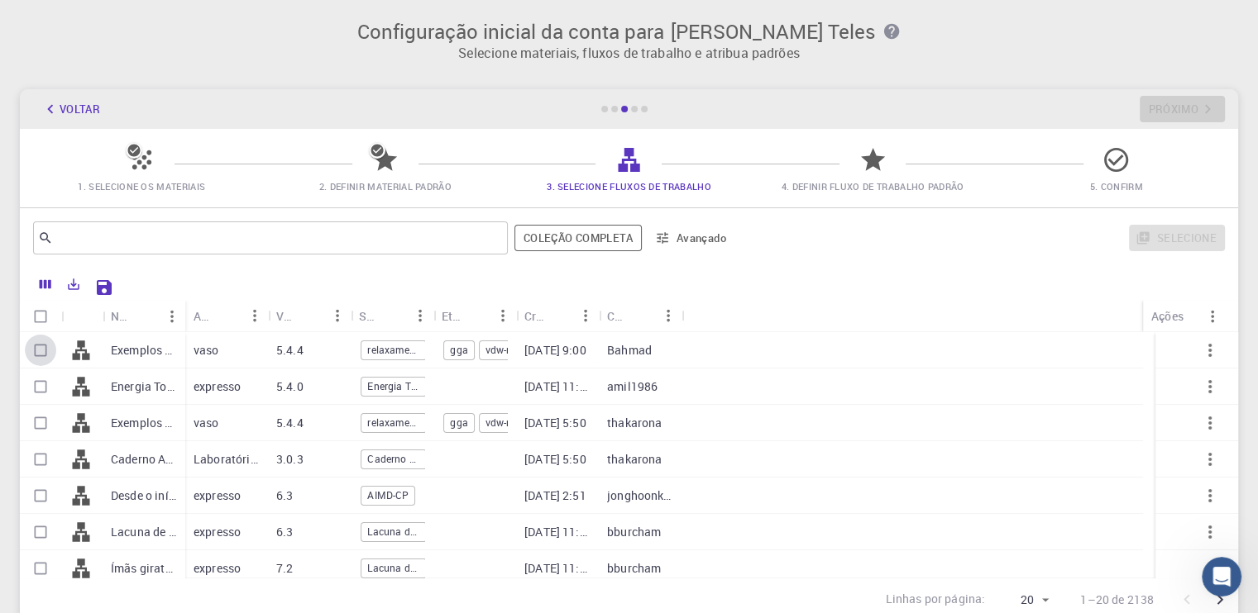
click at [45, 351] on input "Selecionar linha" at bounding box center [40, 350] width 31 height 31
checkbox input "true"
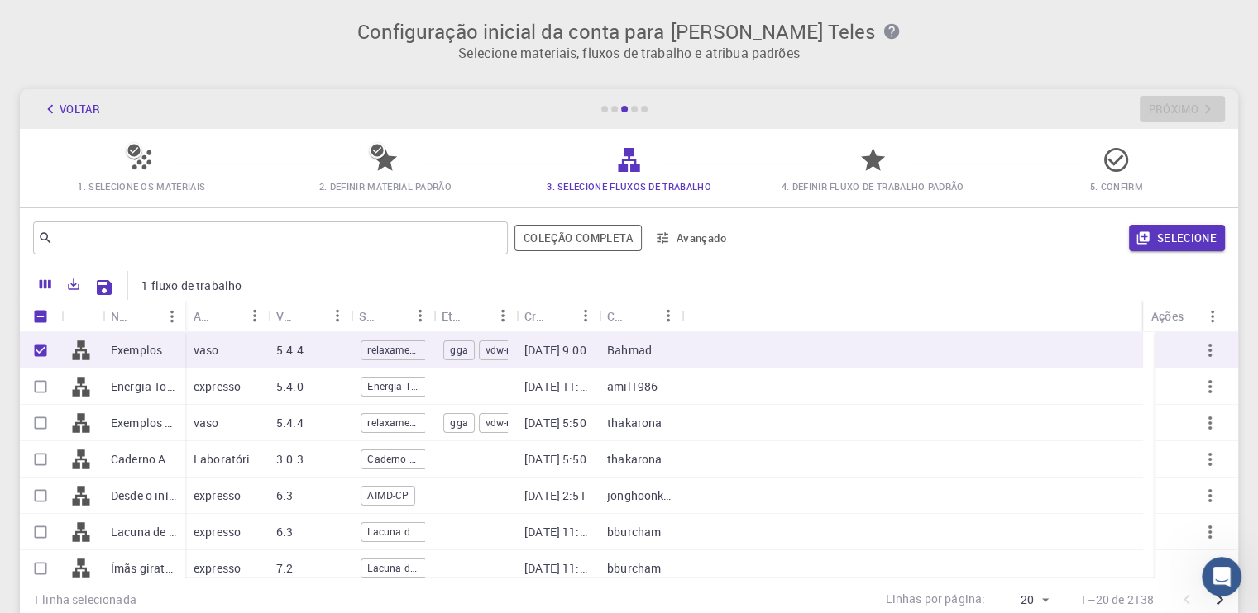
click at [1228, 236] on div "​ Coleção completa Avançado Selecione" at bounding box center [629, 238] width 1218 height 60
click at [1189, 247] on font "Selecione" at bounding box center [1187, 238] width 60 height 20
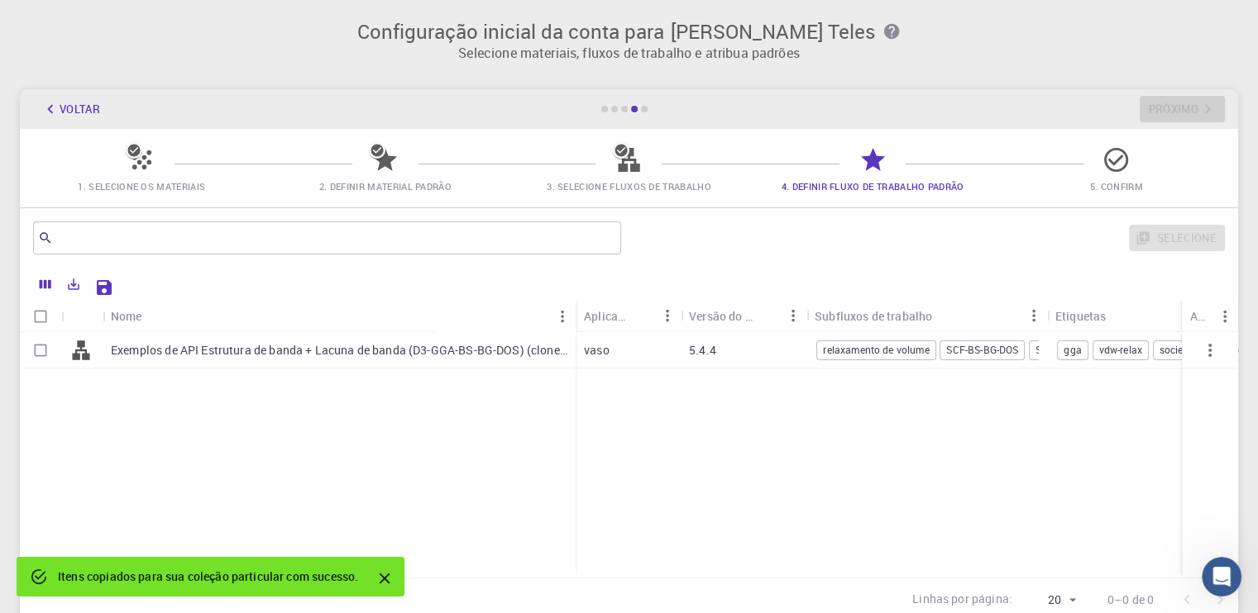
scroll to position [0, 24]
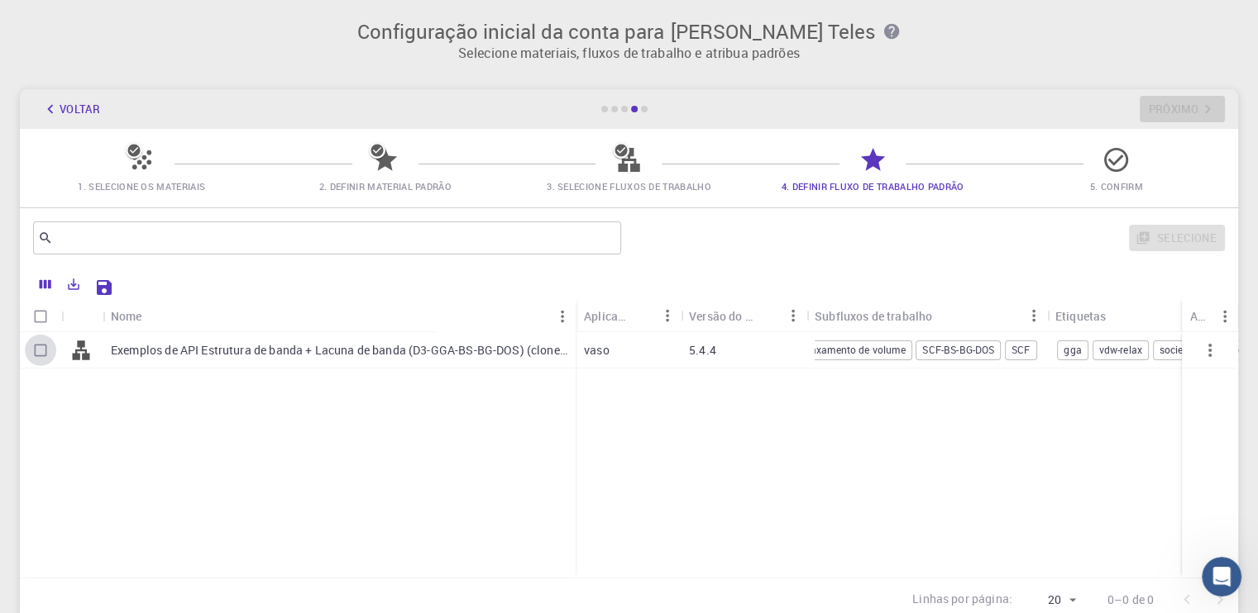
click at [36, 348] on input "Selecionar linha" at bounding box center [40, 350] width 31 height 31
checkbox input "true"
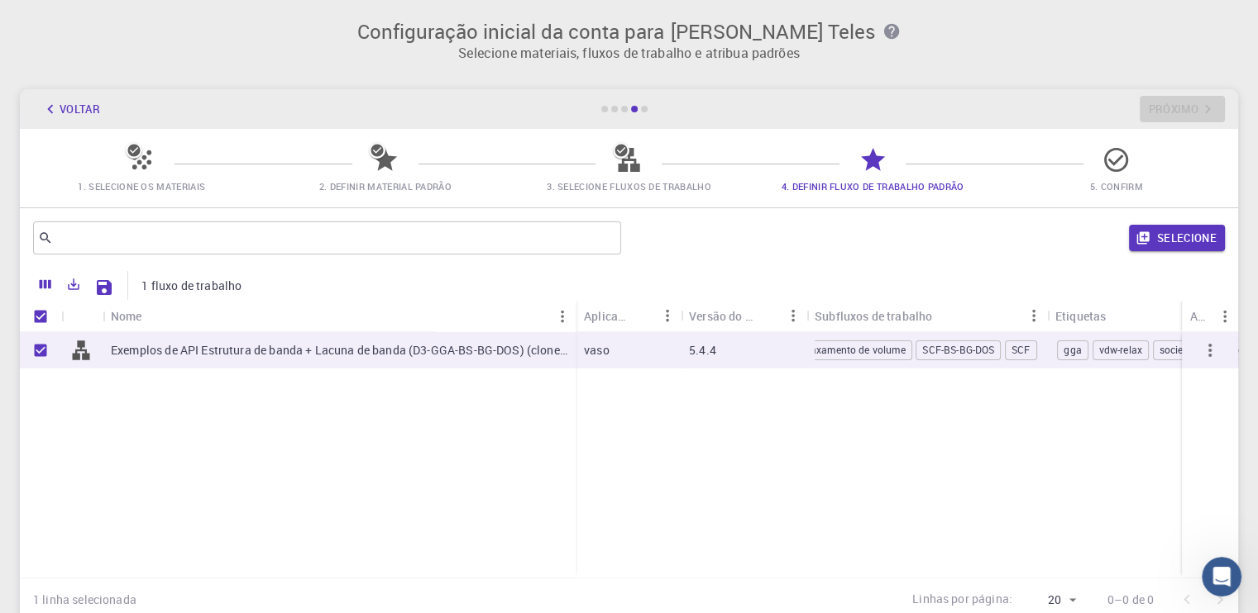
click at [1181, 260] on div "​ Selecione" at bounding box center [629, 238] width 1218 height 60
click at [1174, 246] on font "Selecione" at bounding box center [1187, 238] width 60 height 20
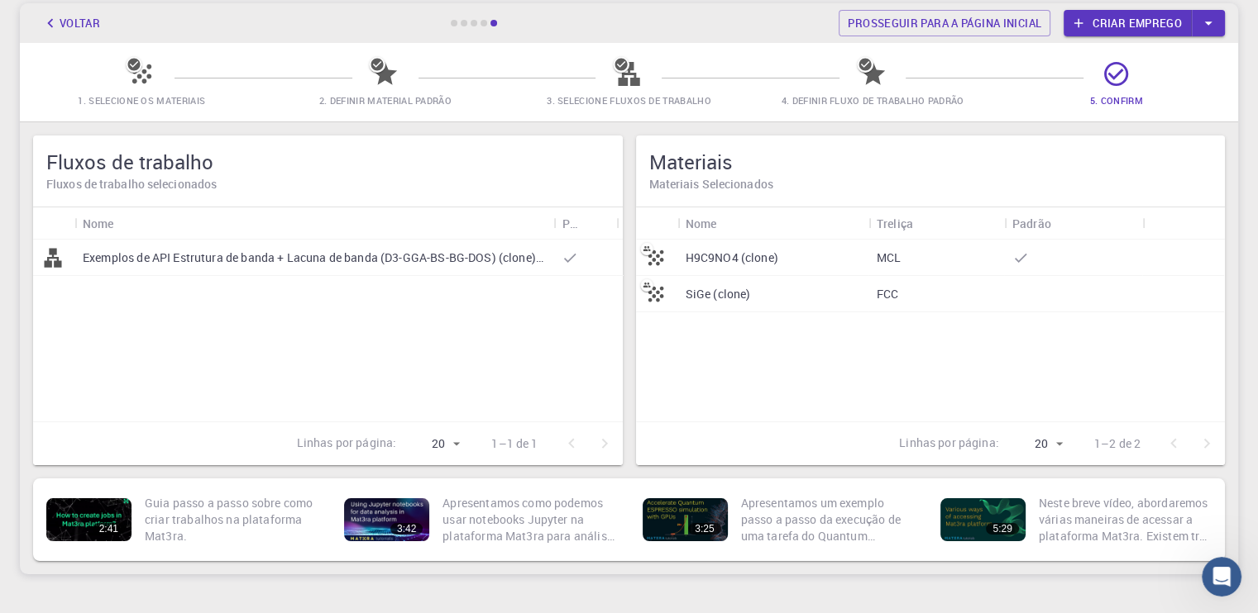
scroll to position [110, 0]
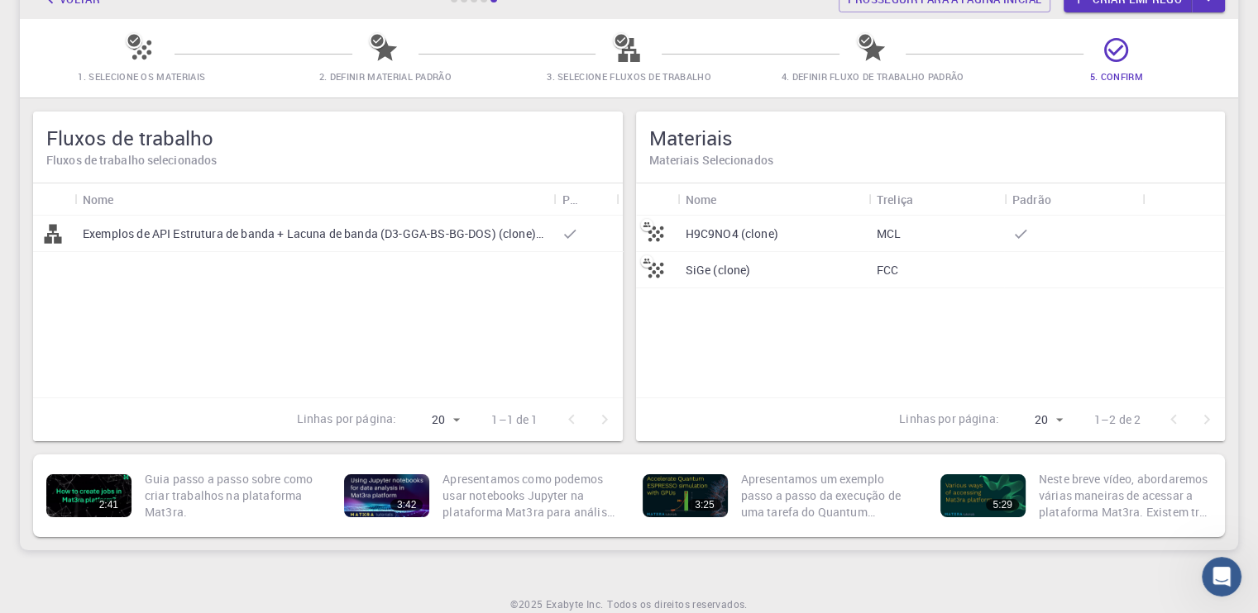
click at [370, 241] on div "Exemplos de API Estrutura de banda + Lacuna de banda (D3-GGA-BS-BG-DOS) (clone)…" at bounding box center [313, 234] width 479 height 36
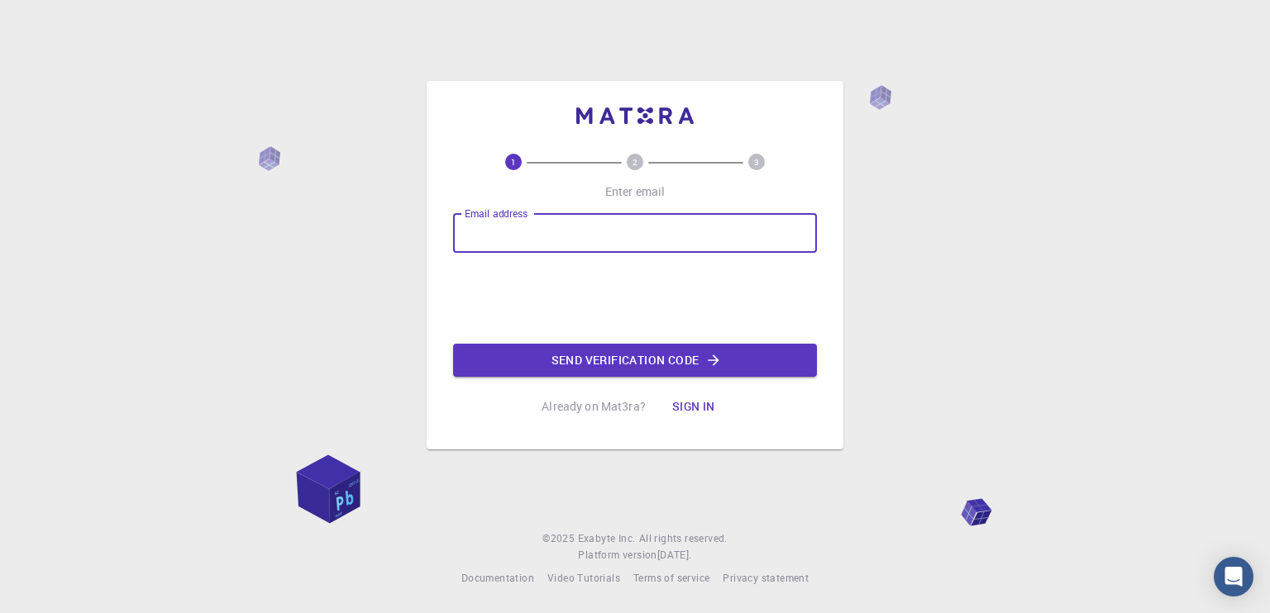
click at [542, 247] on input "Email address" at bounding box center [635, 233] width 364 height 40
type input "[EMAIL_ADDRESS][DOMAIN_NAME]"
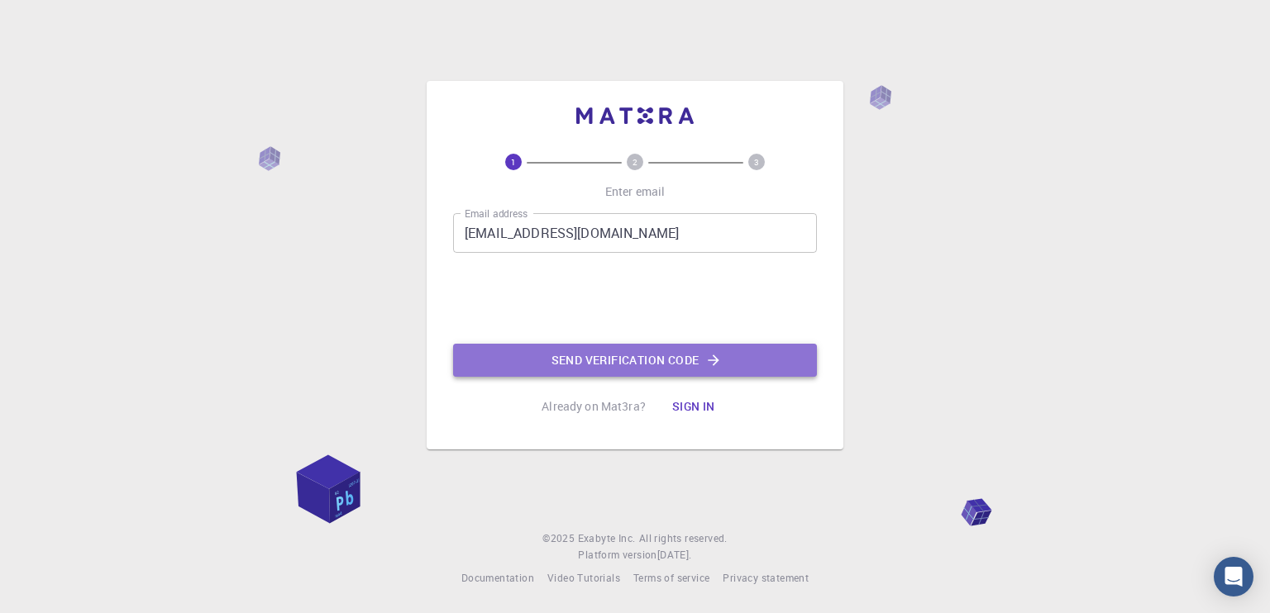
click at [568, 355] on button "Send verification code" at bounding box center [635, 360] width 364 height 33
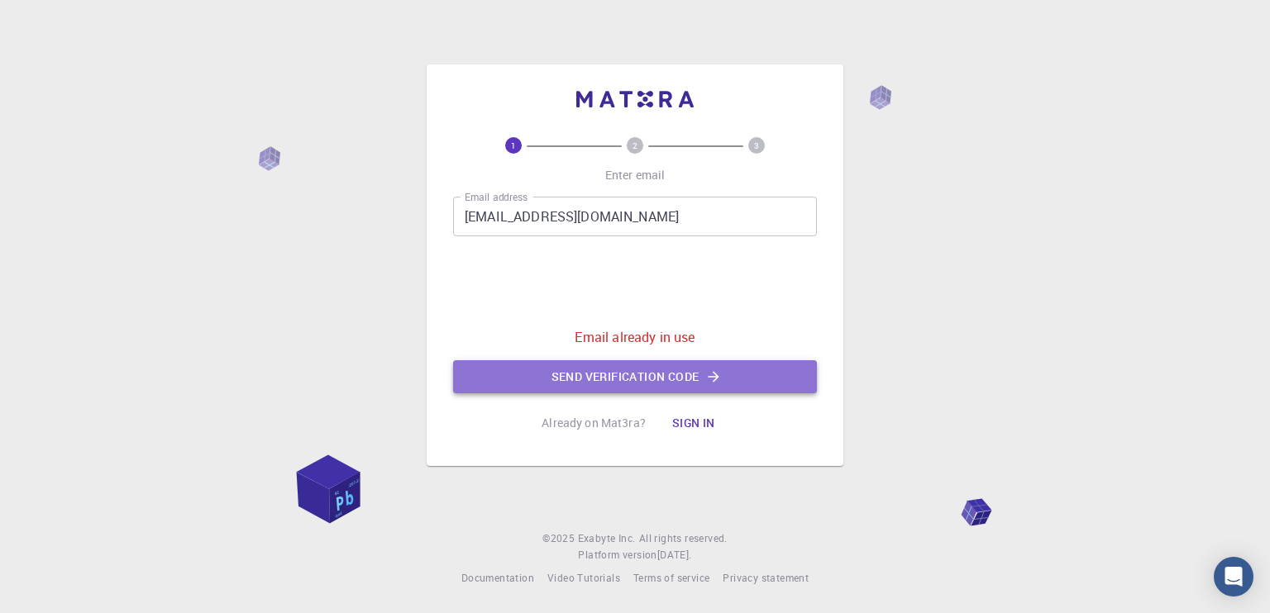
click at [632, 390] on button "Send verification code" at bounding box center [635, 376] width 364 height 33
